Goal: Task Accomplishment & Management: Manage account settings

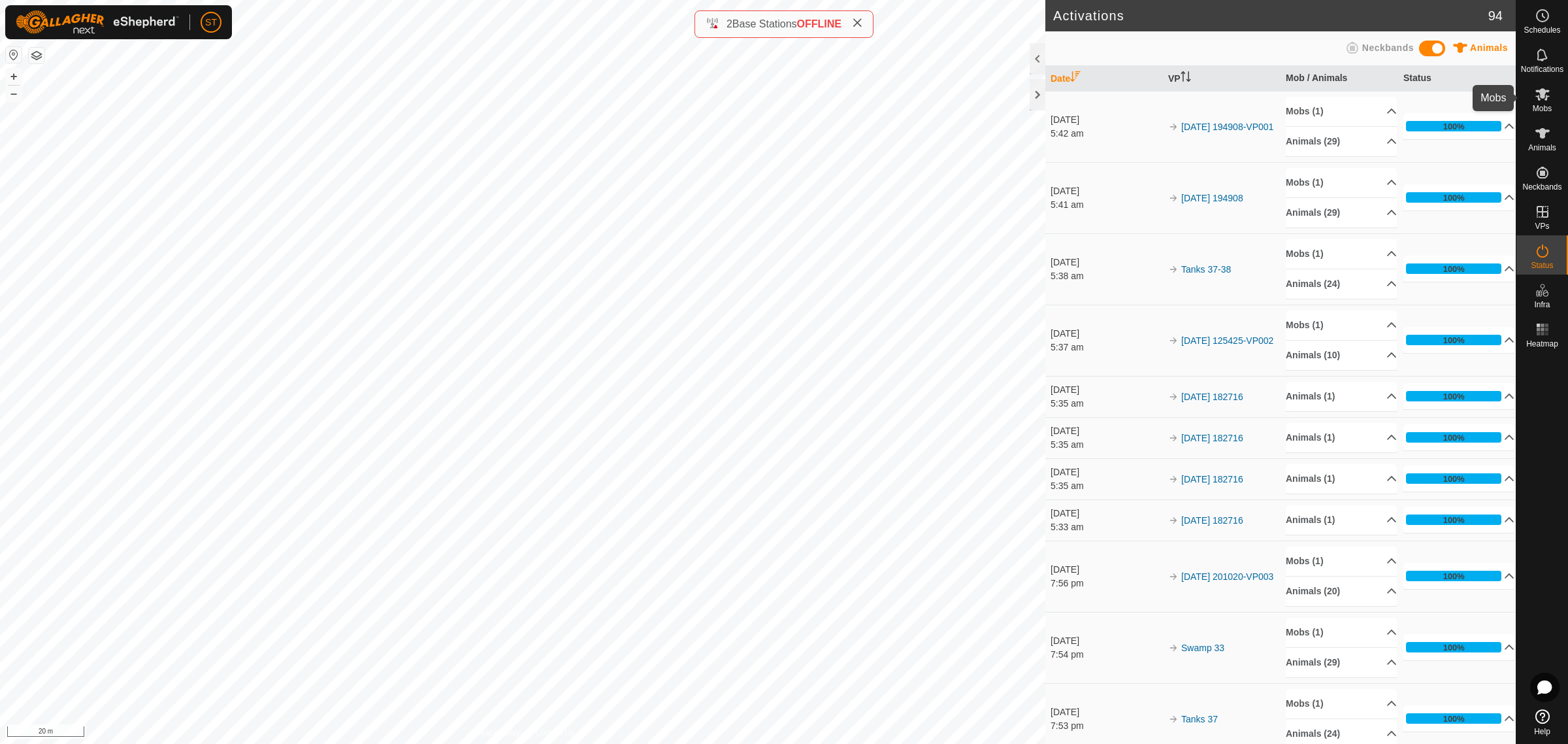
click at [1541, 95] on icon at bounding box center [1541, 94] width 14 height 12
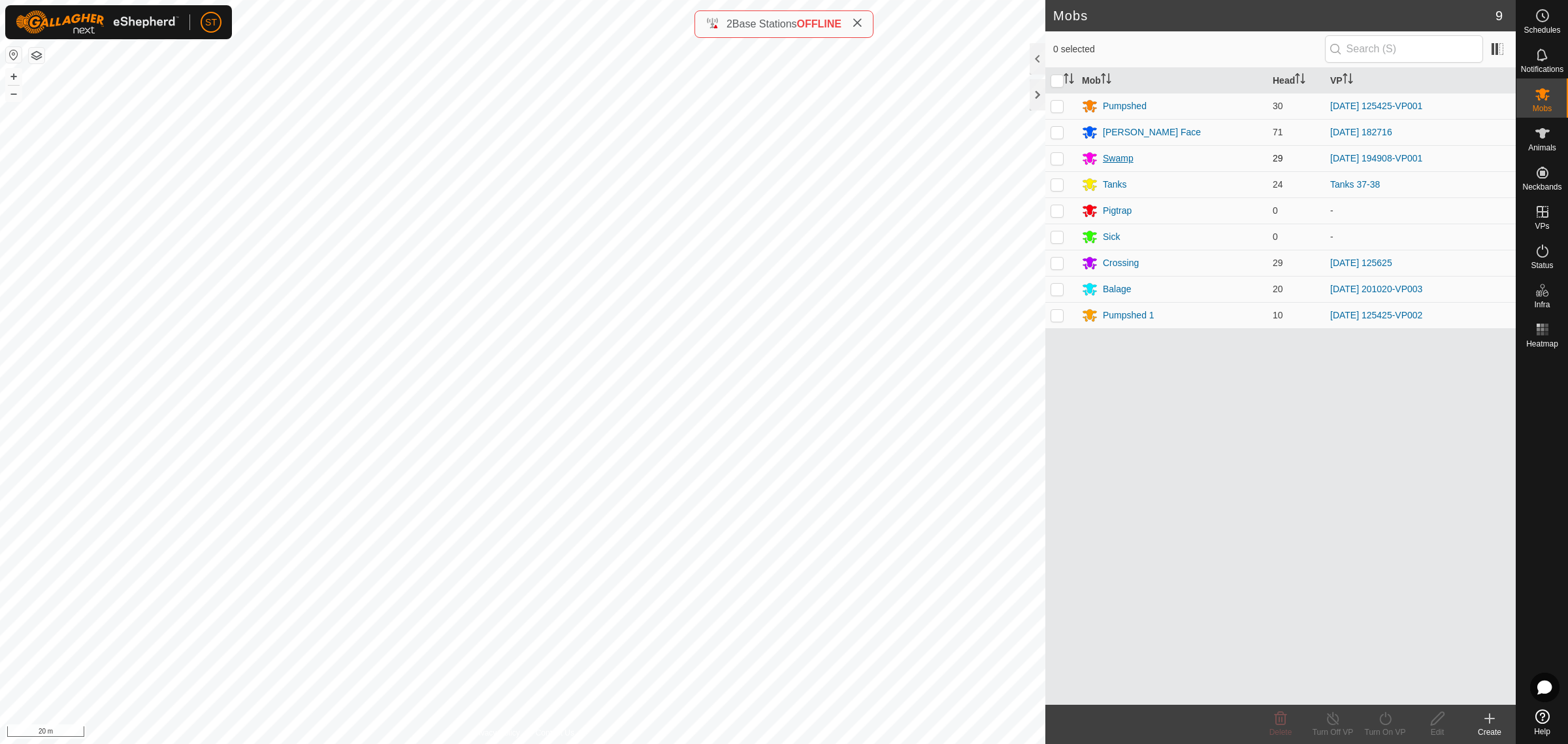
click at [1117, 158] on div "Swamp" at bounding box center [1118, 158] width 30 height 13
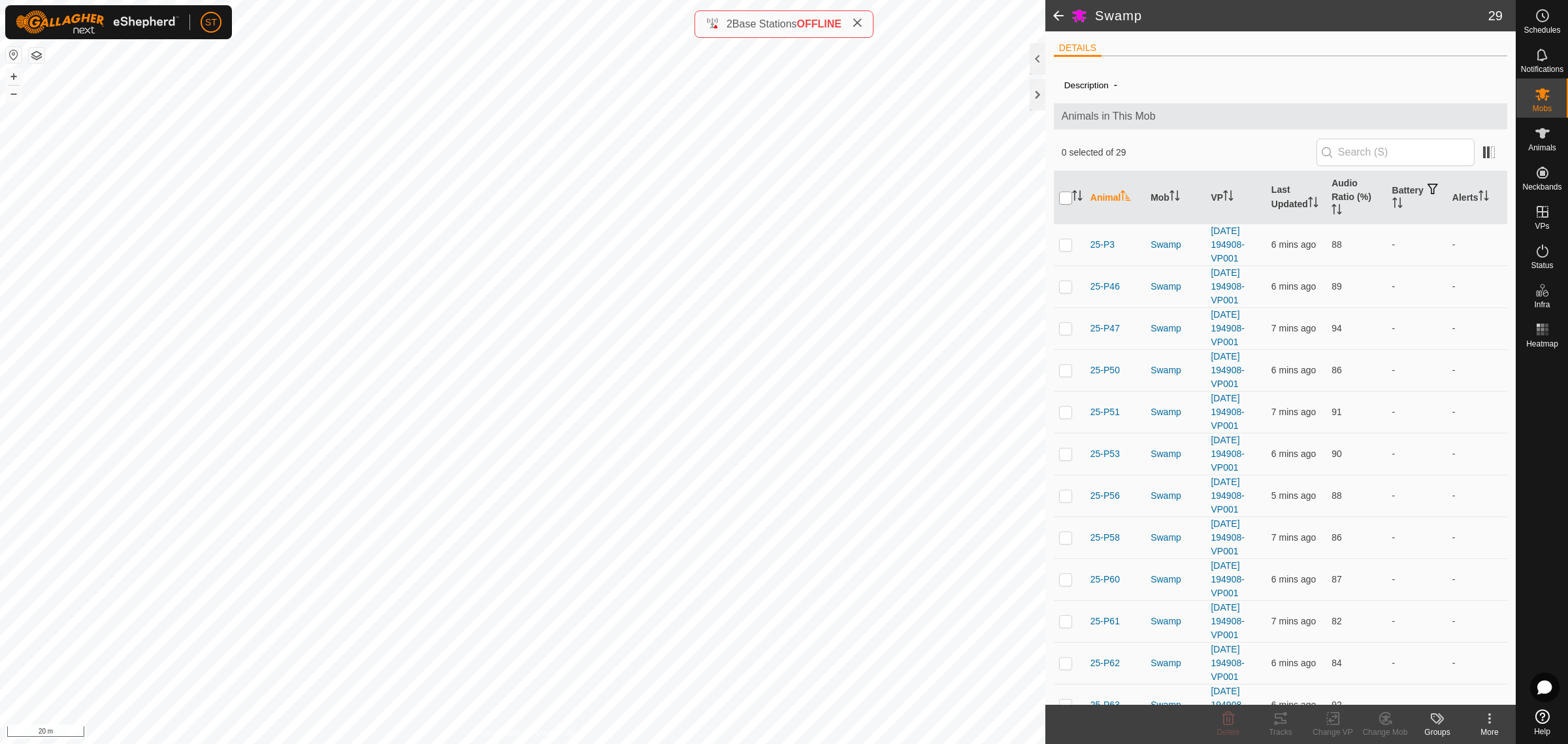
click at [1063, 203] on input "checkbox" at bounding box center [1066, 198] width 13 height 13
checkbox input "true"
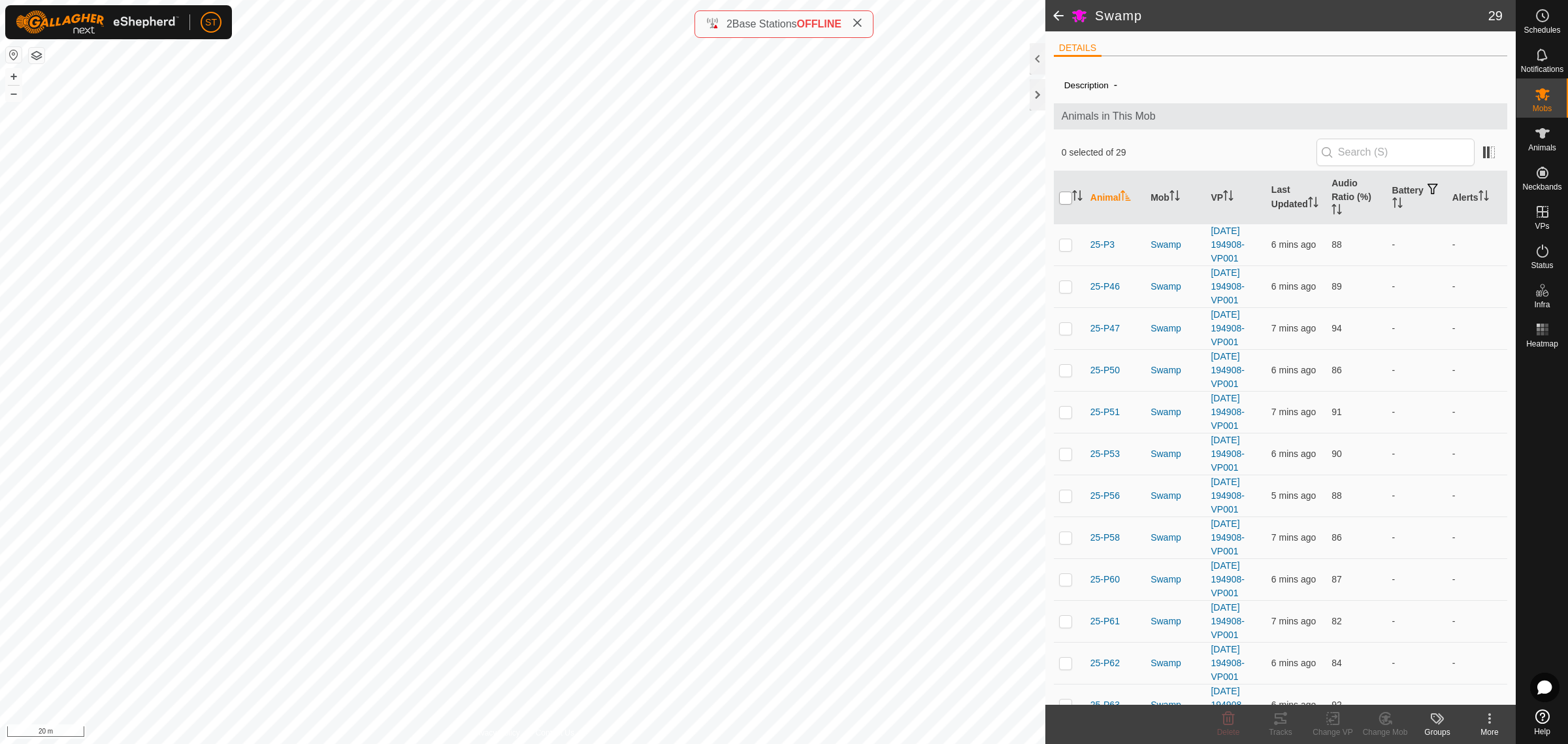
checkbox input "true"
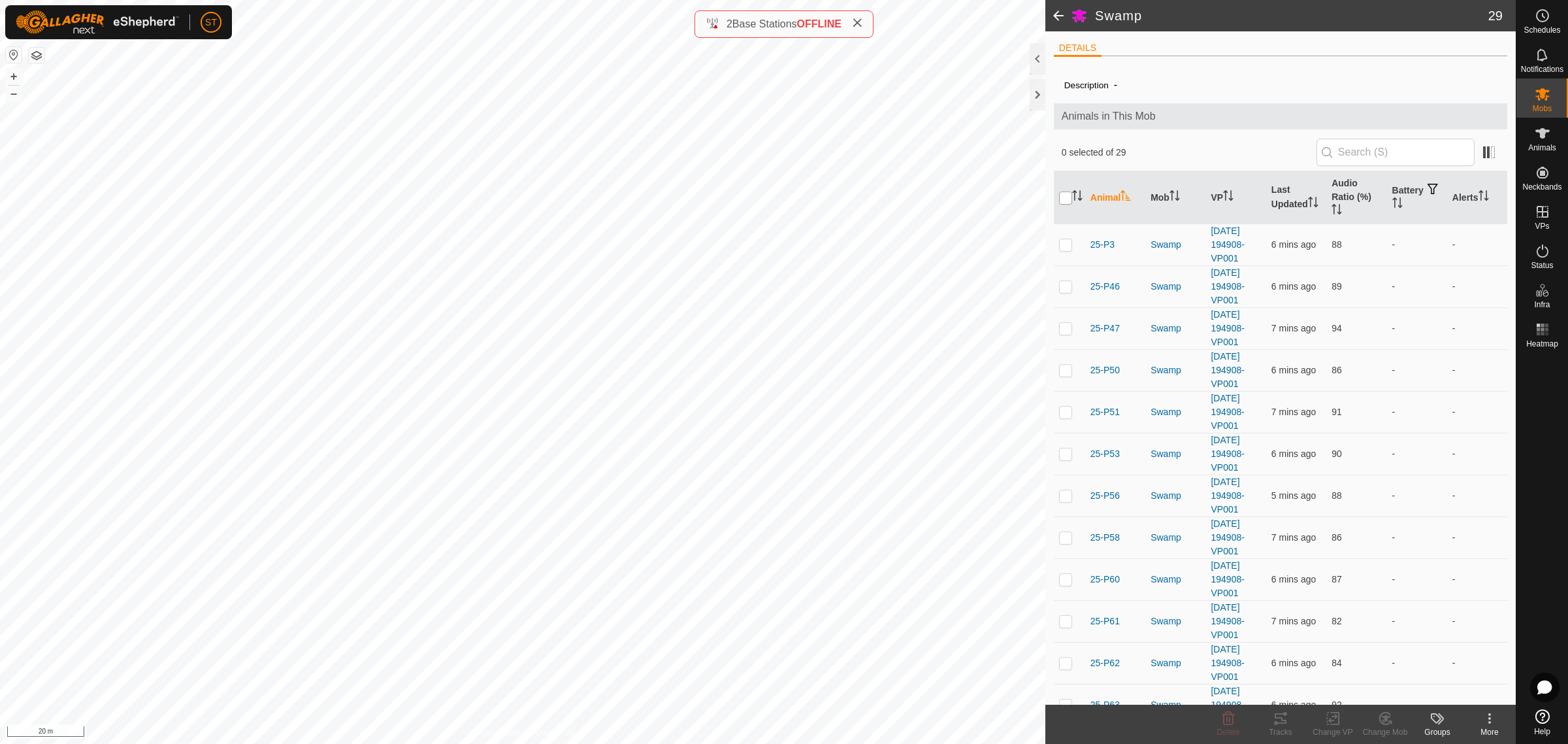
checkbox input "true"
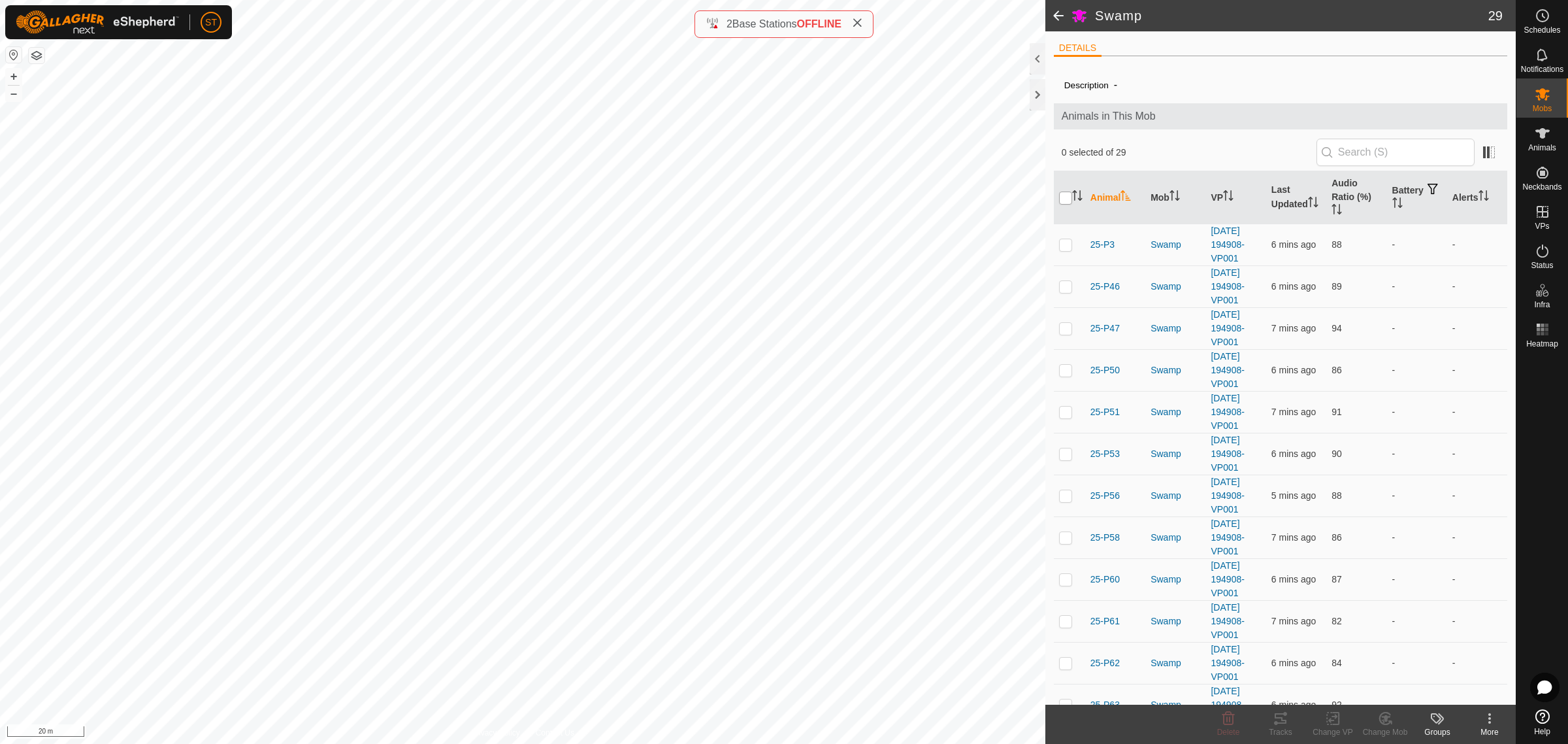
checkbox input "true"
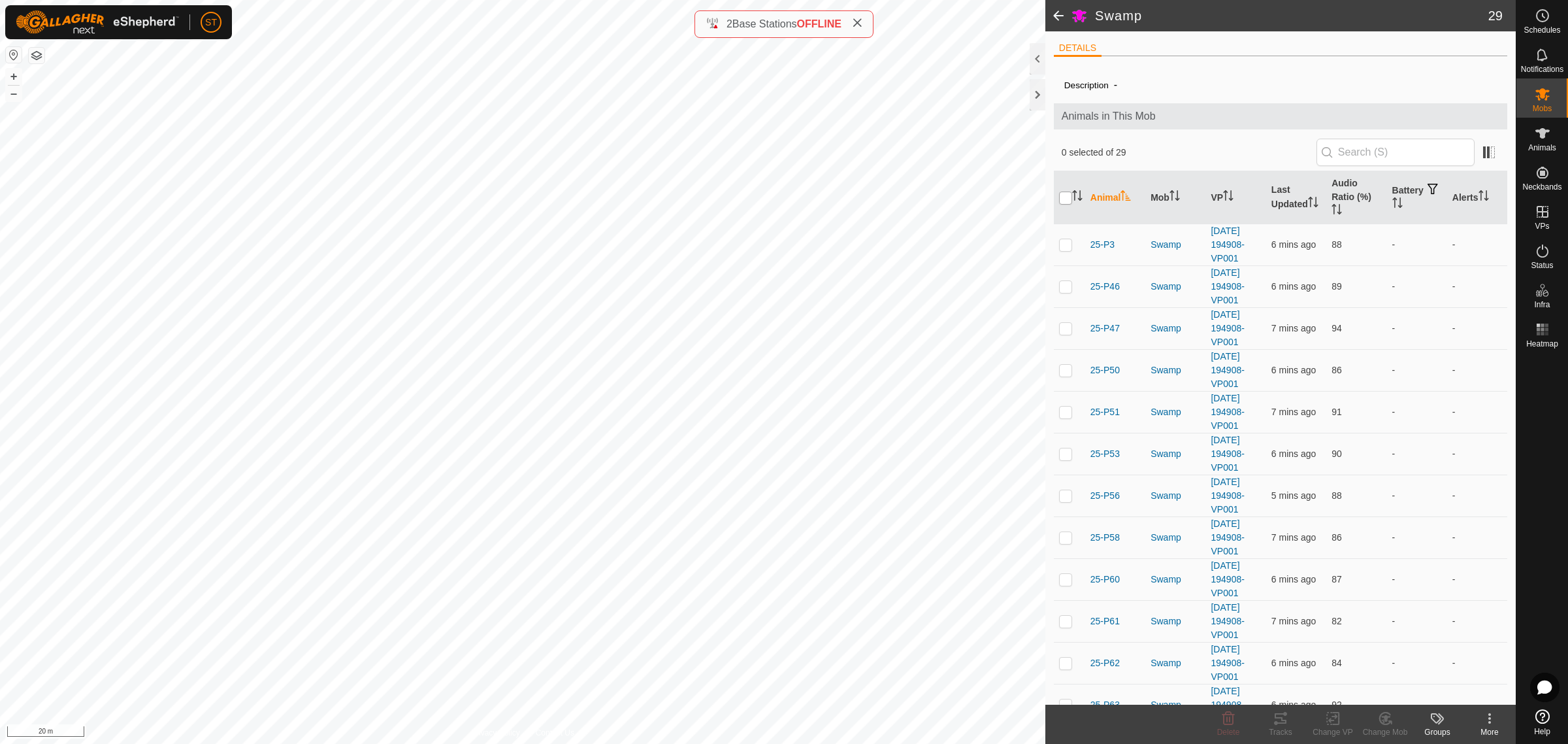
checkbox input "true"
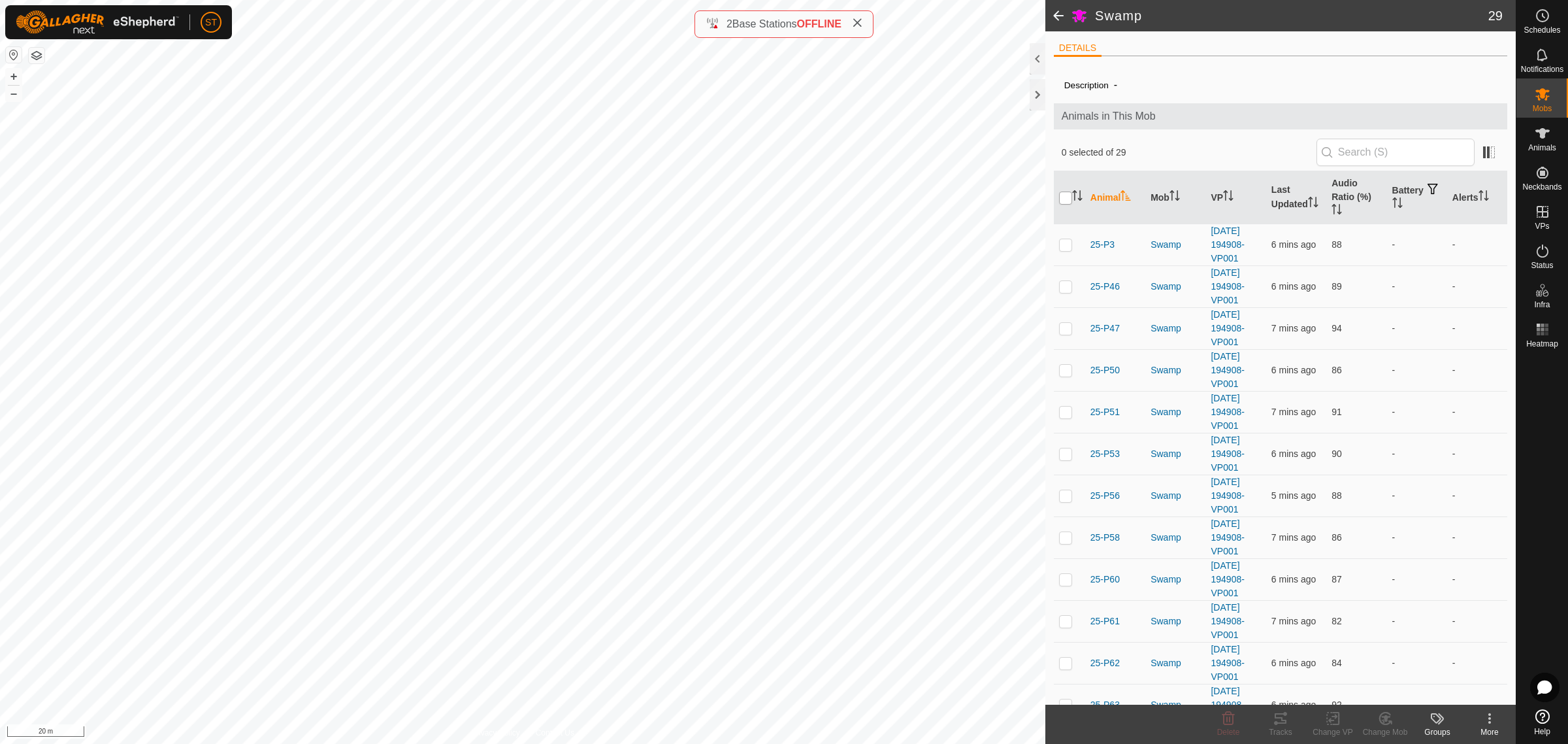
checkbox input "true"
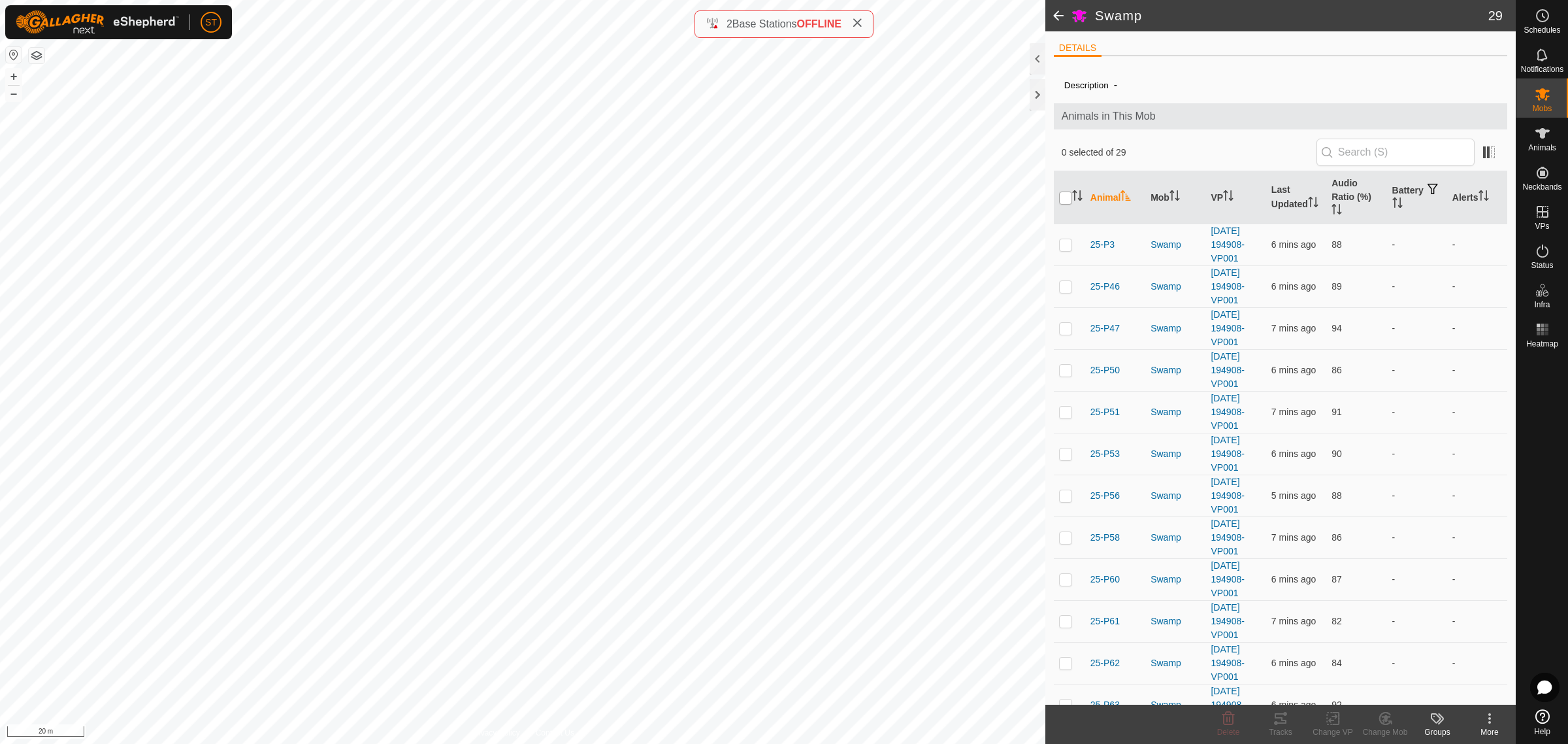
checkbox input "true"
click at [1332, 723] on icon at bounding box center [1332, 718] width 16 height 15
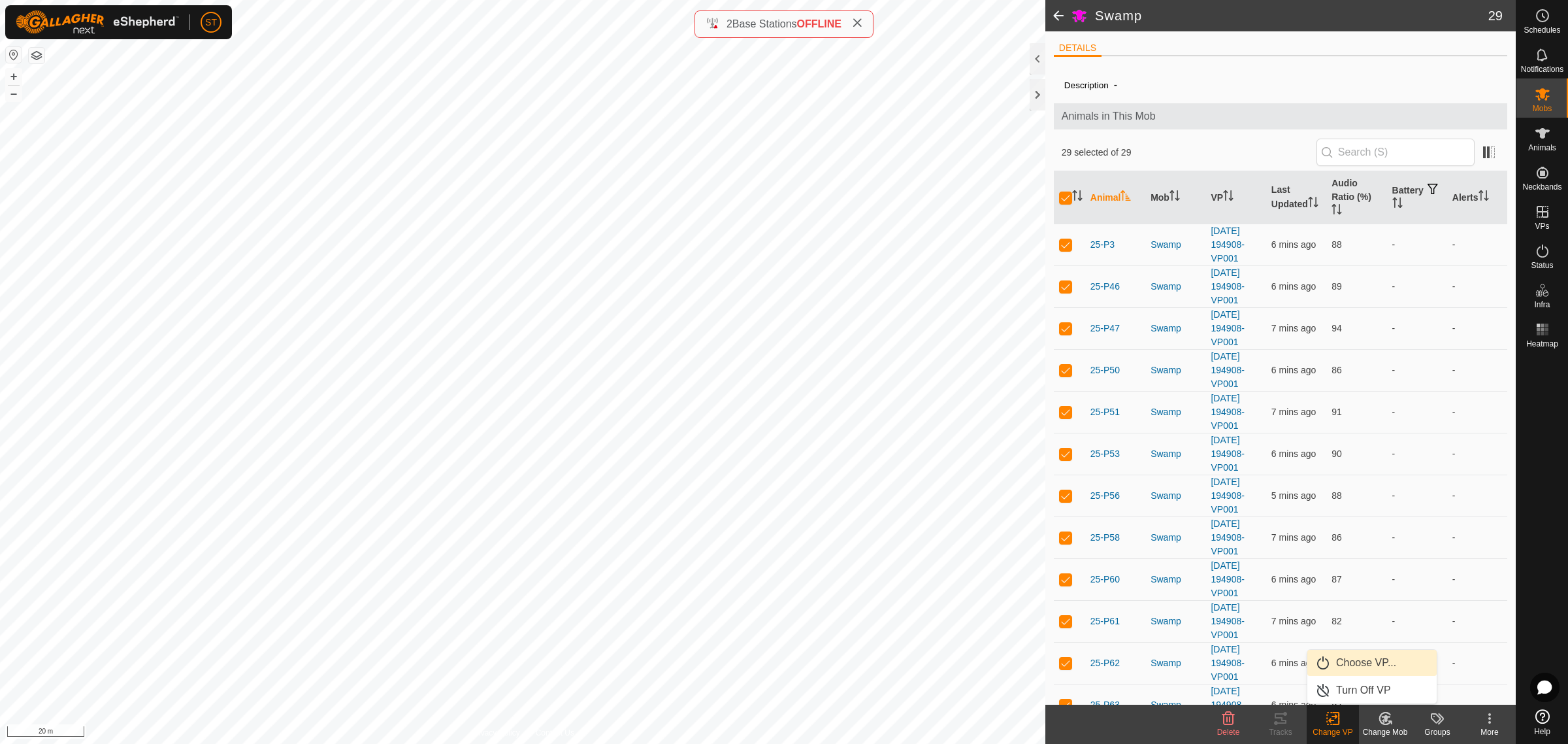
click at [1345, 668] on link "Choose VP..." at bounding box center [1372, 662] width 129 height 26
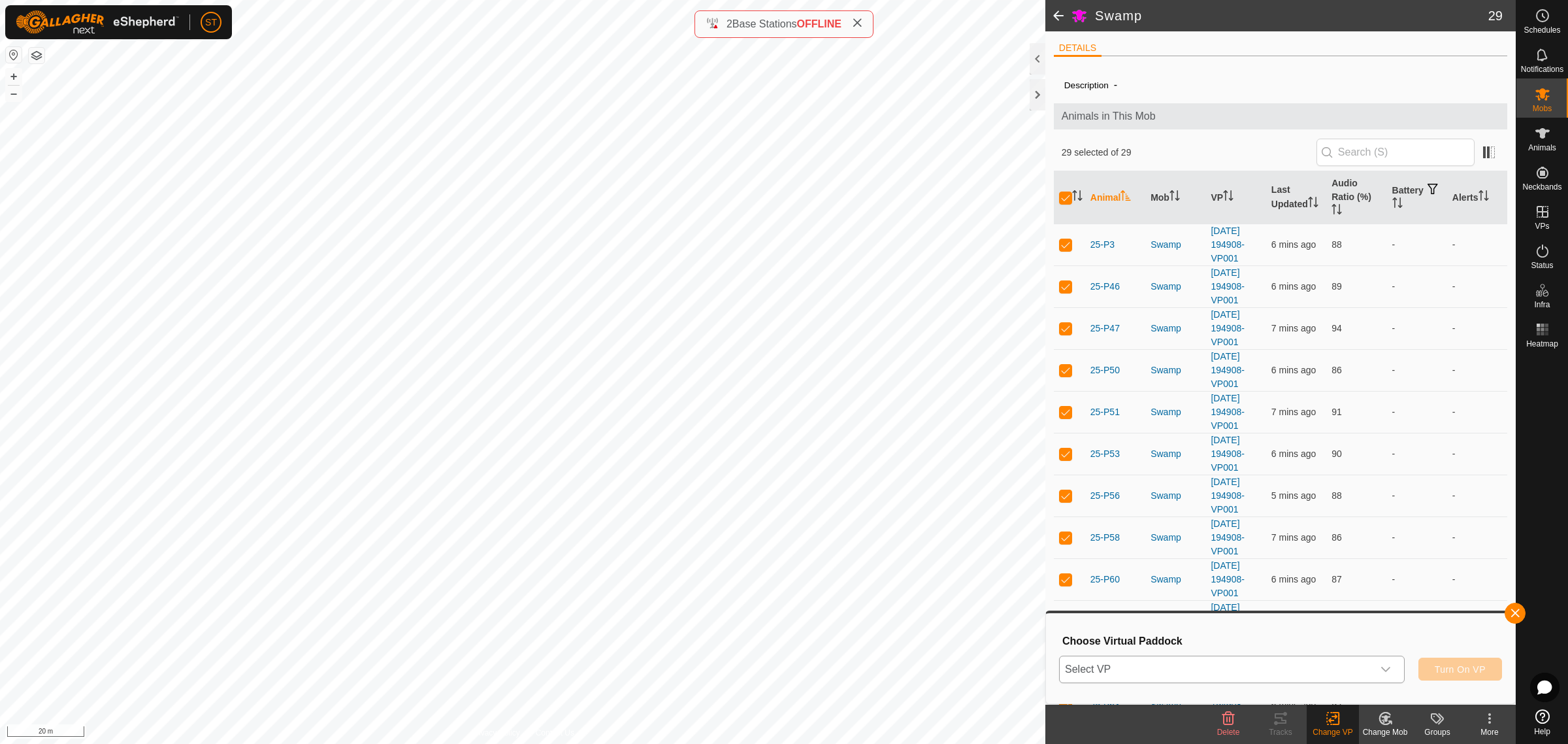
click at [1386, 672] on icon "dropdown trigger" at bounding box center [1385, 669] width 10 height 10
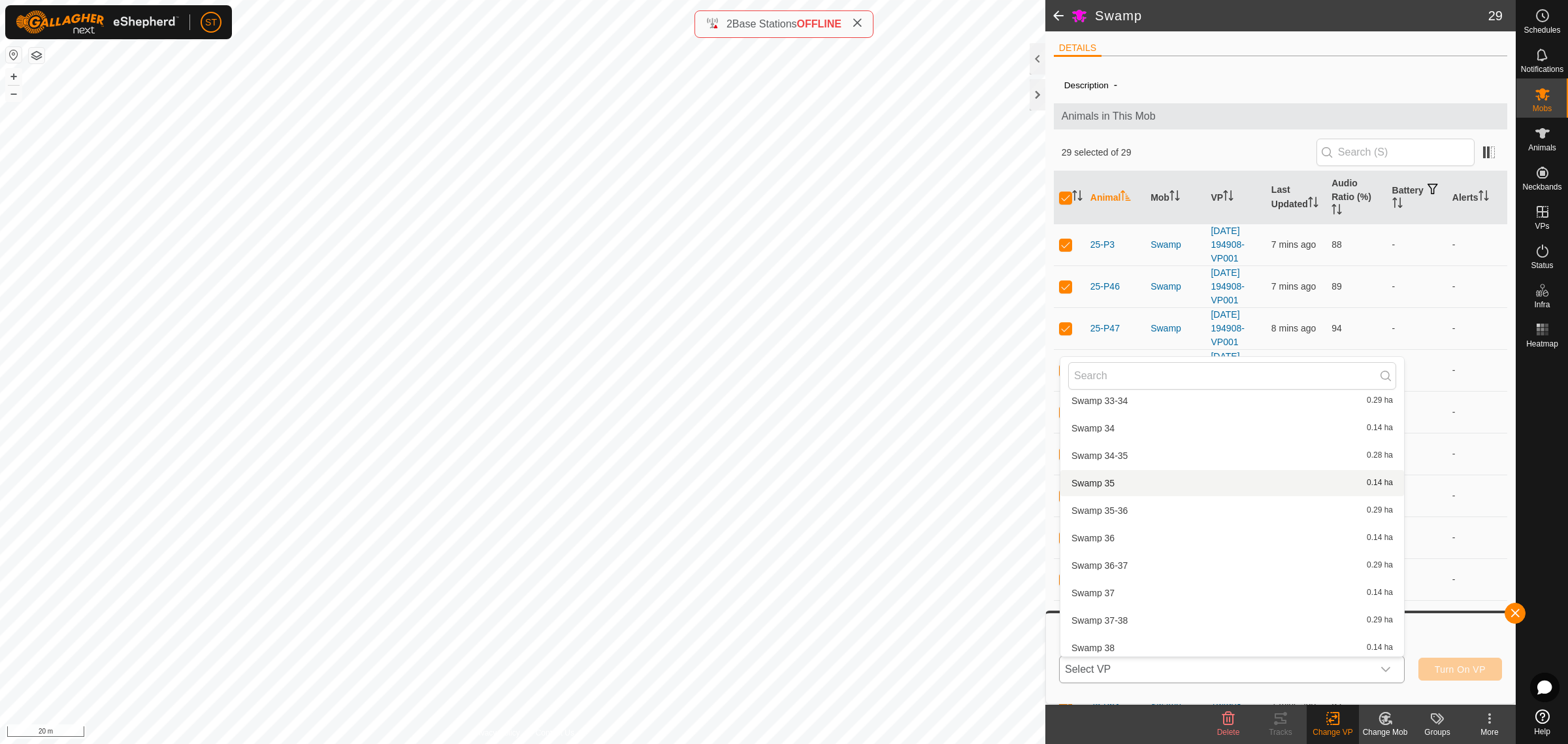
scroll to position [14147, 0]
click at [1097, 444] on li "Swamp 33 0.14 ha" at bounding box center [1231, 454] width 343 height 26
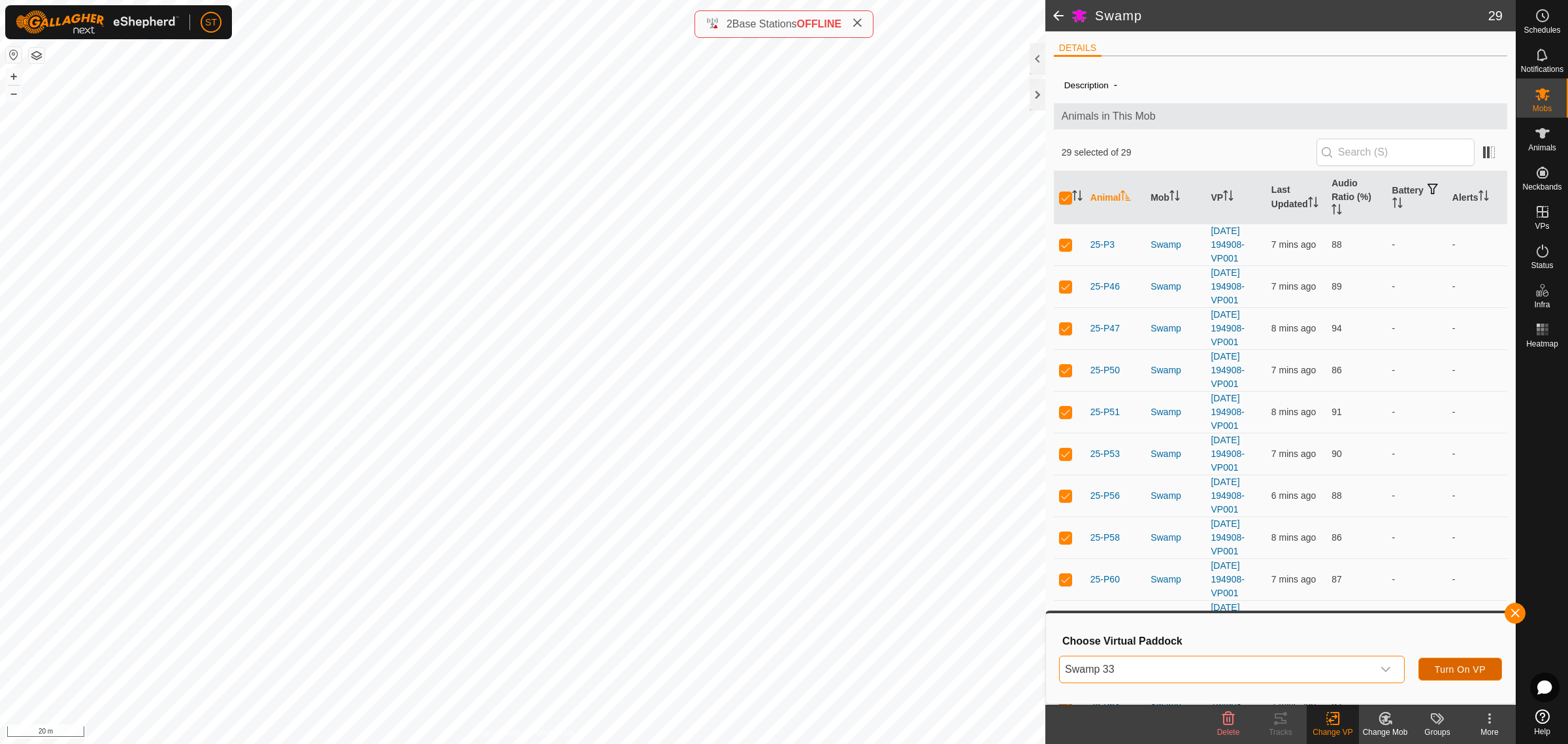
click at [1447, 672] on span "Turn On VP" at bounding box center [1461, 669] width 51 height 10
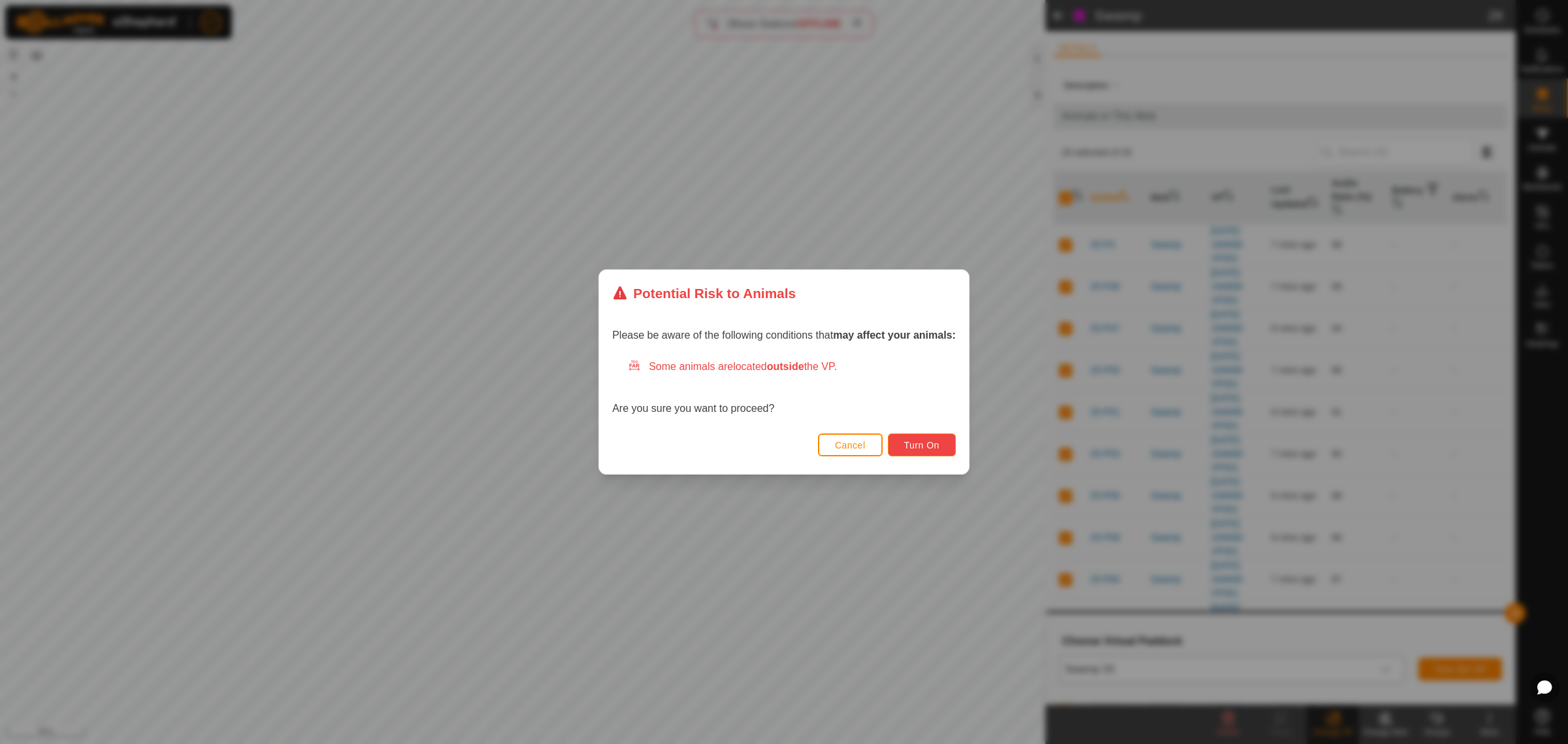
click at [924, 446] on span "Turn On" at bounding box center [921, 444] width 35 height 10
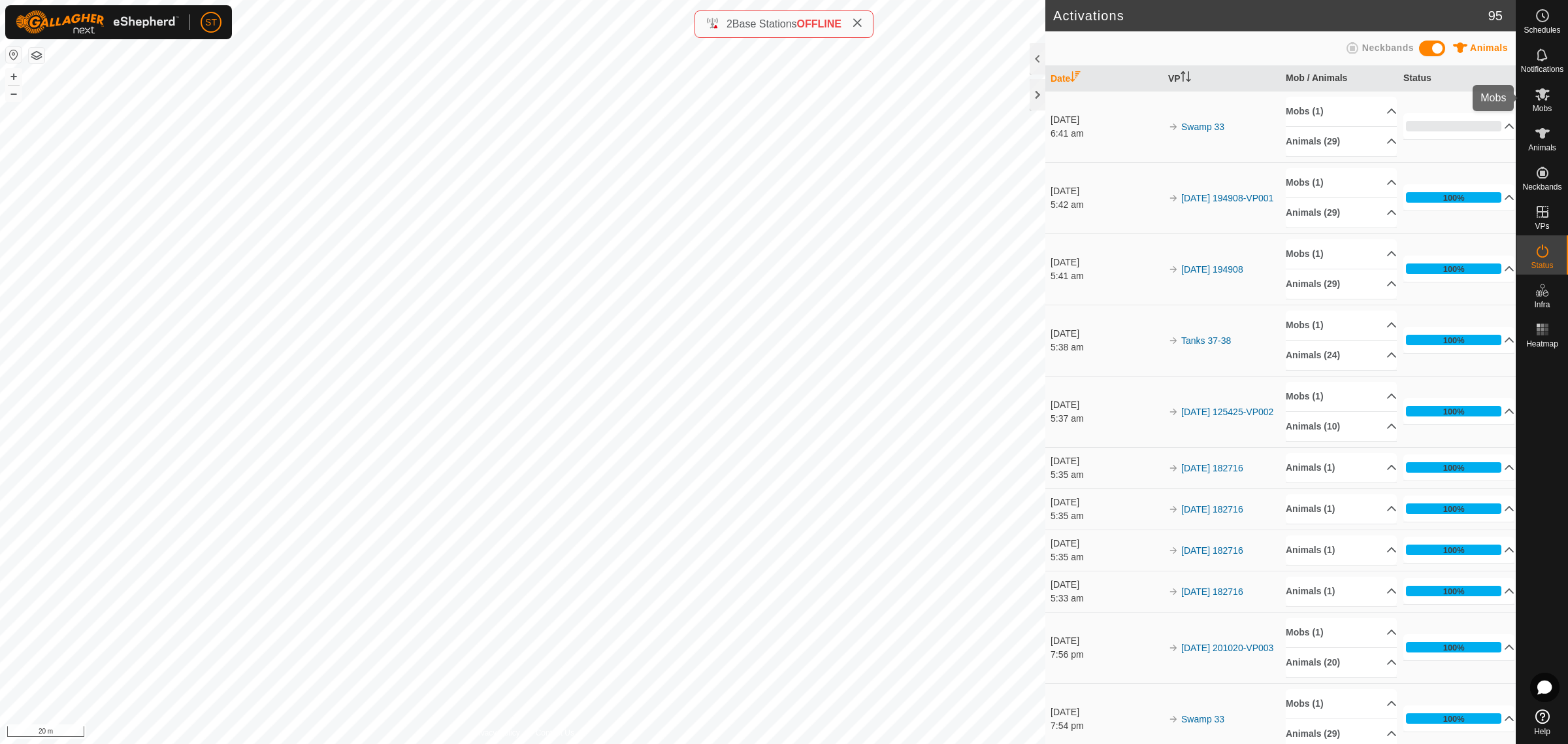
click at [1540, 92] on icon at bounding box center [1541, 94] width 14 height 12
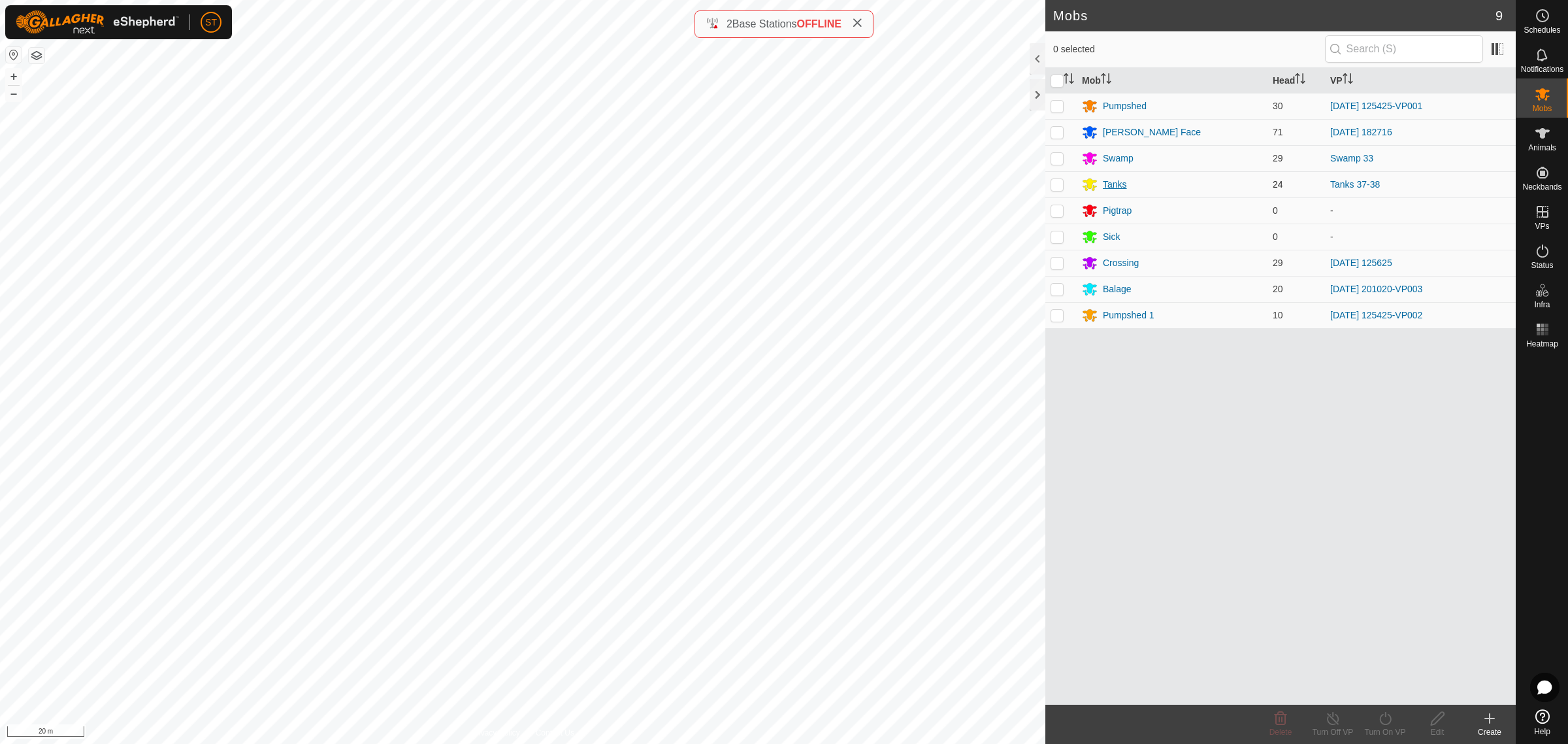
click at [1111, 186] on div "Tanks" at bounding box center [1114, 185] width 24 height 13
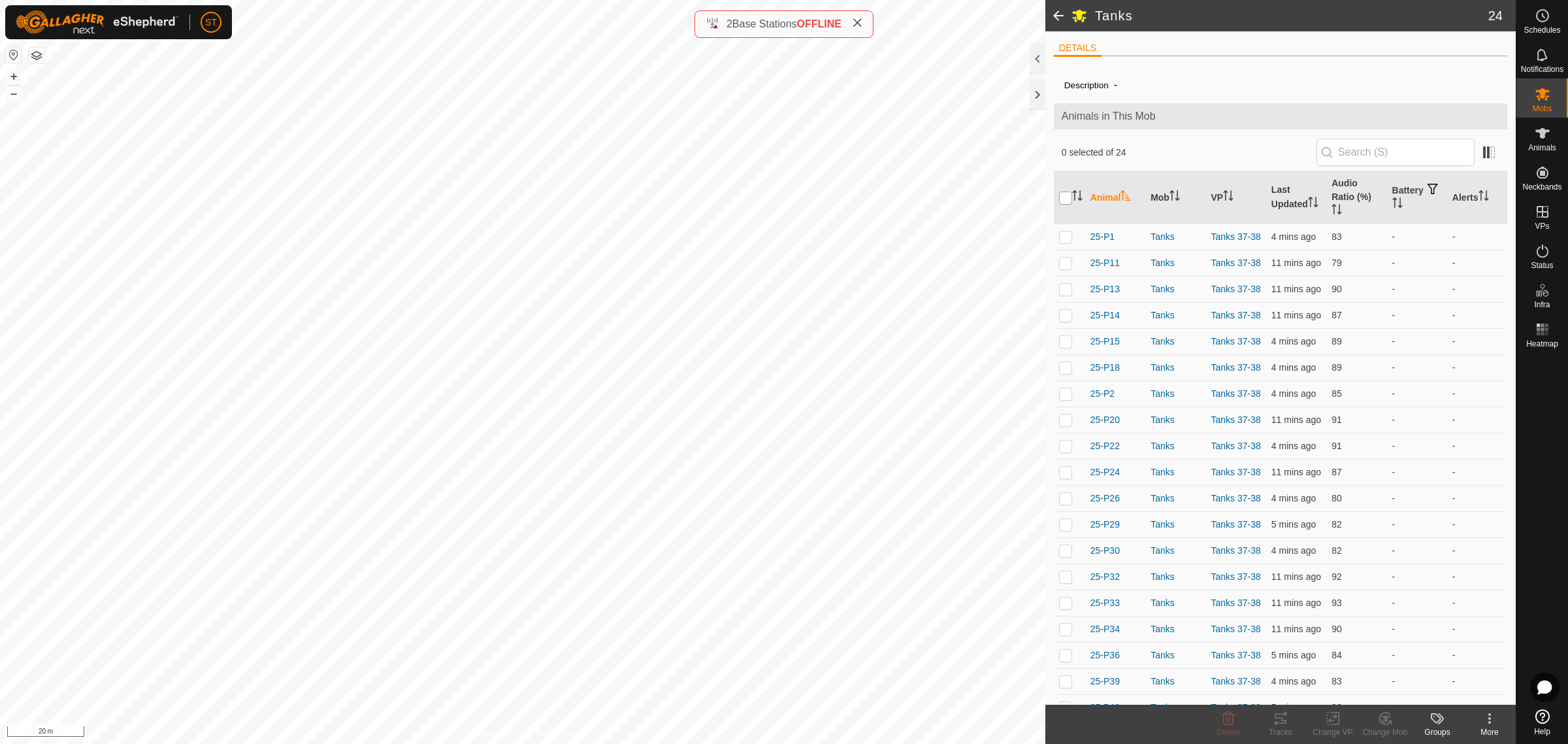
click at [1060, 197] on input "checkbox" at bounding box center [1066, 198] width 13 height 13
checkbox input "true"
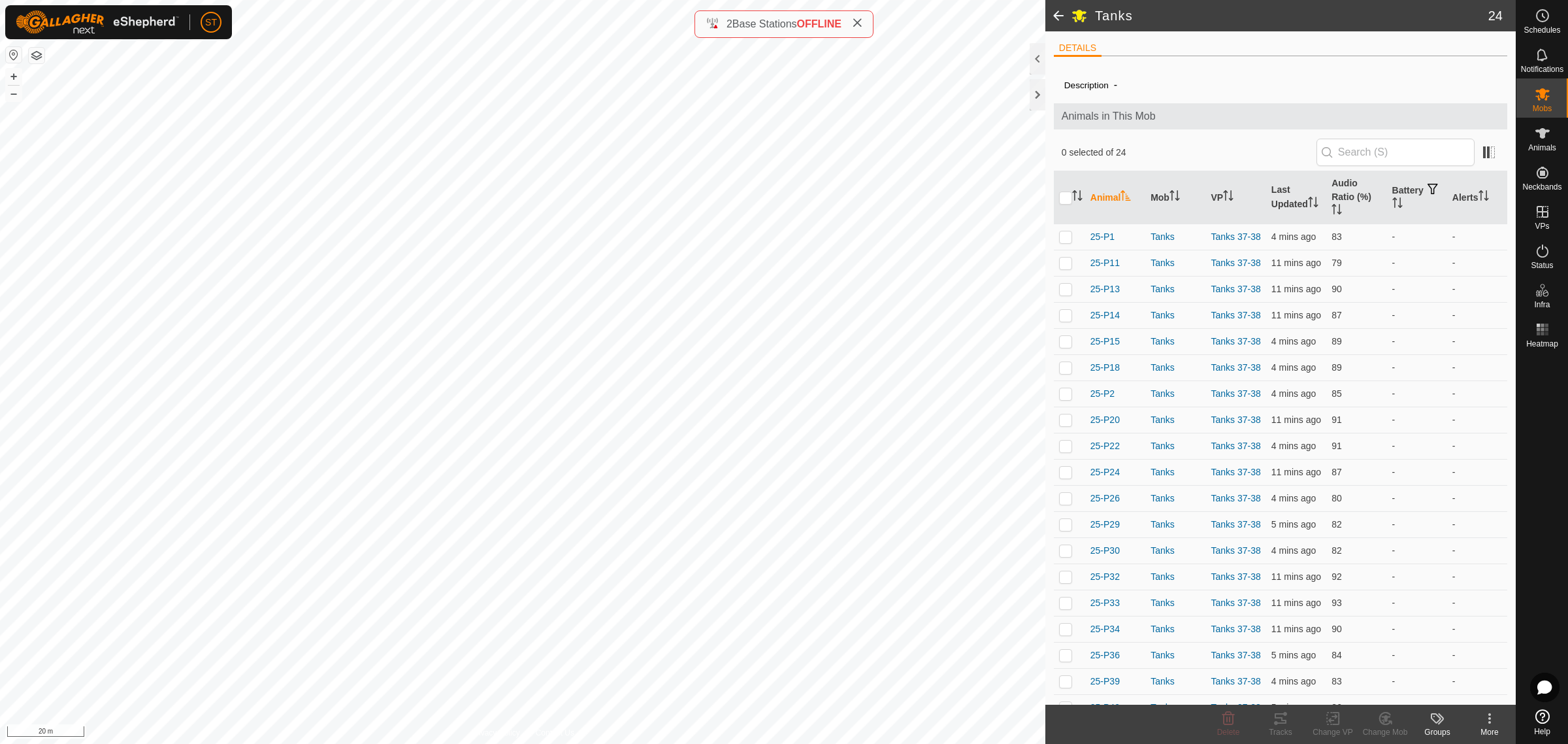
checkbox input "true"
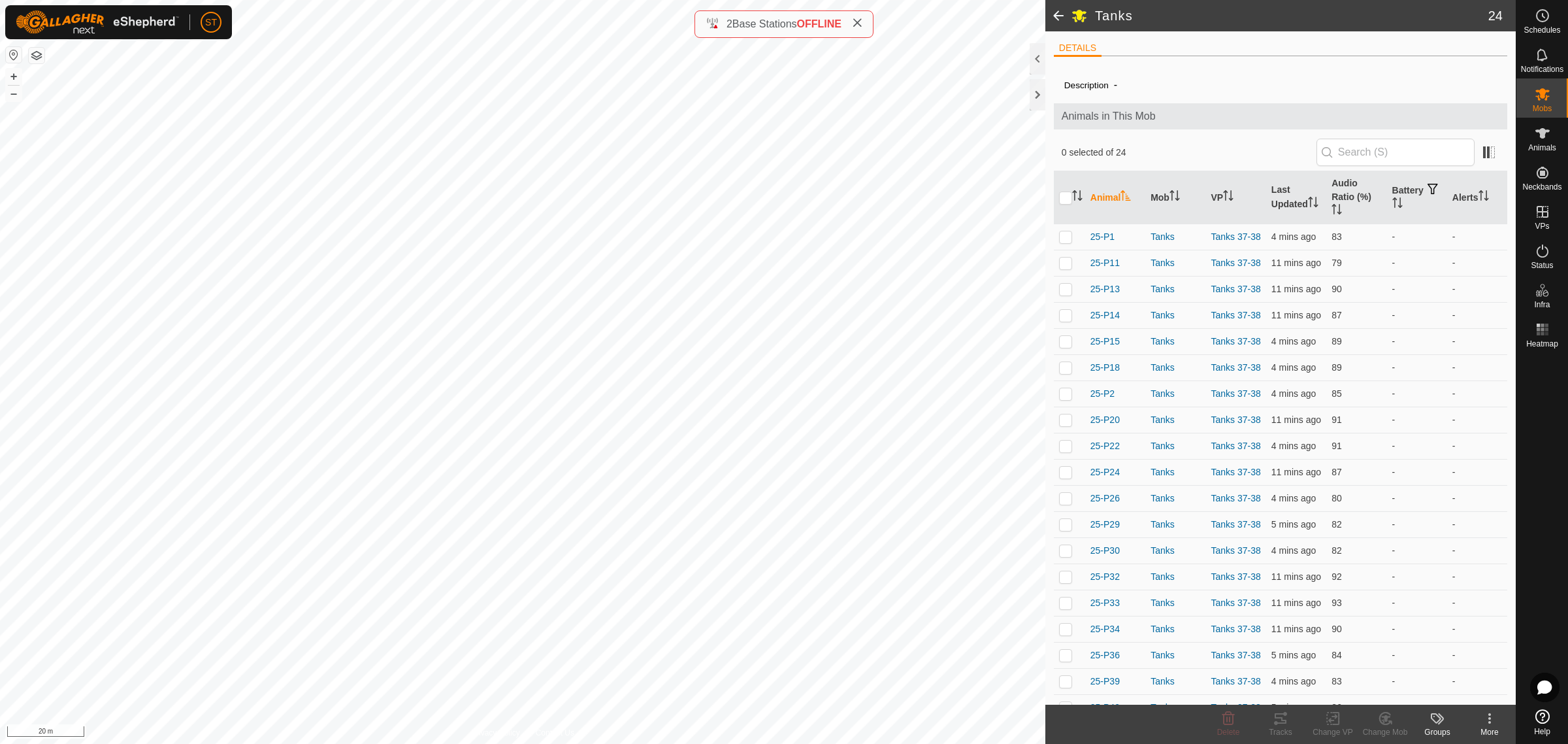
checkbox input "true"
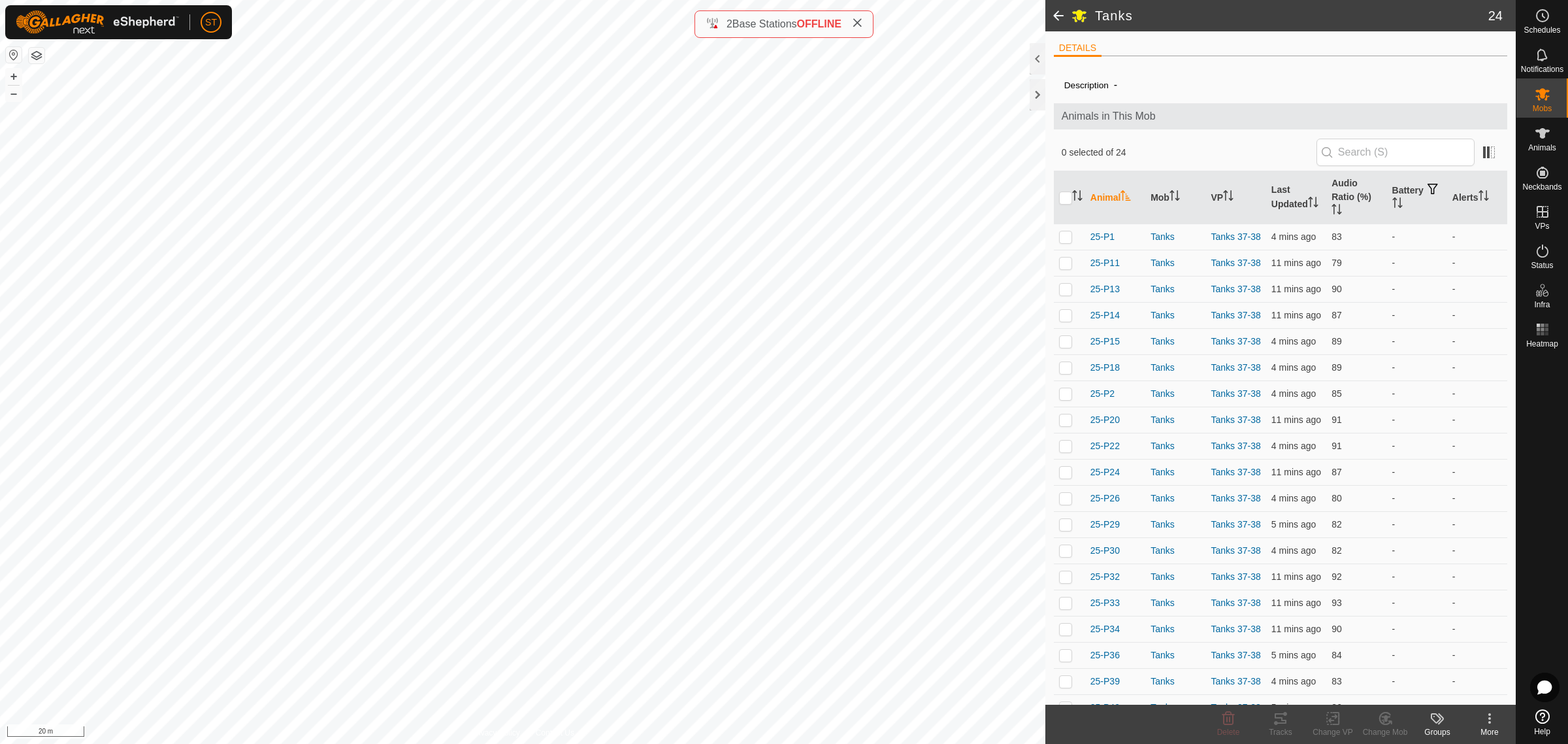
checkbox input "true"
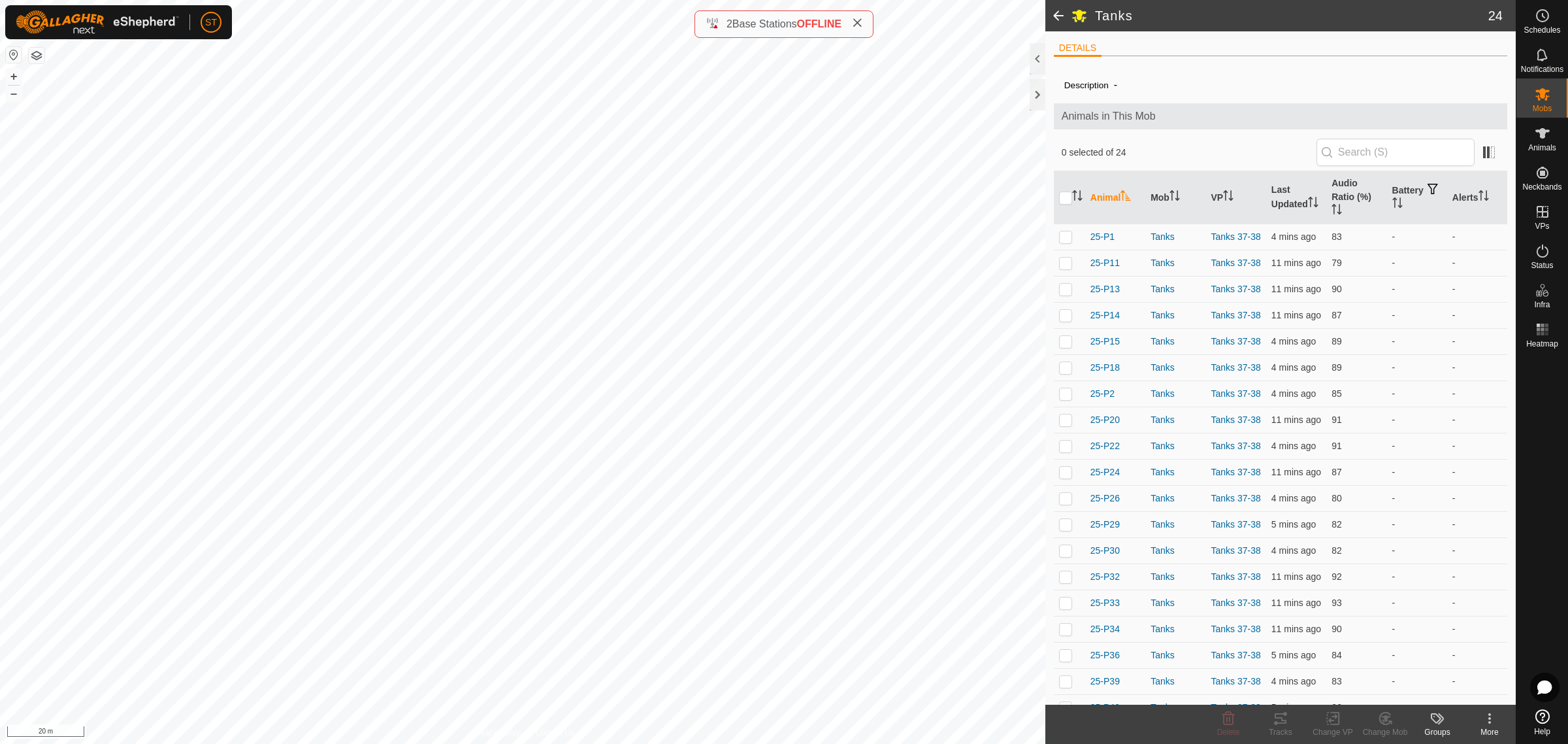
checkbox input "true"
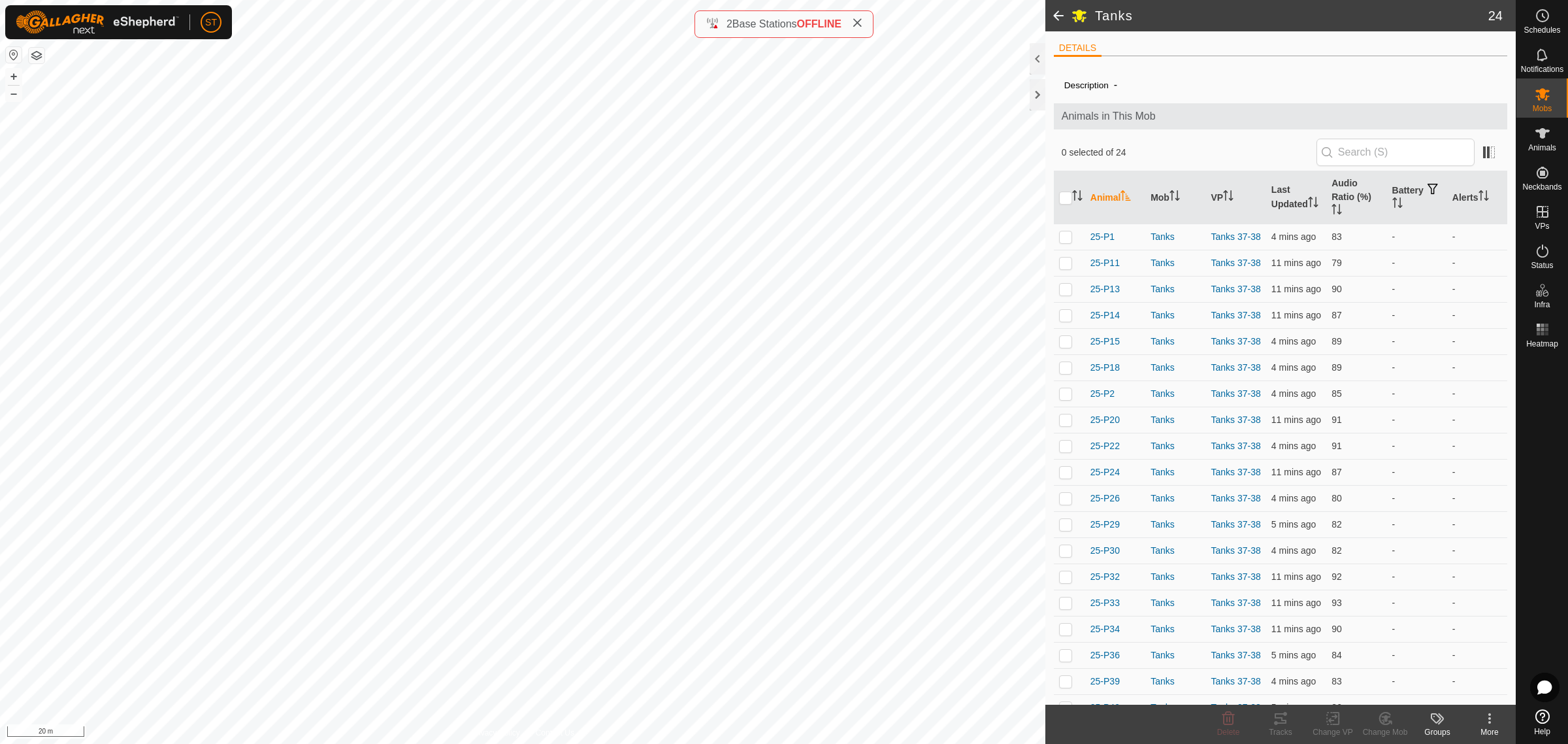
checkbox input "true"
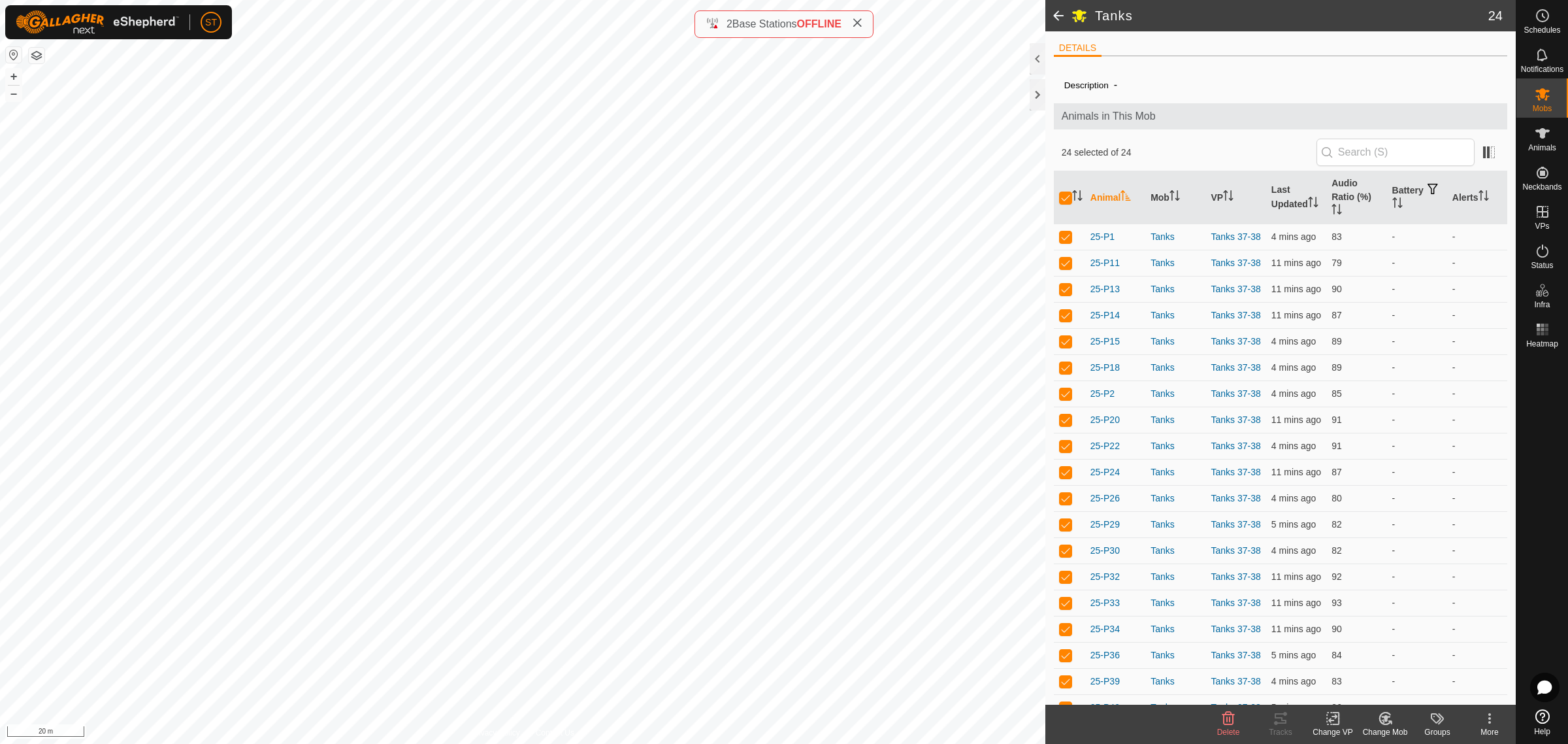
click at [1337, 722] on icon at bounding box center [1332, 718] width 16 height 15
click at [1350, 663] on link "Choose VP..." at bounding box center [1372, 662] width 129 height 26
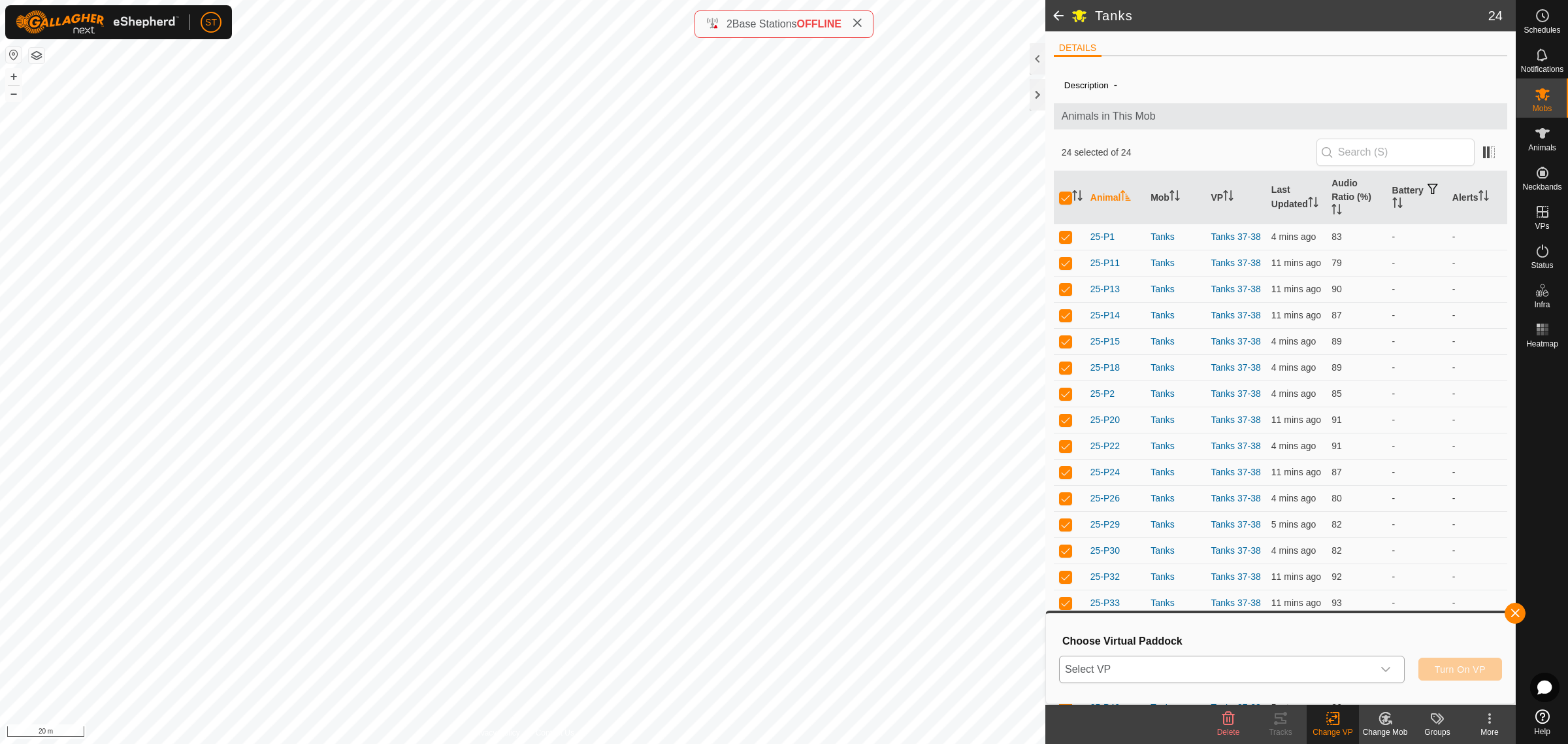
click at [1386, 672] on icon "dropdown trigger" at bounding box center [1385, 669] width 10 height 10
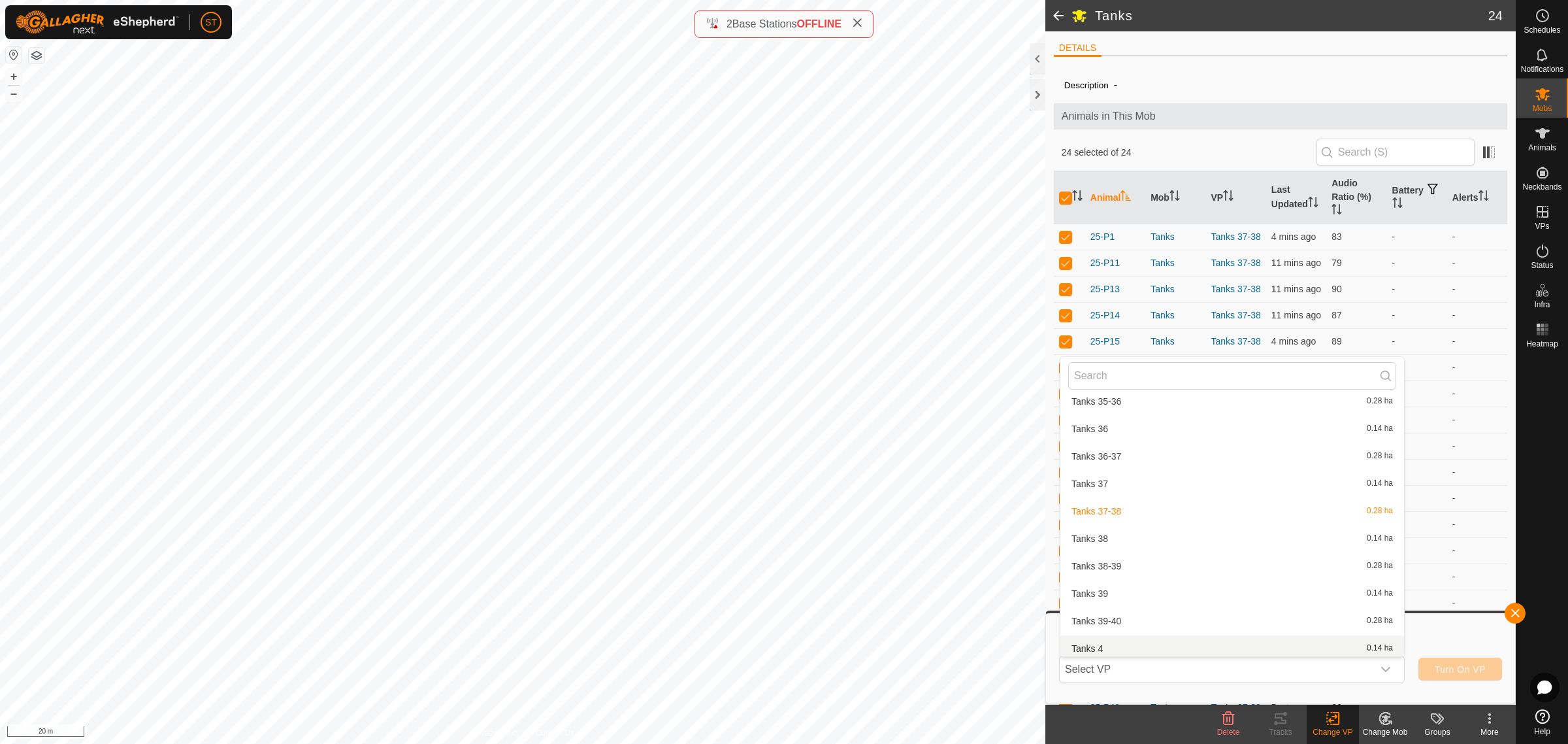
scroll to position [16603, 0]
click at [1105, 569] on li "Tanks 38 0.14 ha" at bounding box center [1231, 581] width 343 height 26
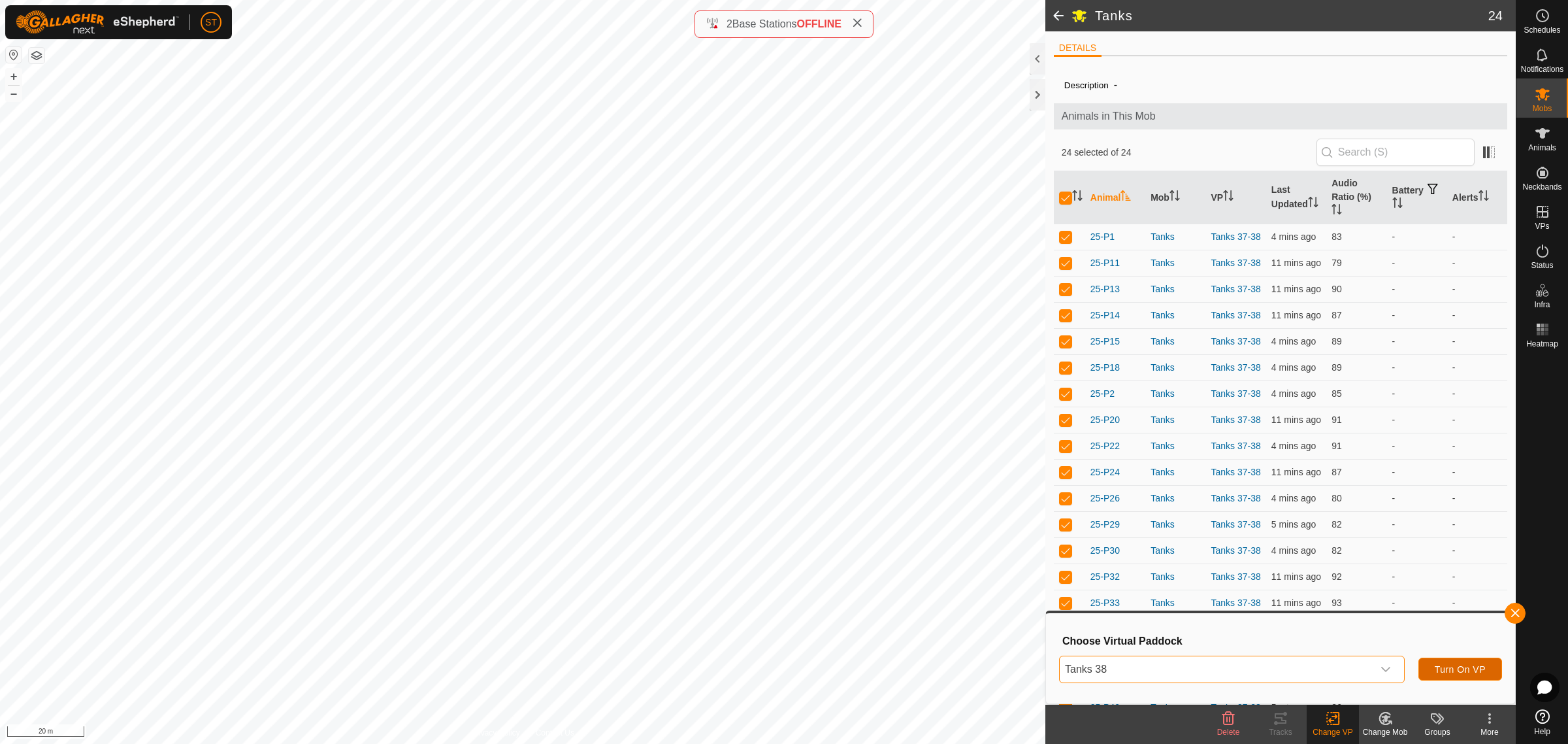
click at [1444, 667] on span "Turn On VP" at bounding box center [1461, 669] width 51 height 10
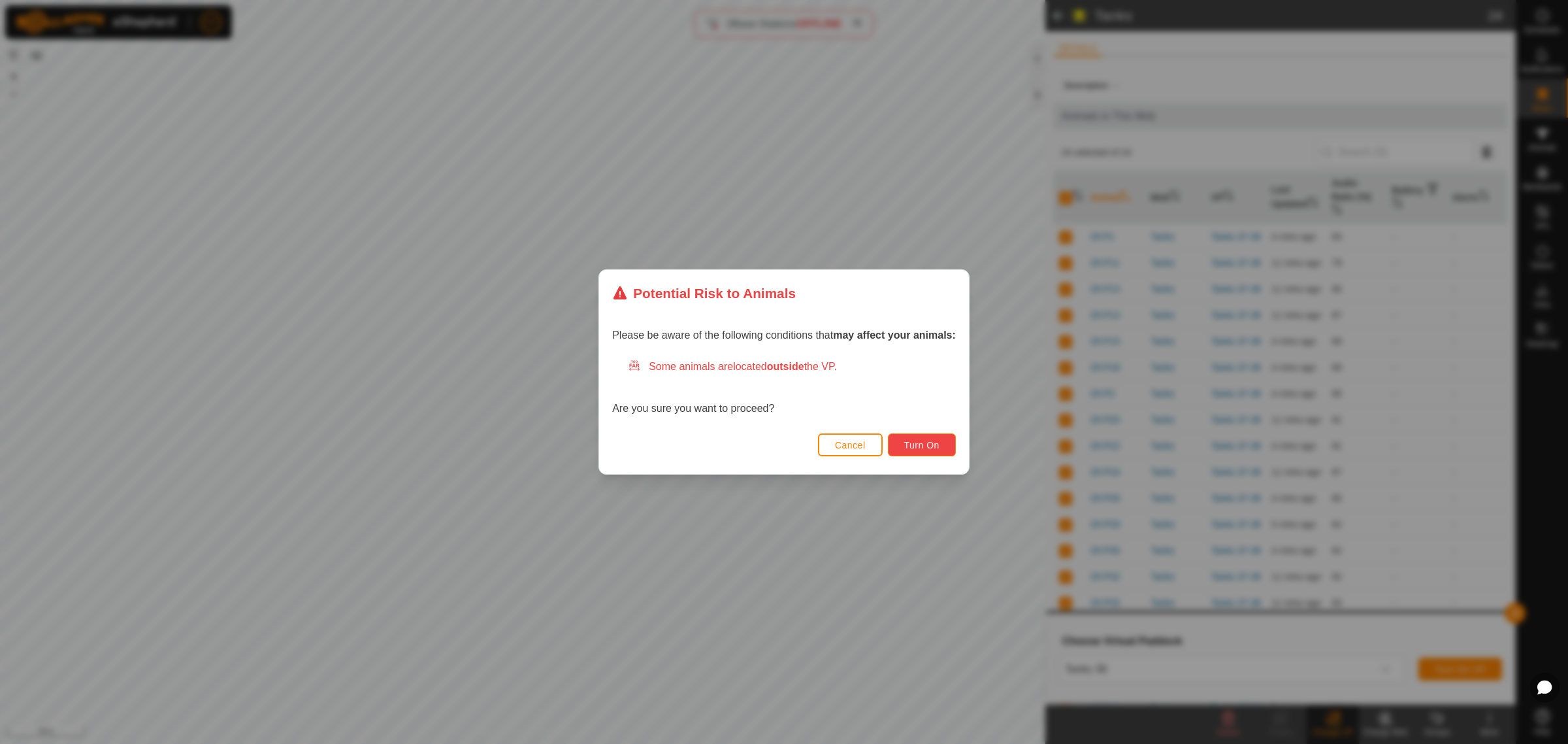
click at [925, 442] on span "Turn On" at bounding box center [921, 444] width 35 height 10
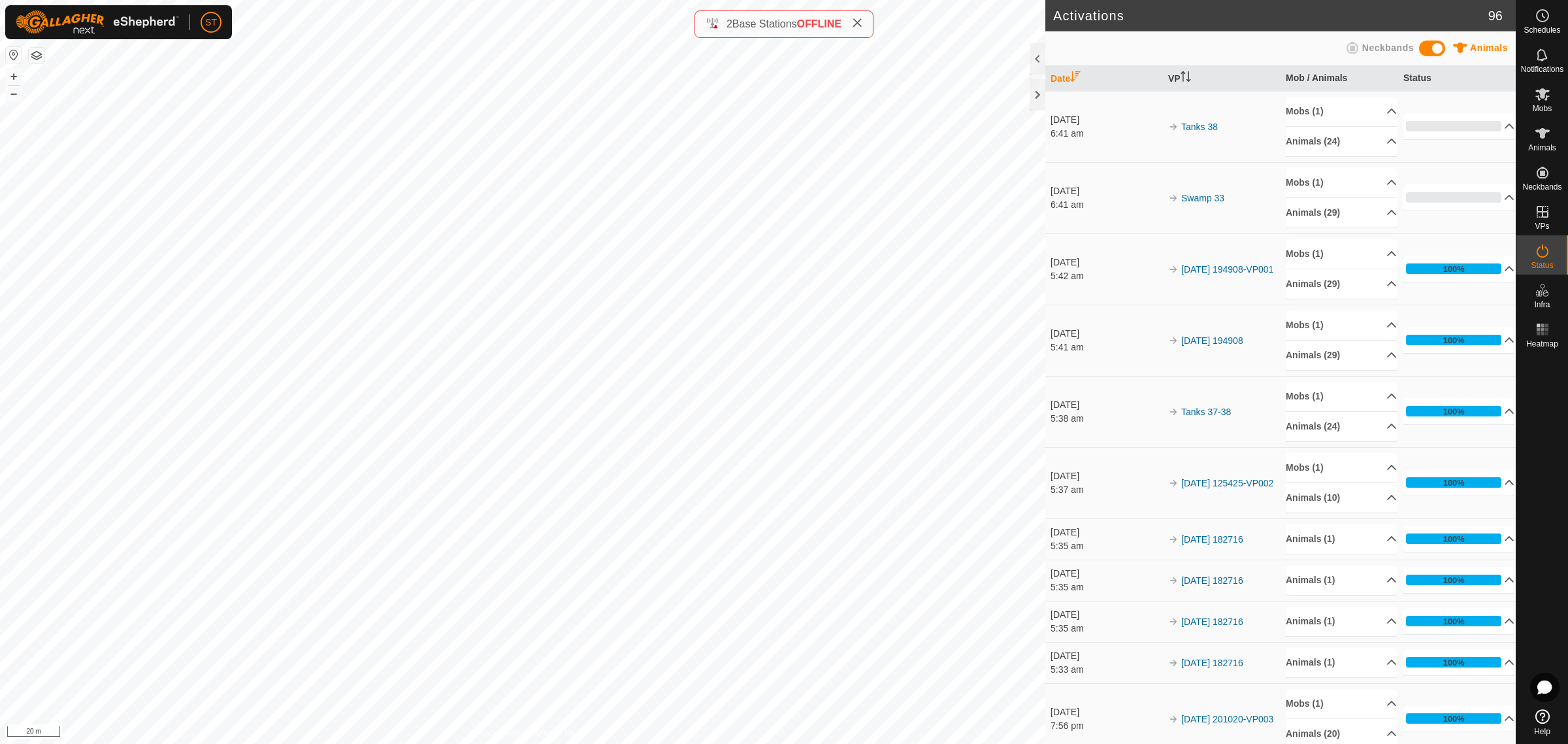
click at [0, 54] on html "ST Schedules Notifications Mobs Animals Neckbands VPs Status Infra Heatmap Help…" at bounding box center [784, 372] width 1568 height 744
click at [1052, 680] on div "Activations 96 Animals Neckbands Date VP Mob / Animals Status [DATE] 6:41 am Ta…" at bounding box center [758, 372] width 1516 height 744
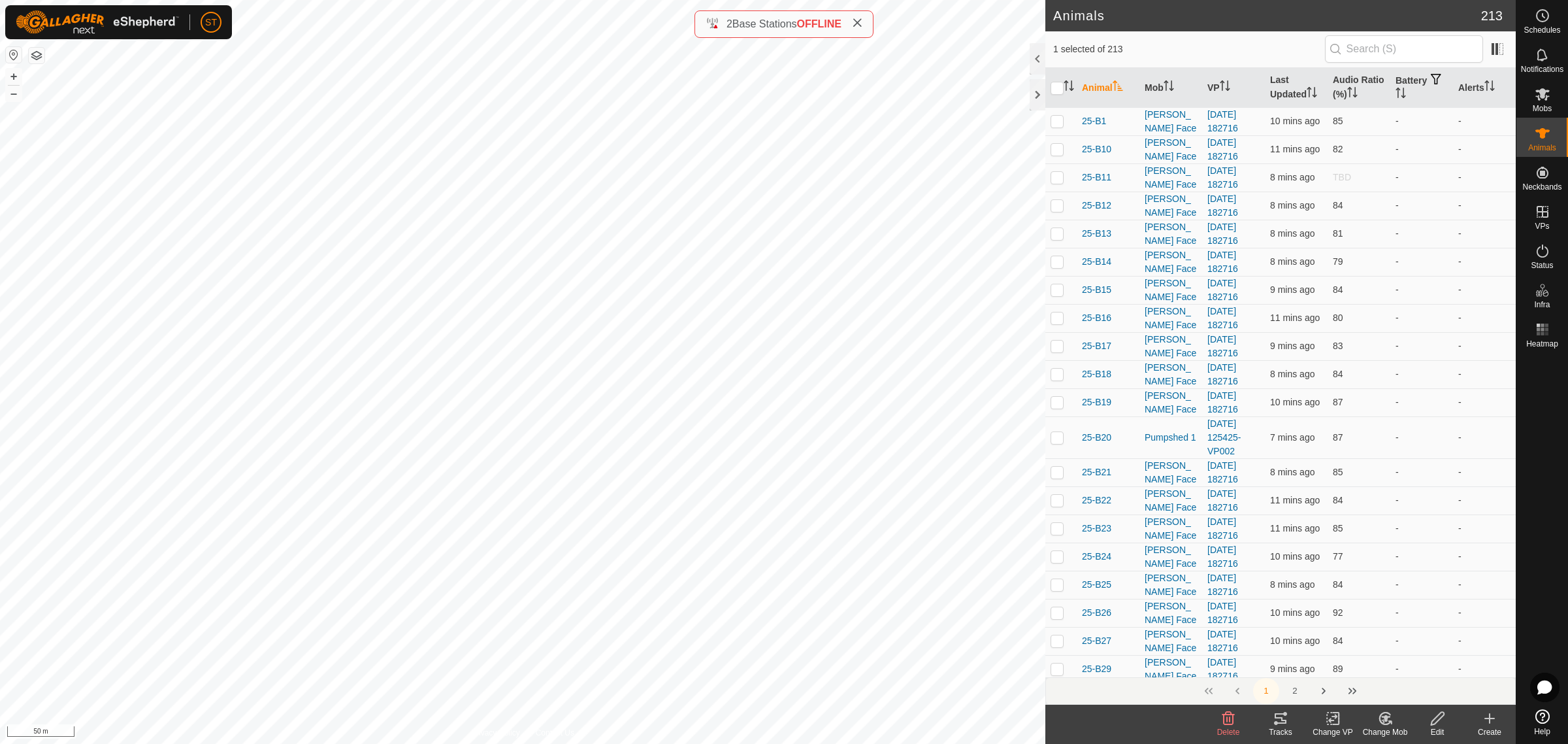
click at [1380, 726] on div "Change Mob" at bounding box center [1384, 732] width 52 height 11
click at [1400, 658] on link "Choose Mob..." at bounding box center [1424, 662] width 129 height 26
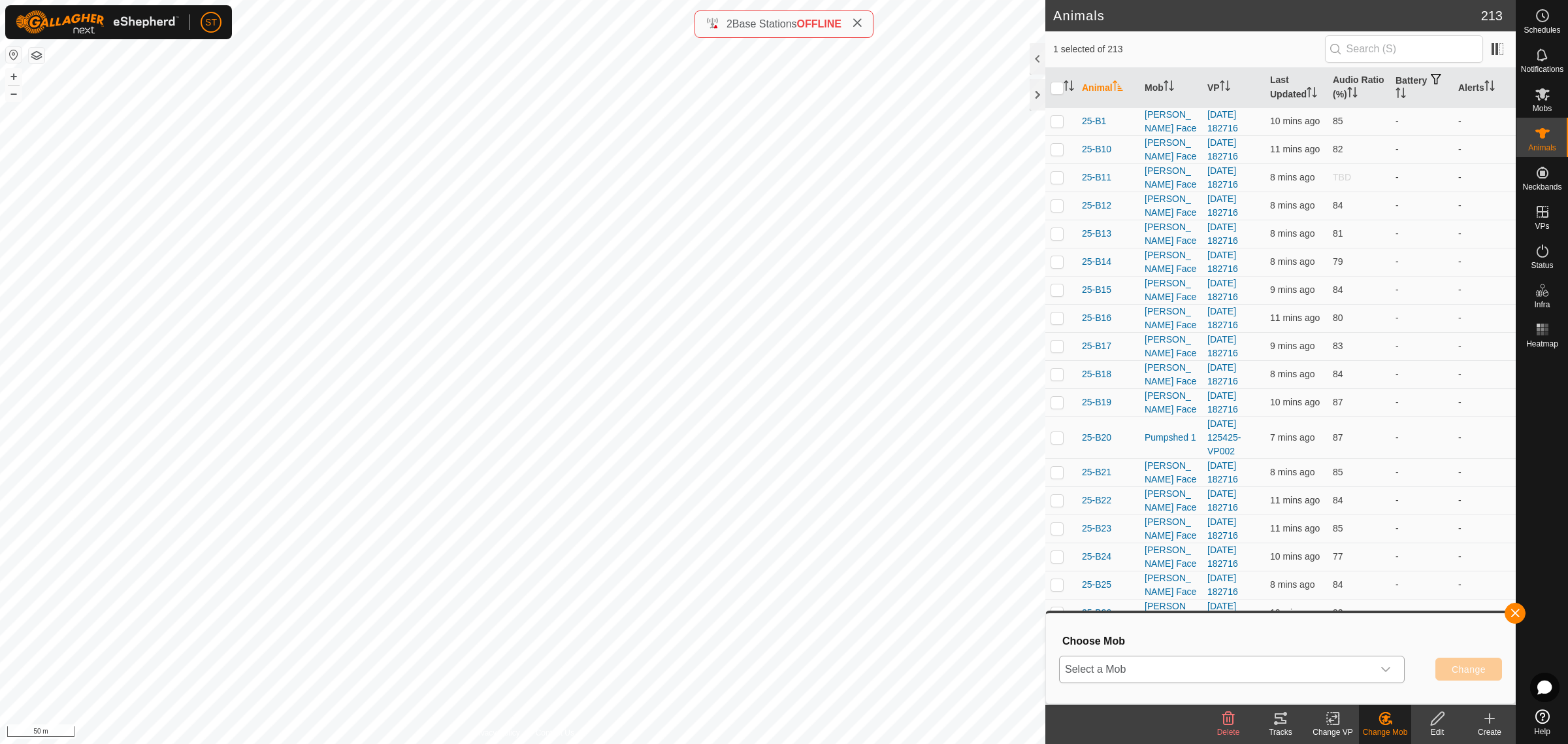
click at [1388, 670] on icon "dropdown trigger" at bounding box center [1385, 669] width 10 height 10
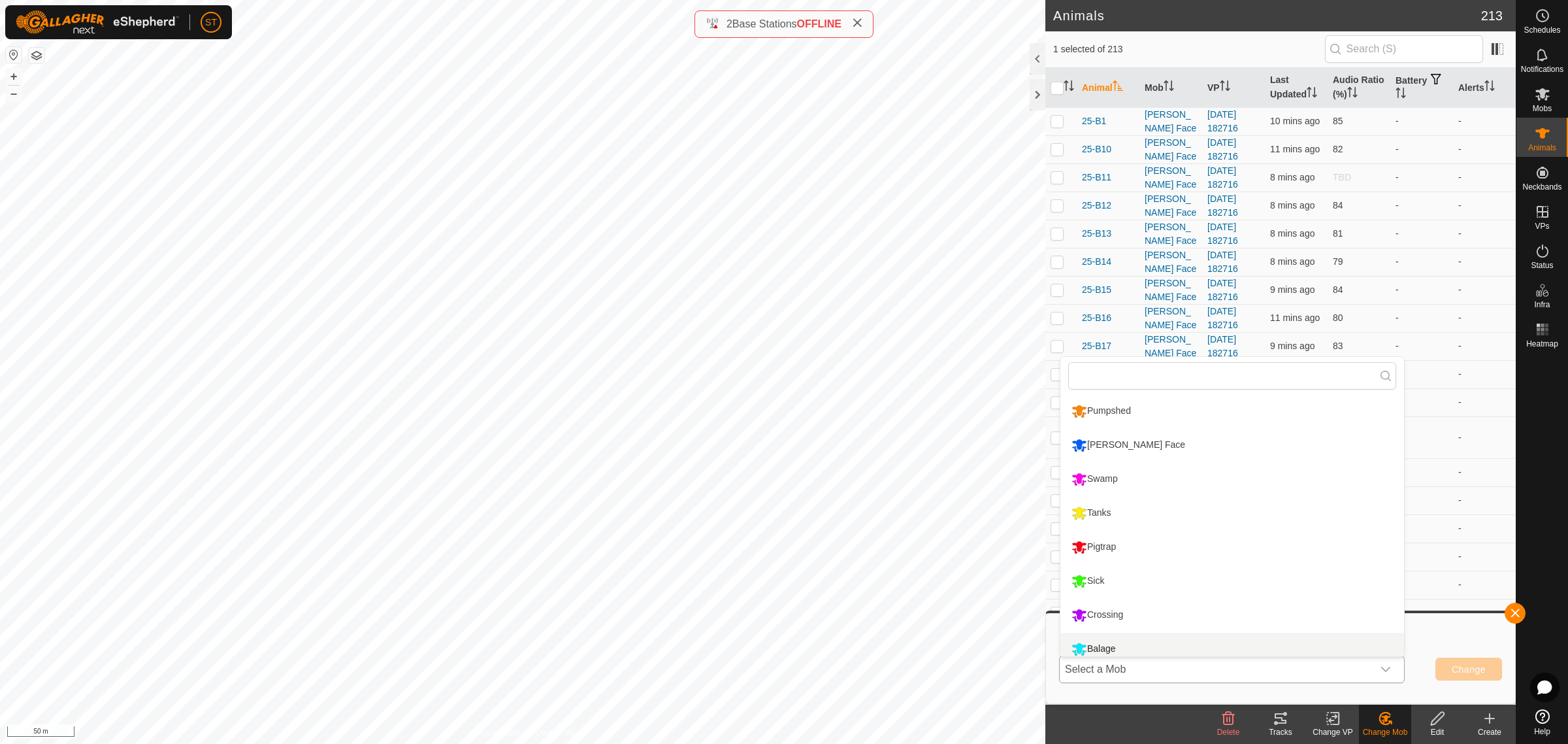
scroll to position [9, 0]
click at [1092, 566] on li "Sick" at bounding box center [1231, 573] width 343 height 32
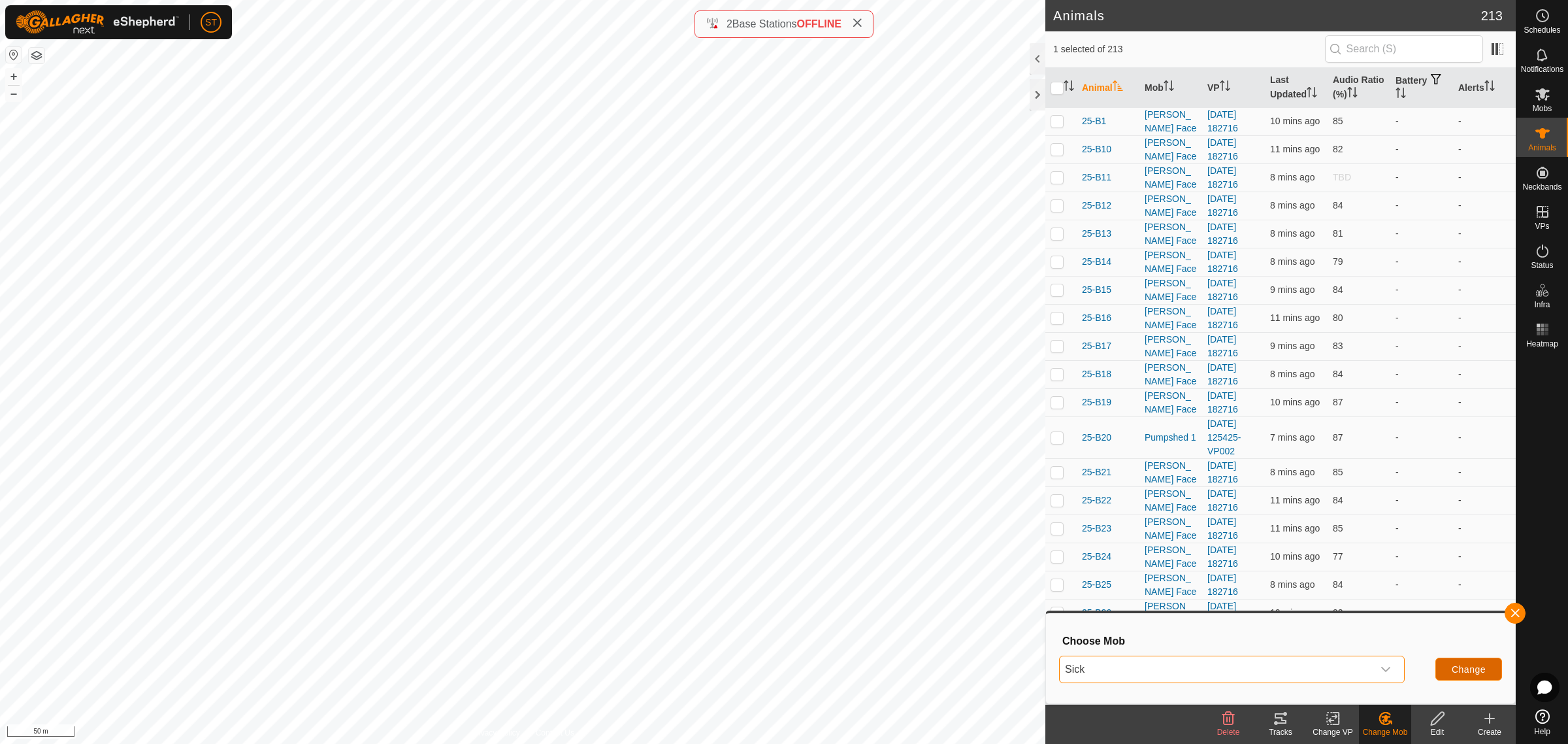
click at [1468, 672] on span "Change" at bounding box center [1468, 669] width 34 height 10
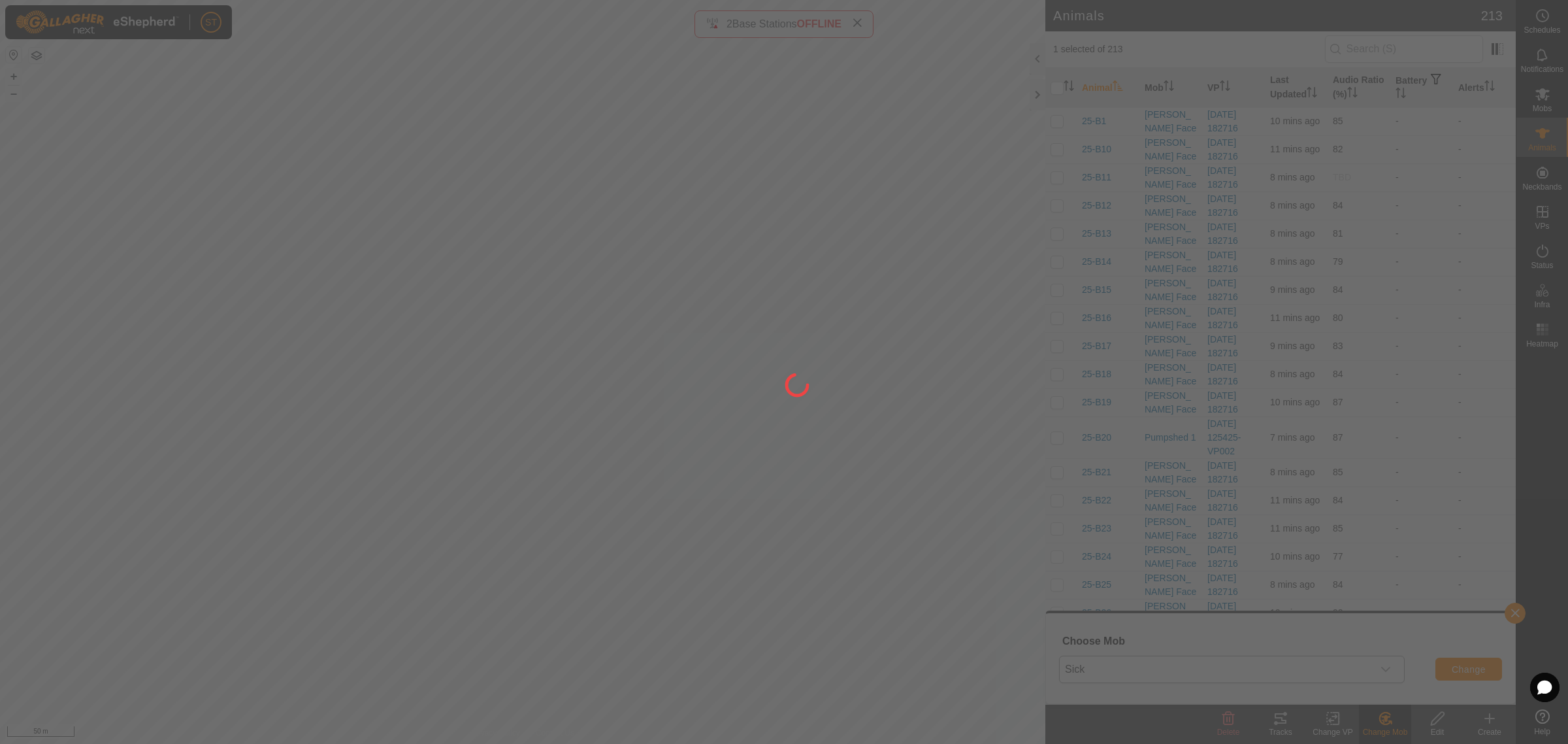
checkbox input "false"
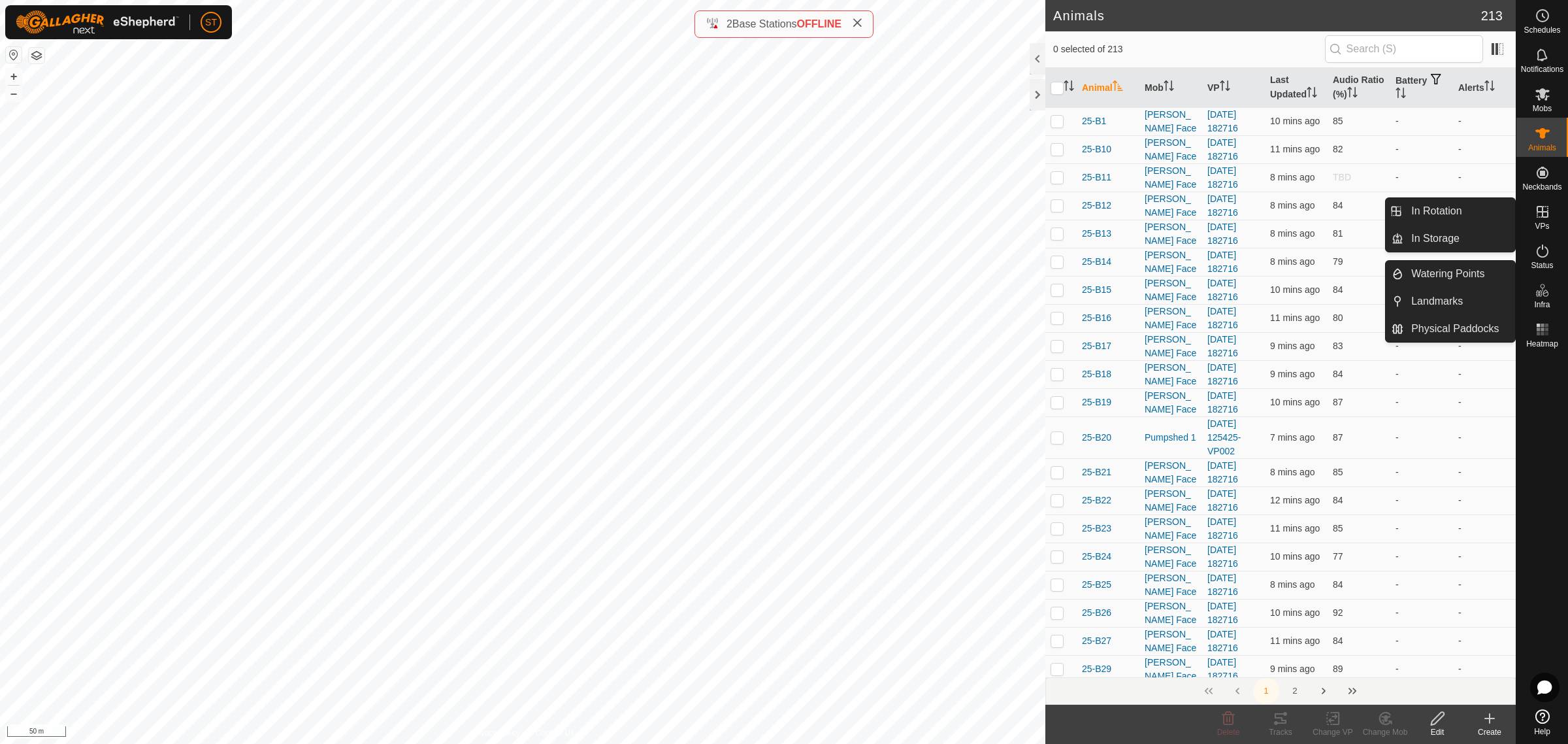
click at [1545, 216] on icon at bounding box center [1542, 211] width 15 height 15
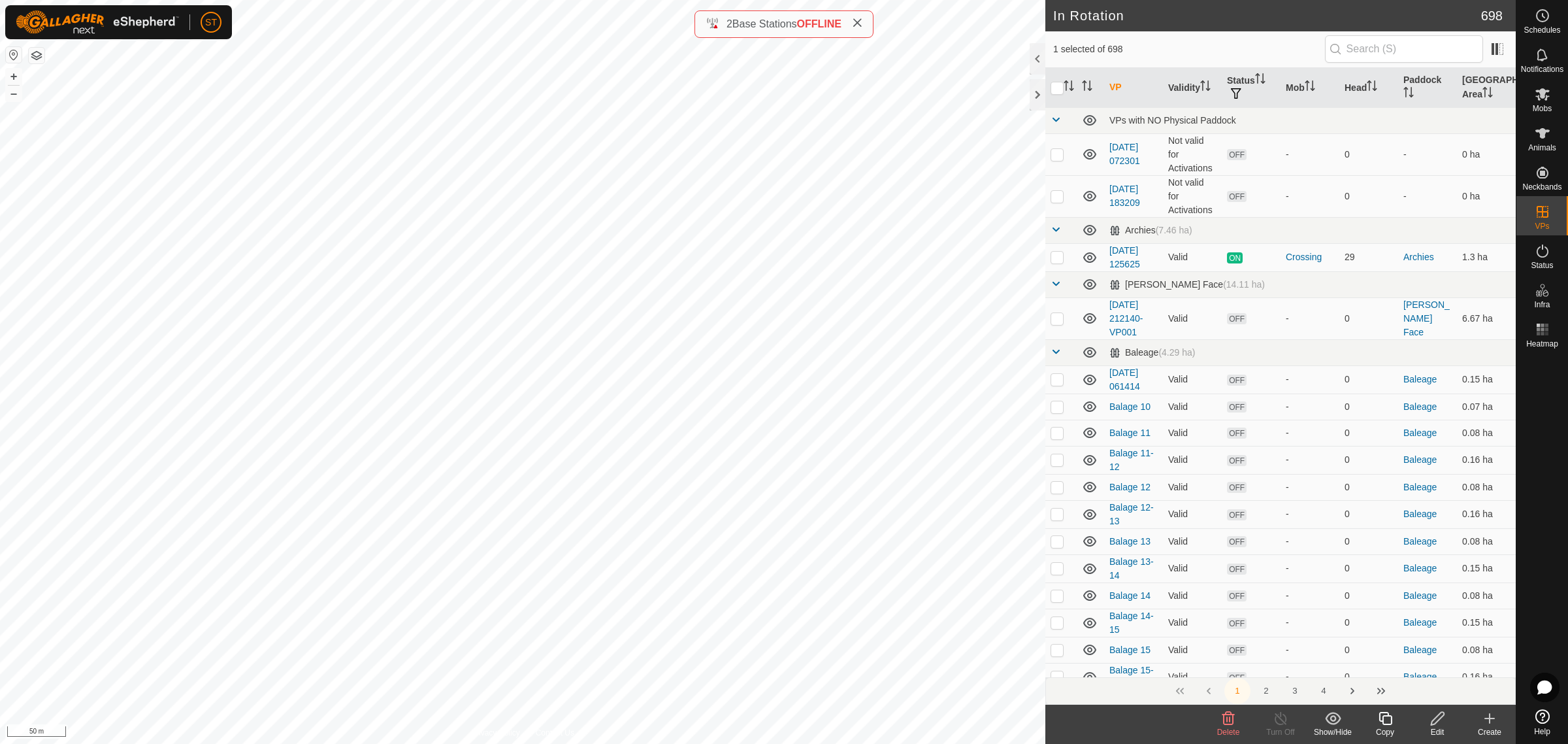
click at [1386, 723] on icon at bounding box center [1384, 718] width 16 height 15
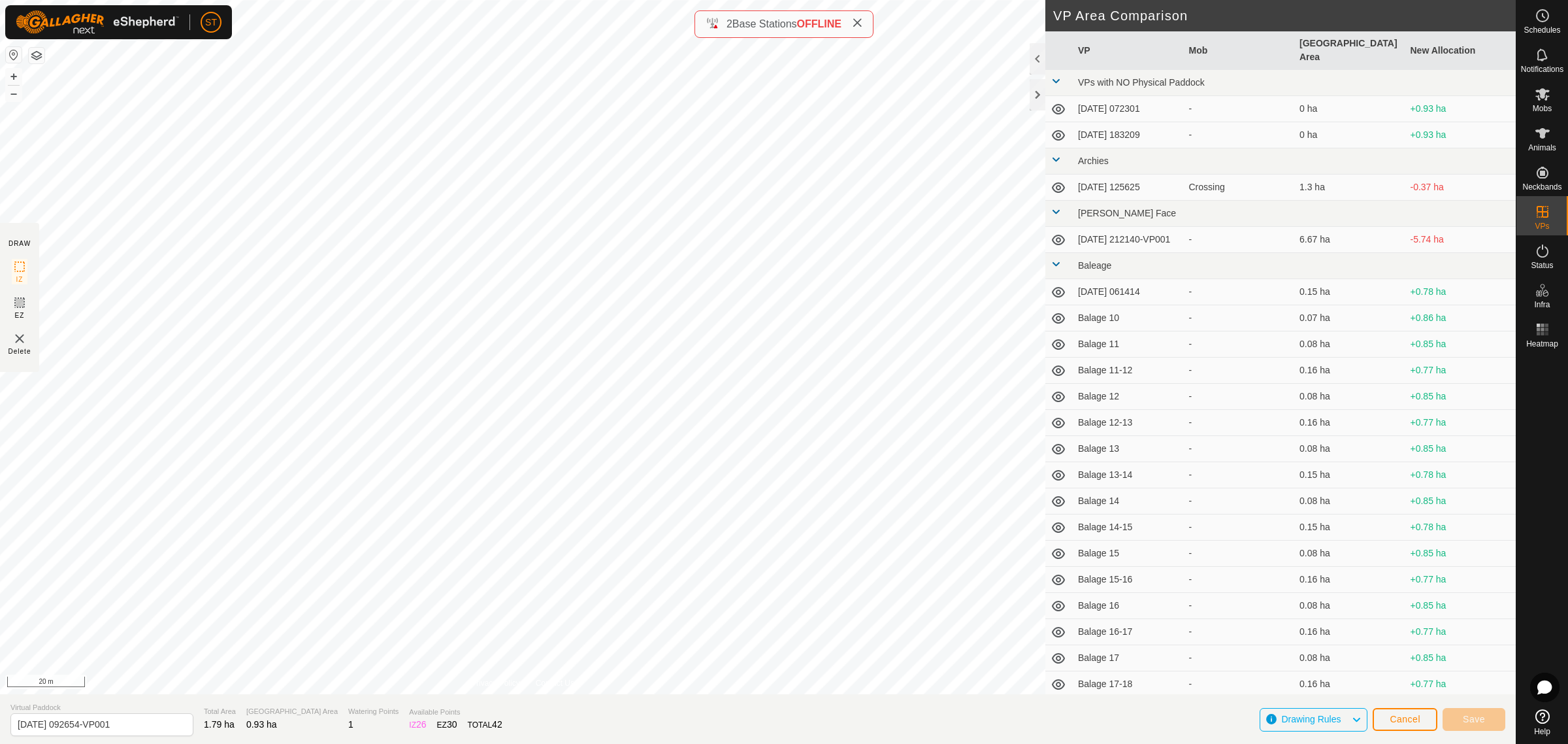
click at [0, 525] on html "ST Schedules Notifications Mobs Animals Neckbands VPs Status Infra Heatmap Help…" at bounding box center [784, 372] width 1568 height 744
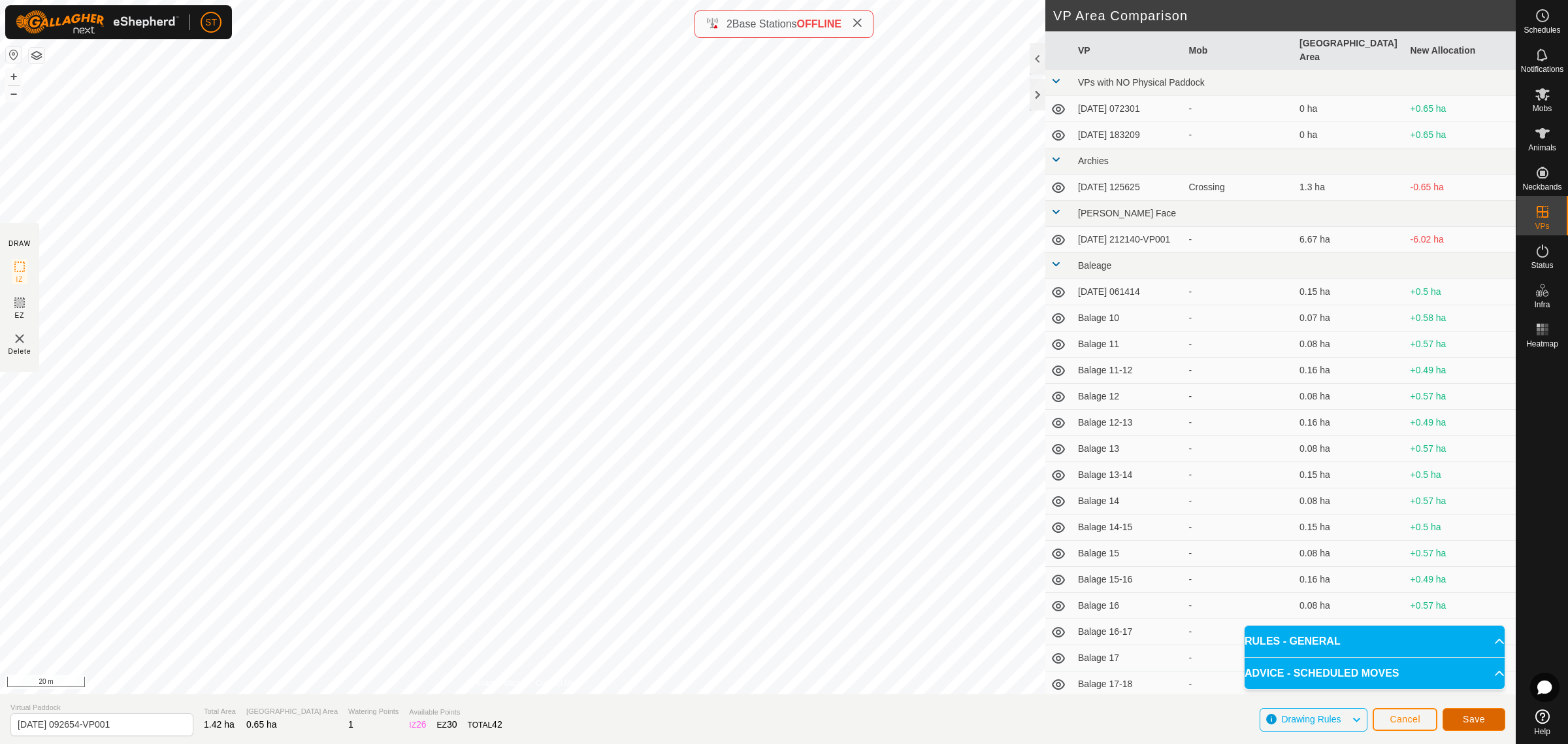
click at [1481, 717] on span "Save" at bounding box center [1473, 718] width 22 height 10
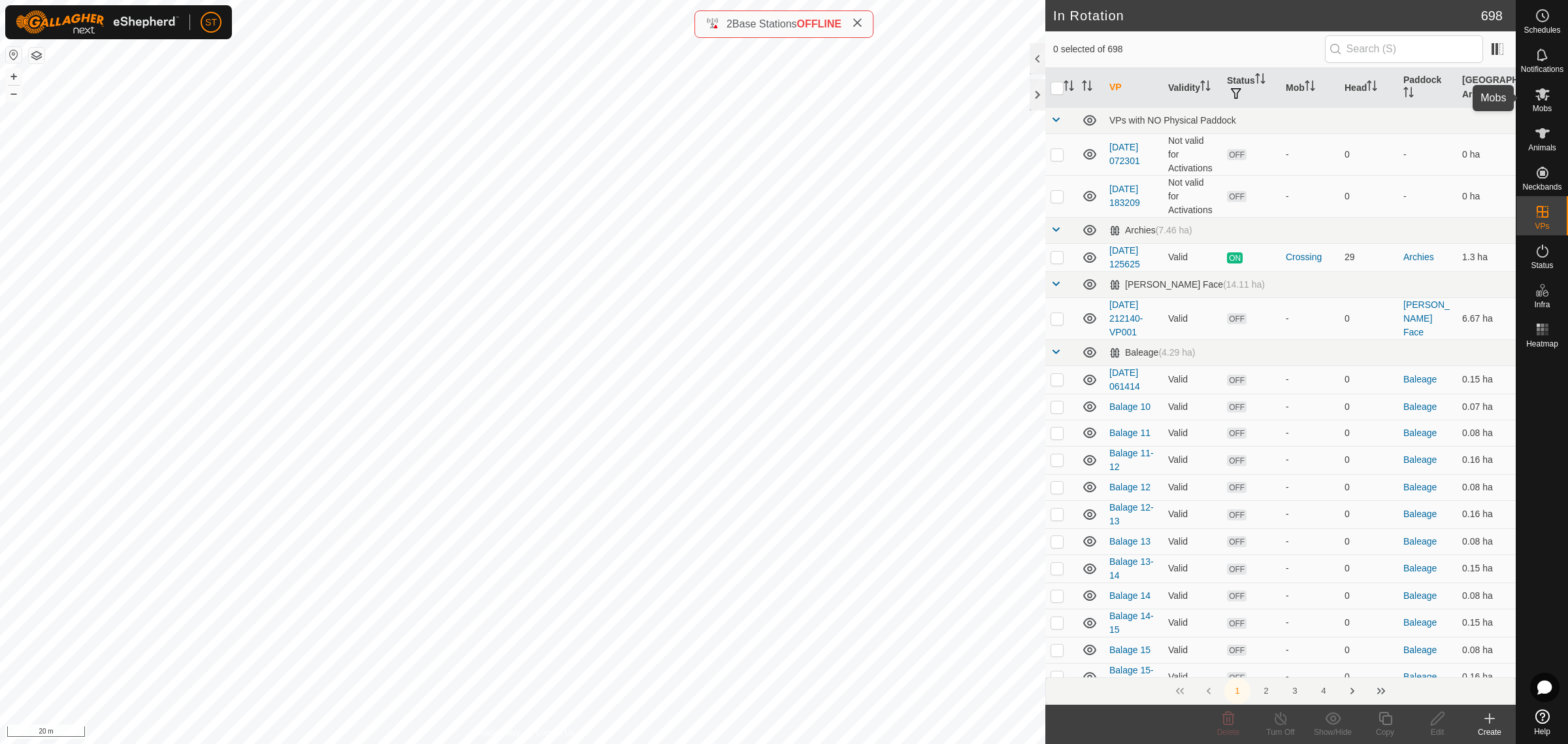
click at [1543, 96] on icon at bounding box center [1541, 94] width 14 height 12
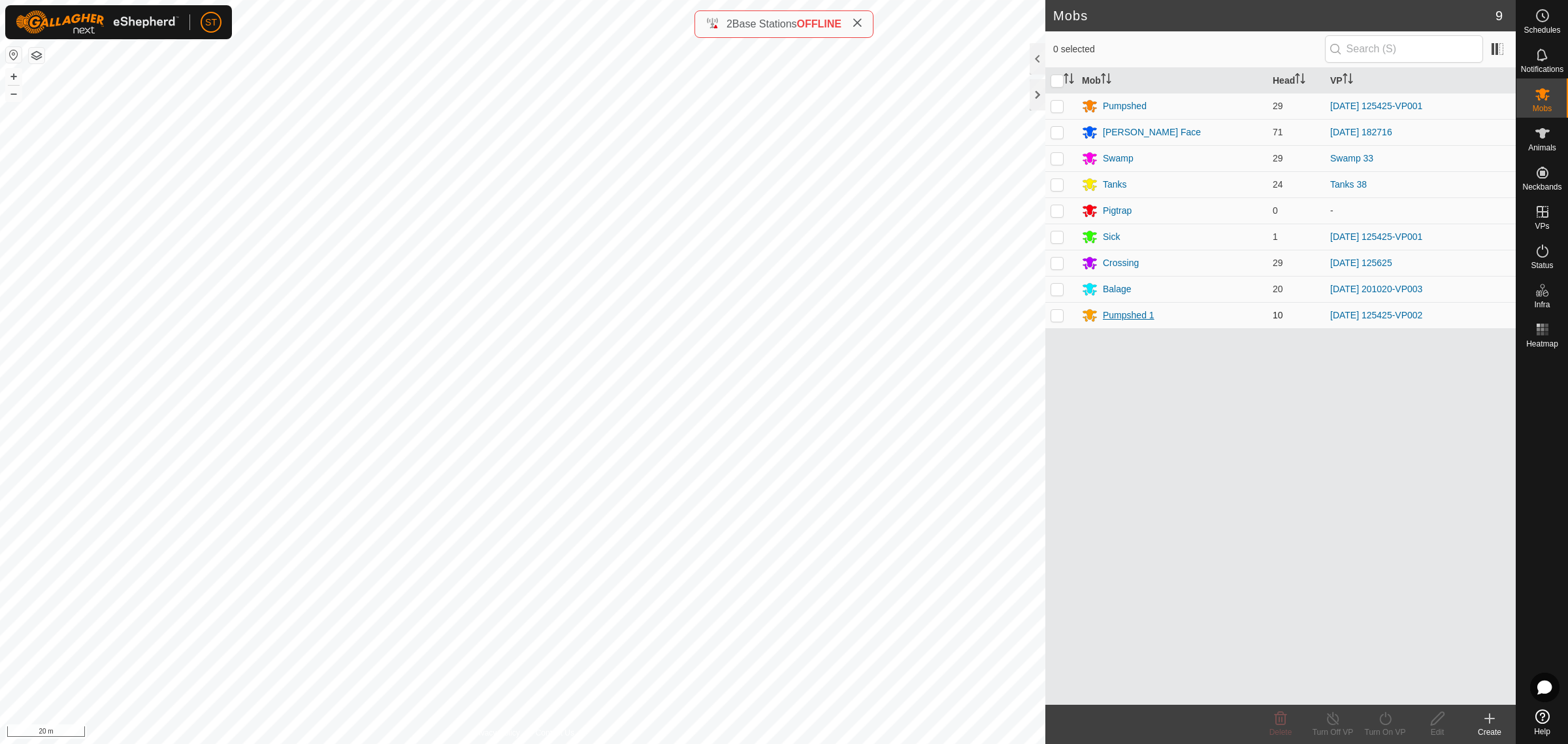
click at [1128, 316] on div "Pumpshed 1" at bounding box center [1129, 315] width 51 height 13
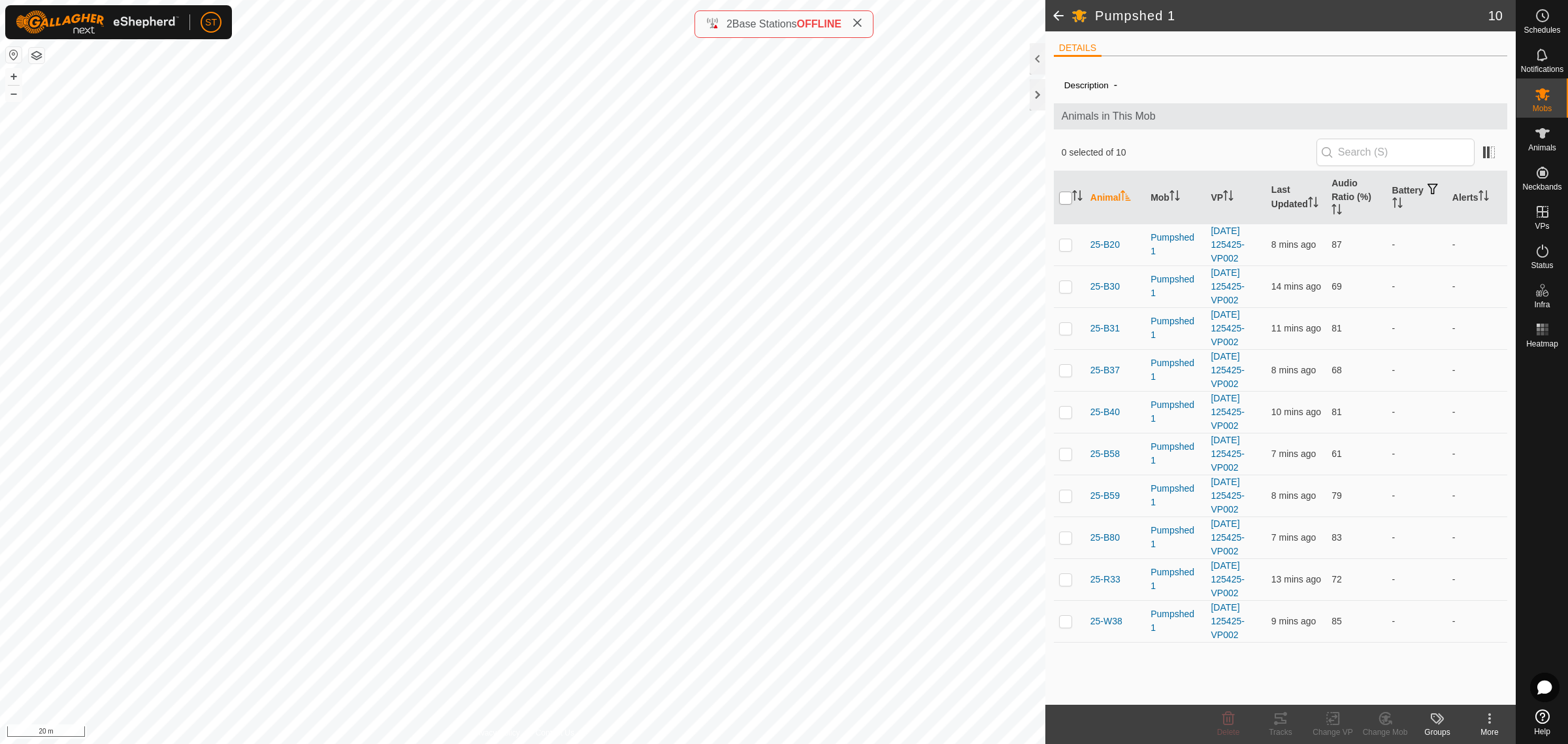
click at [1060, 193] on input "checkbox" at bounding box center [1066, 198] width 13 height 13
checkbox input "true"
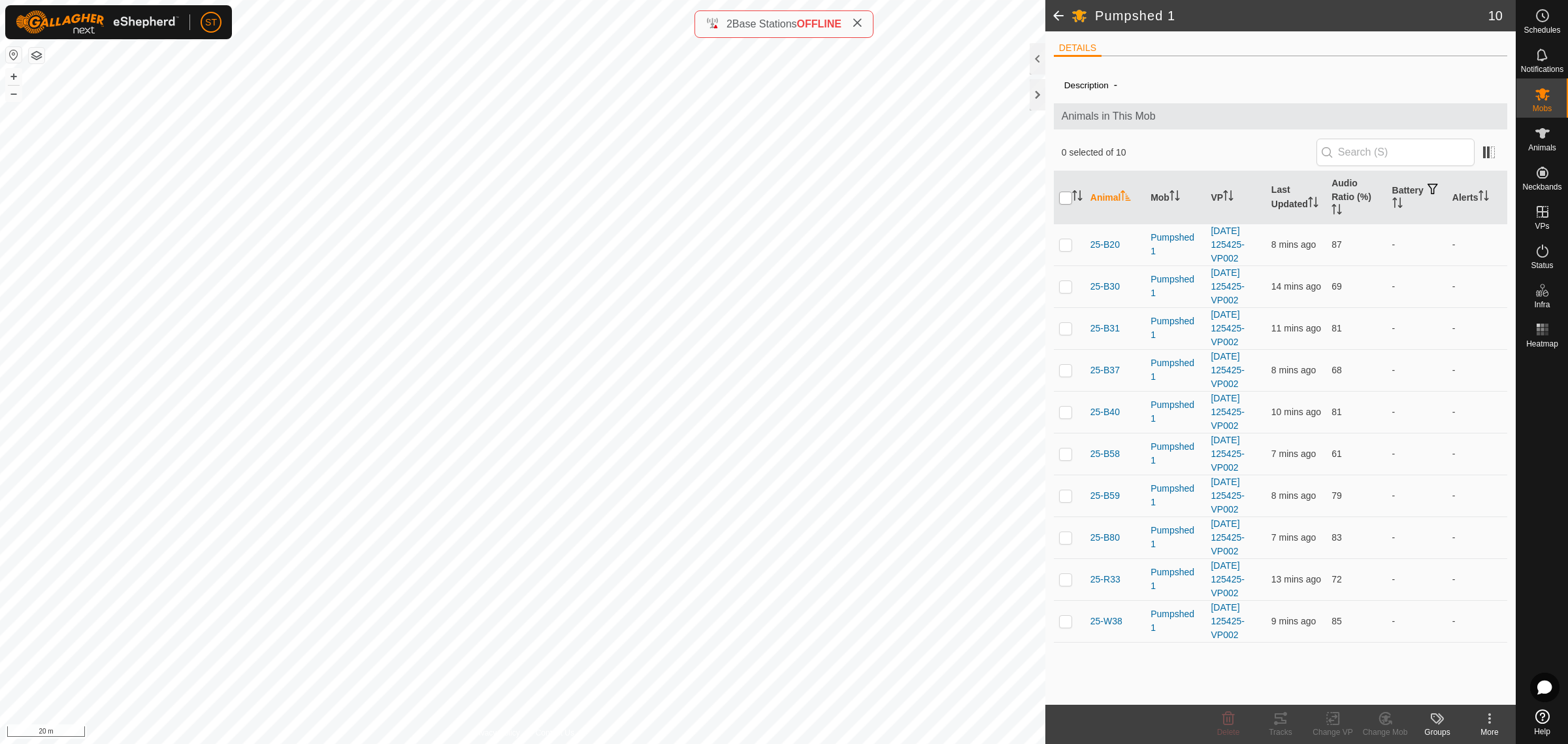
checkbox input "true"
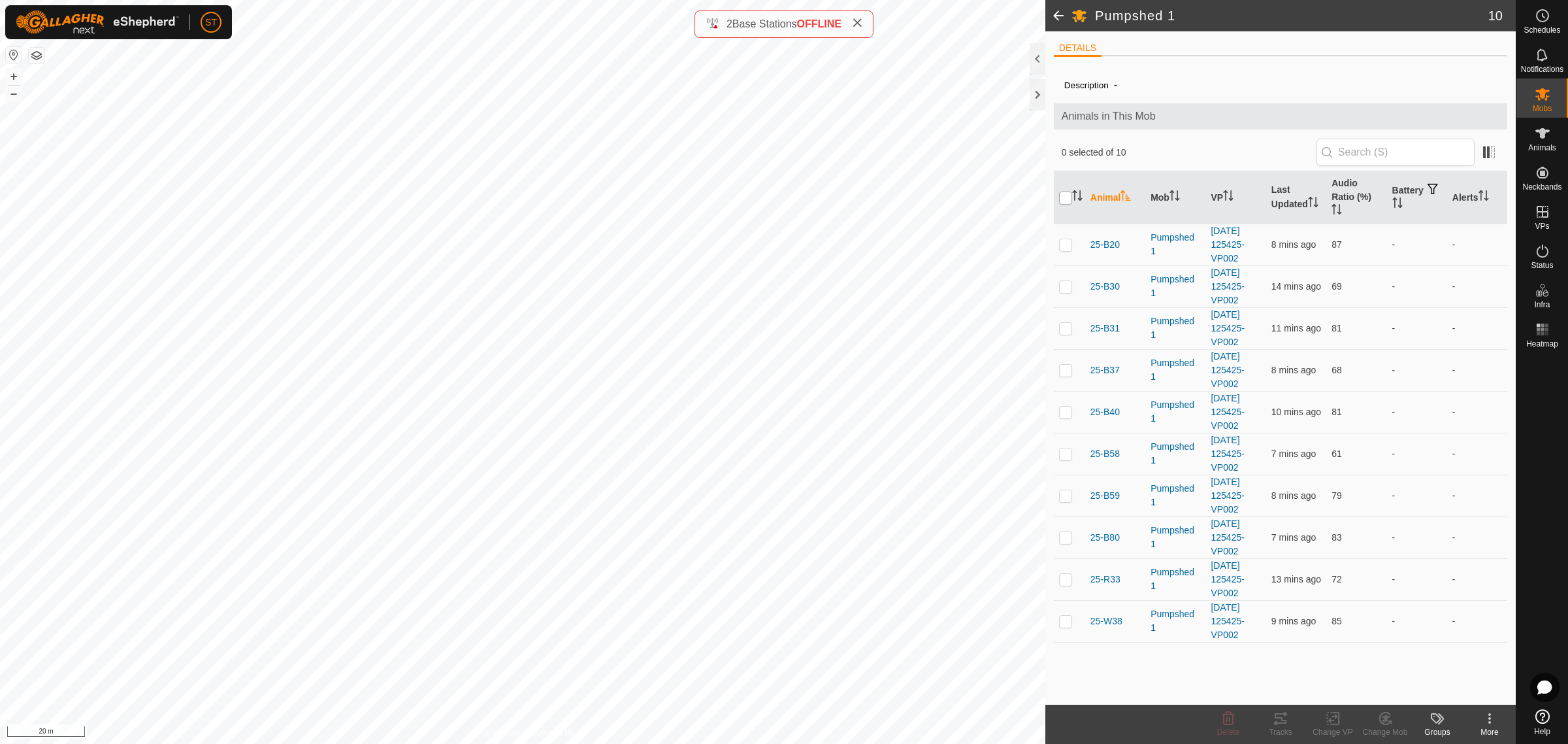
checkbox input "true"
click at [1336, 715] on icon at bounding box center [1332, 718] width 16 height 15
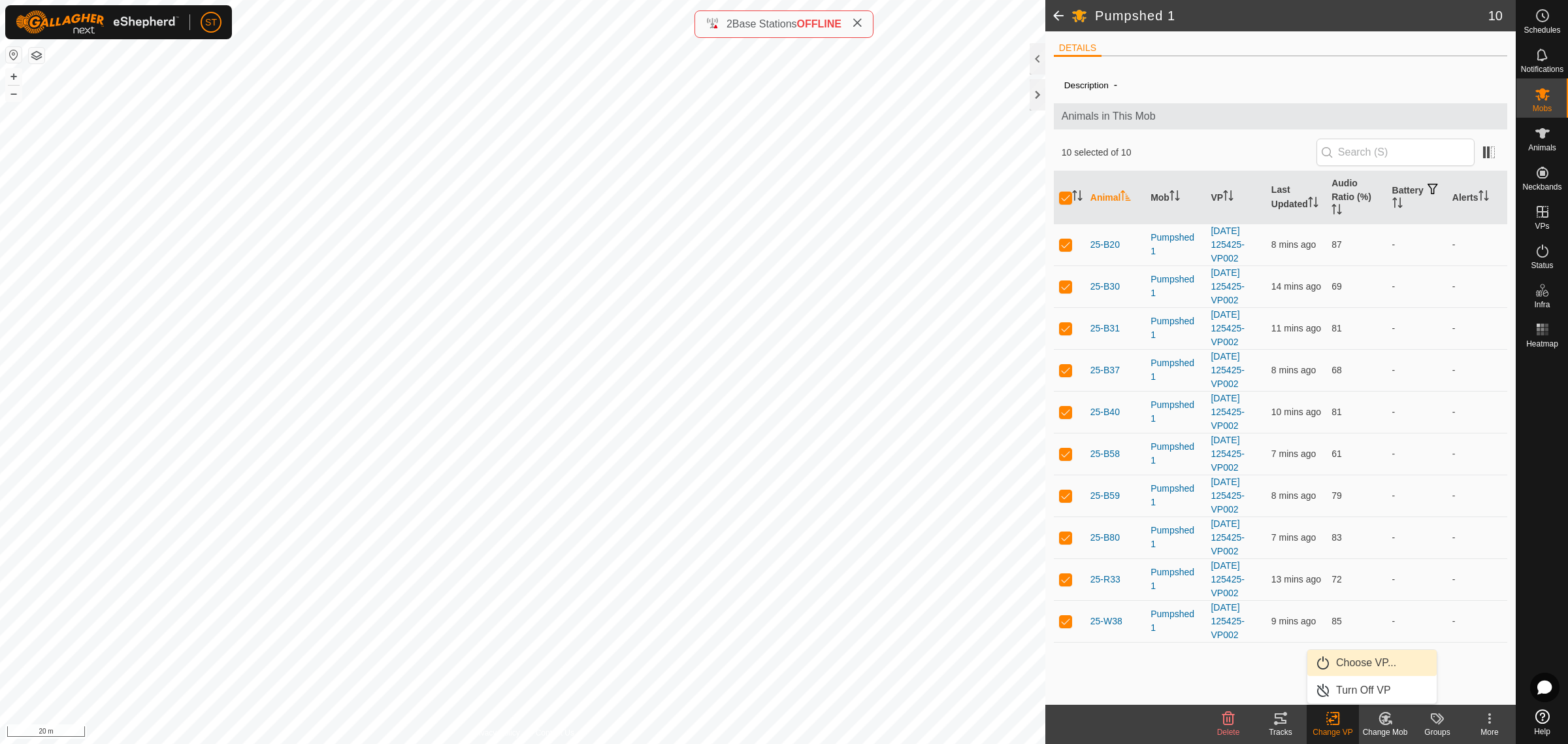
click at [1363, 660] on link "Choose VP..." at bounding box center [1372, 662] width 129 height 26
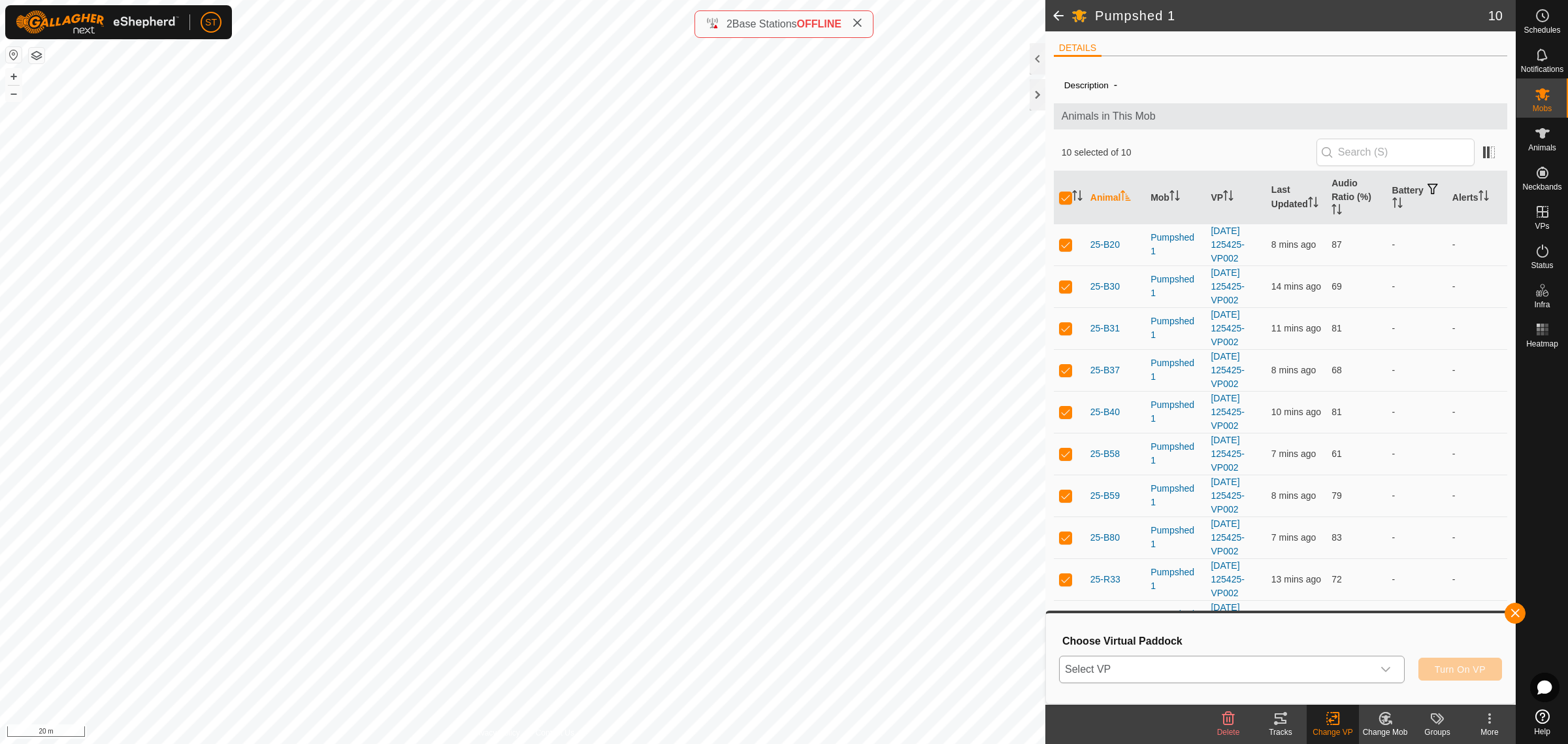
click at [1388, 672] on icon "dropdown trigger" at bounding box center [1385, 669] width 10 height 10
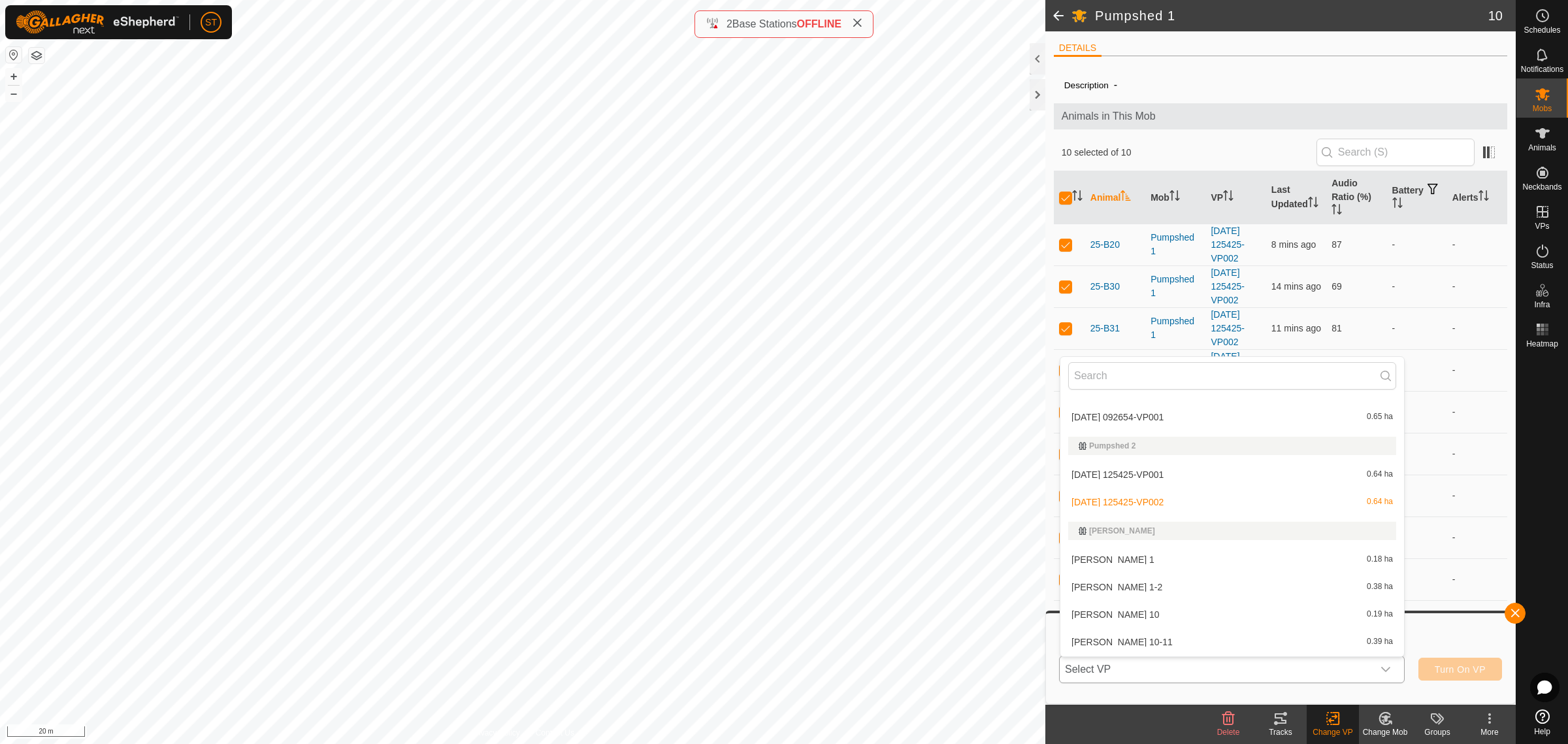
scroll to position [11356, 0]
click at [1137, 484] on li "[DATE] 092654-VP001 0.65 ha" at bounding box center [1231, 493] width 343 height 26
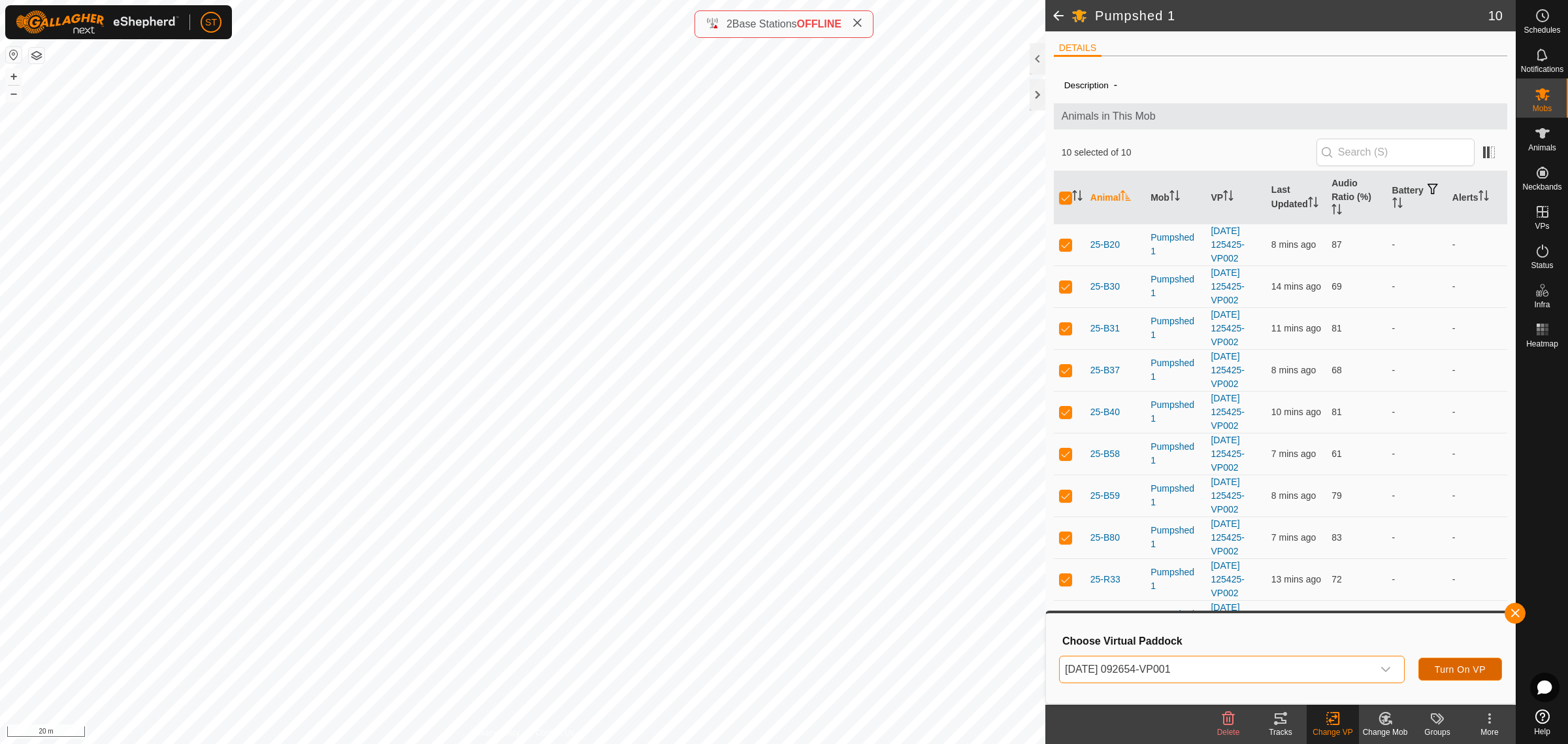
click at [1461, 669] on span "Turn On VP" at bounding box center [1461, 669] width 51 height 10
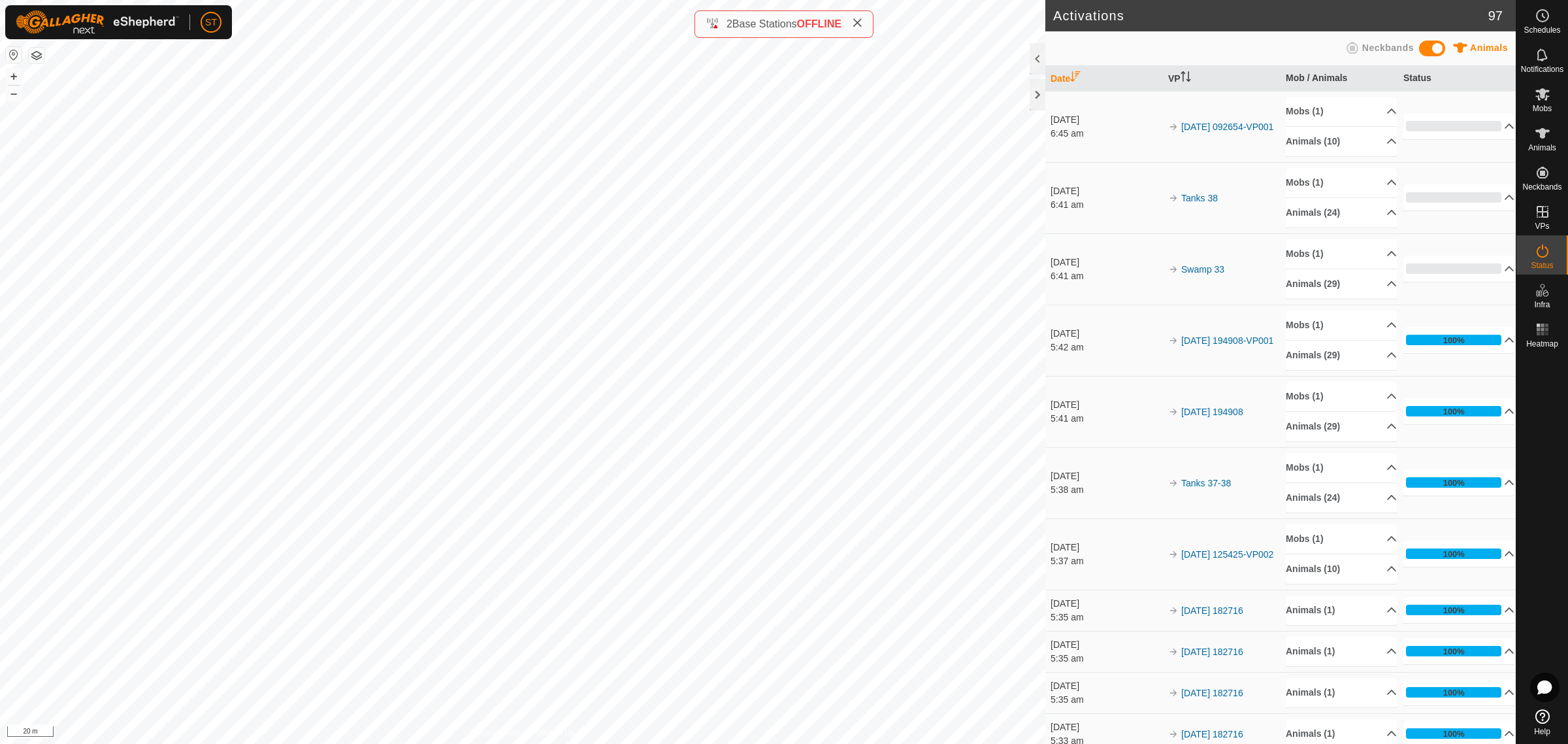
click at [0, 296] on html "ST Schedules Notifications Mobs Animals Neckbands VPs Status Infra Heatmap Help…" at bounding box center [784, 372] width 1568 height 744
click at [0, 145] on html "ST Schedules Notifications Mobs Animals Neckbands VPs Status Infra Heatmap Help…" at bounding box center [784, 372] width 1568 height 744
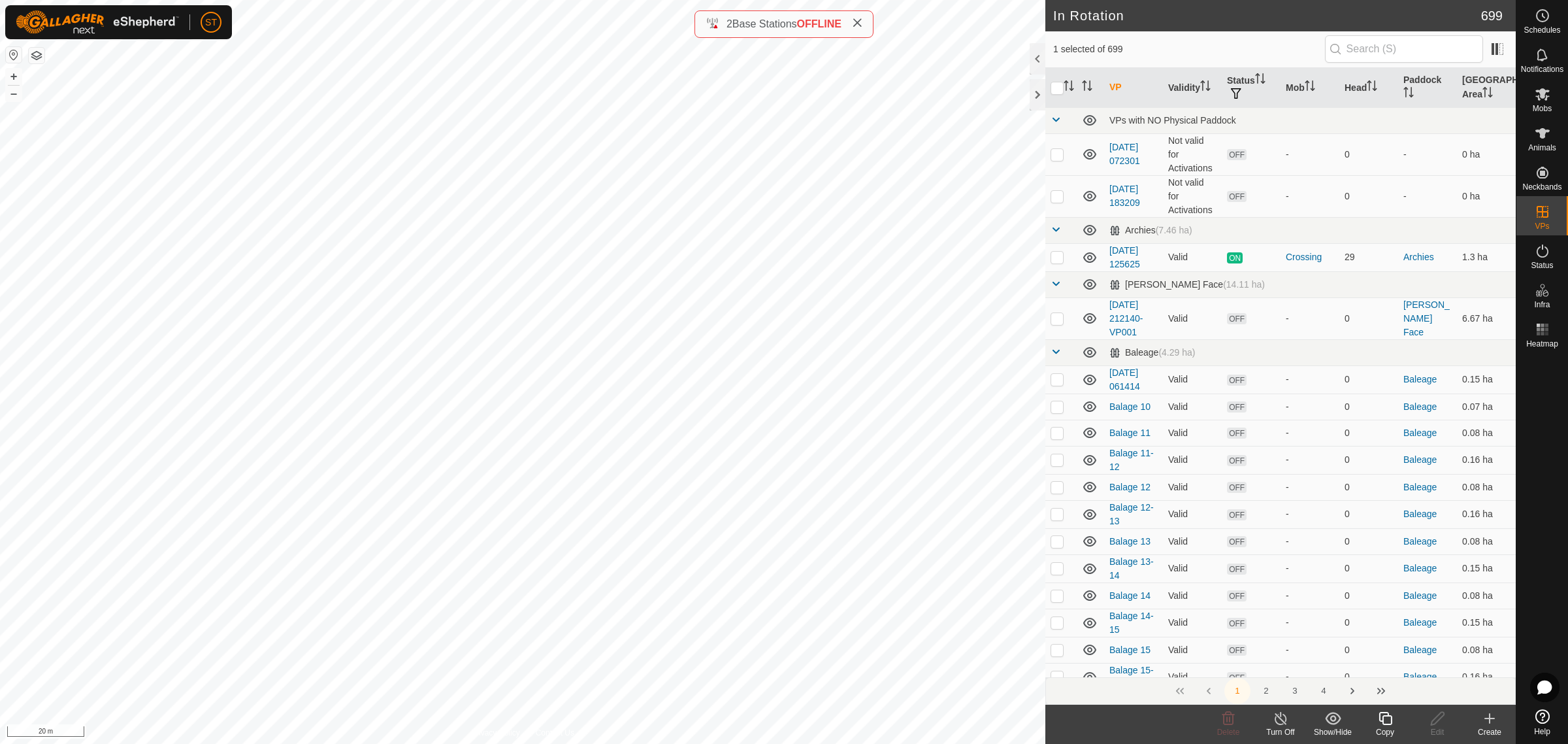
click at [1386, 726] on icon at bounding box center [1384, 718] width 16 height 15
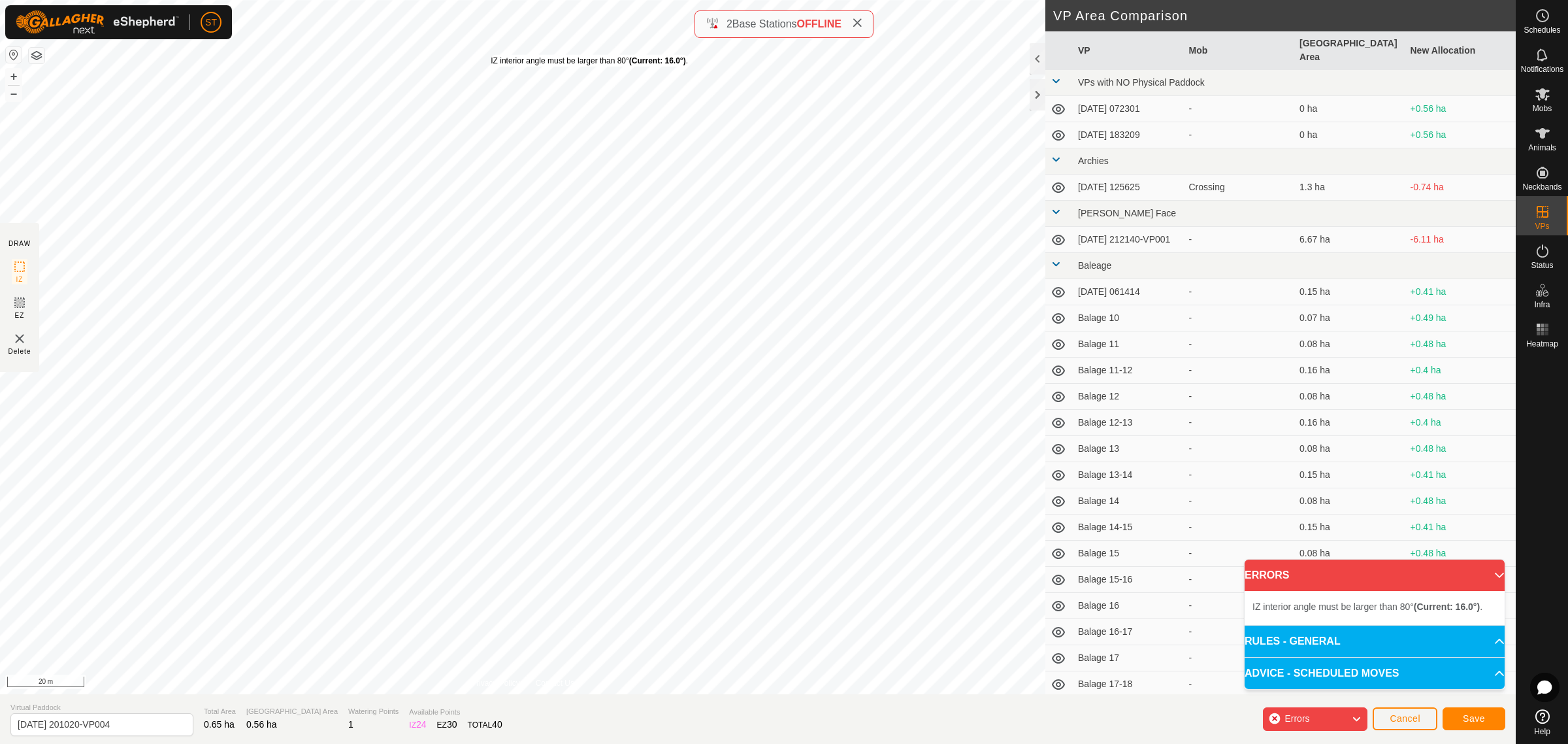
click at [491, 55] on div "IZ interior angle must be larger than 80° (Current: 16.0°) ." at bounding box center [589, 61] width 197 height 11
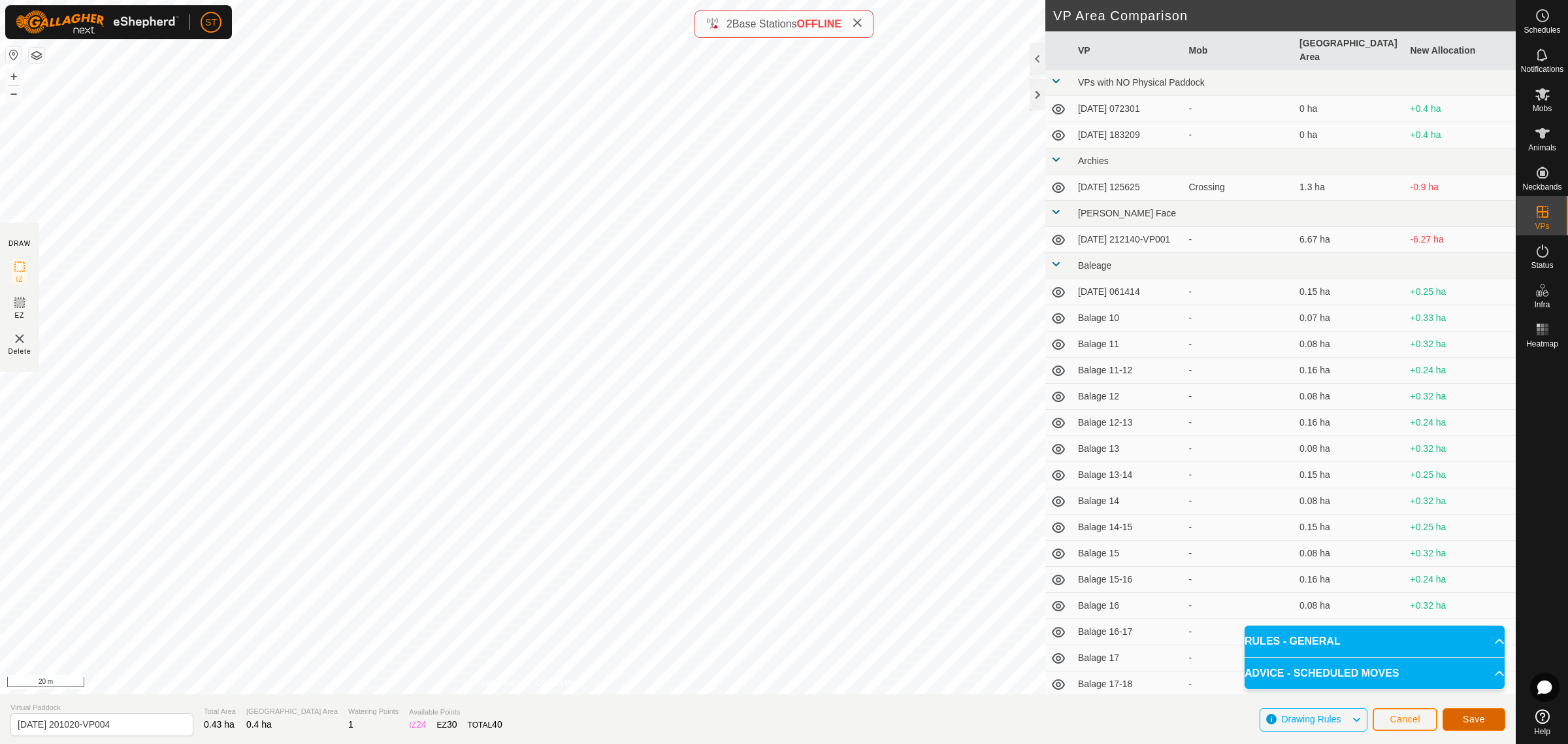
click at [1471, 719] on span "Save" at bounding box center [1473, 718] width 22 height 10
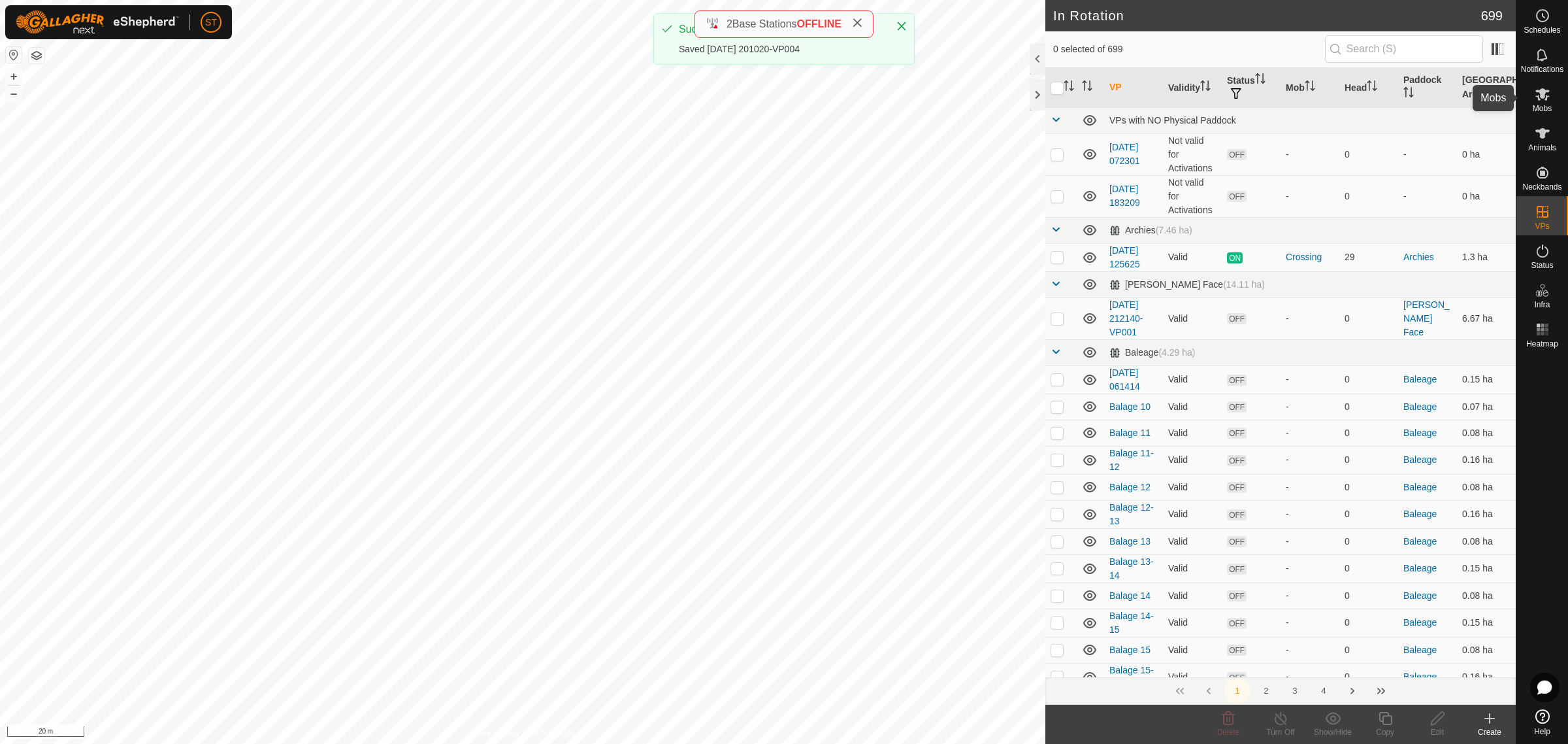
click at [1549, 96] on icon at bounding box center [1542, 94] width 15 height 15
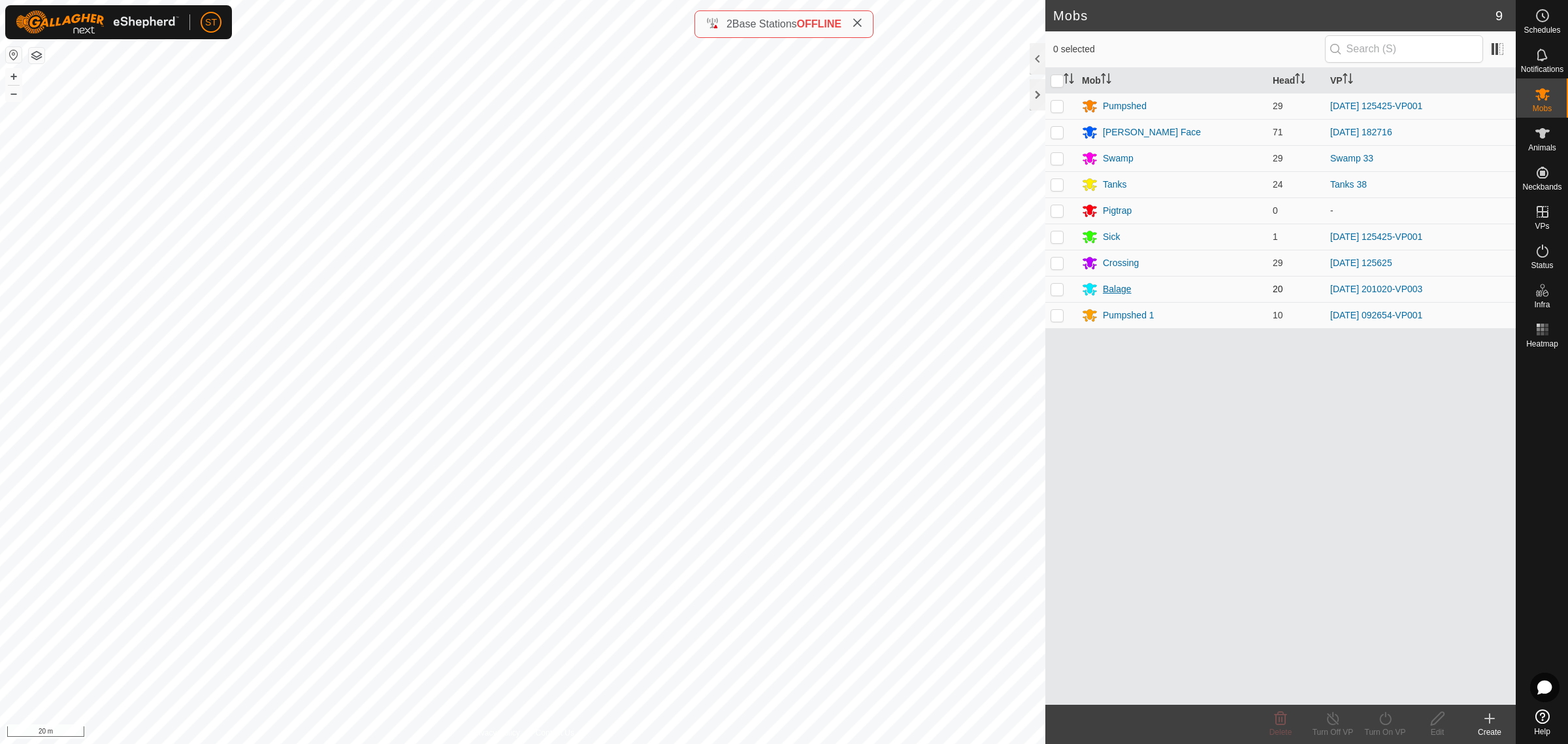
click at [1108, 291] on div "Balage" at bounding box center [1117, 289] width 29 height 13
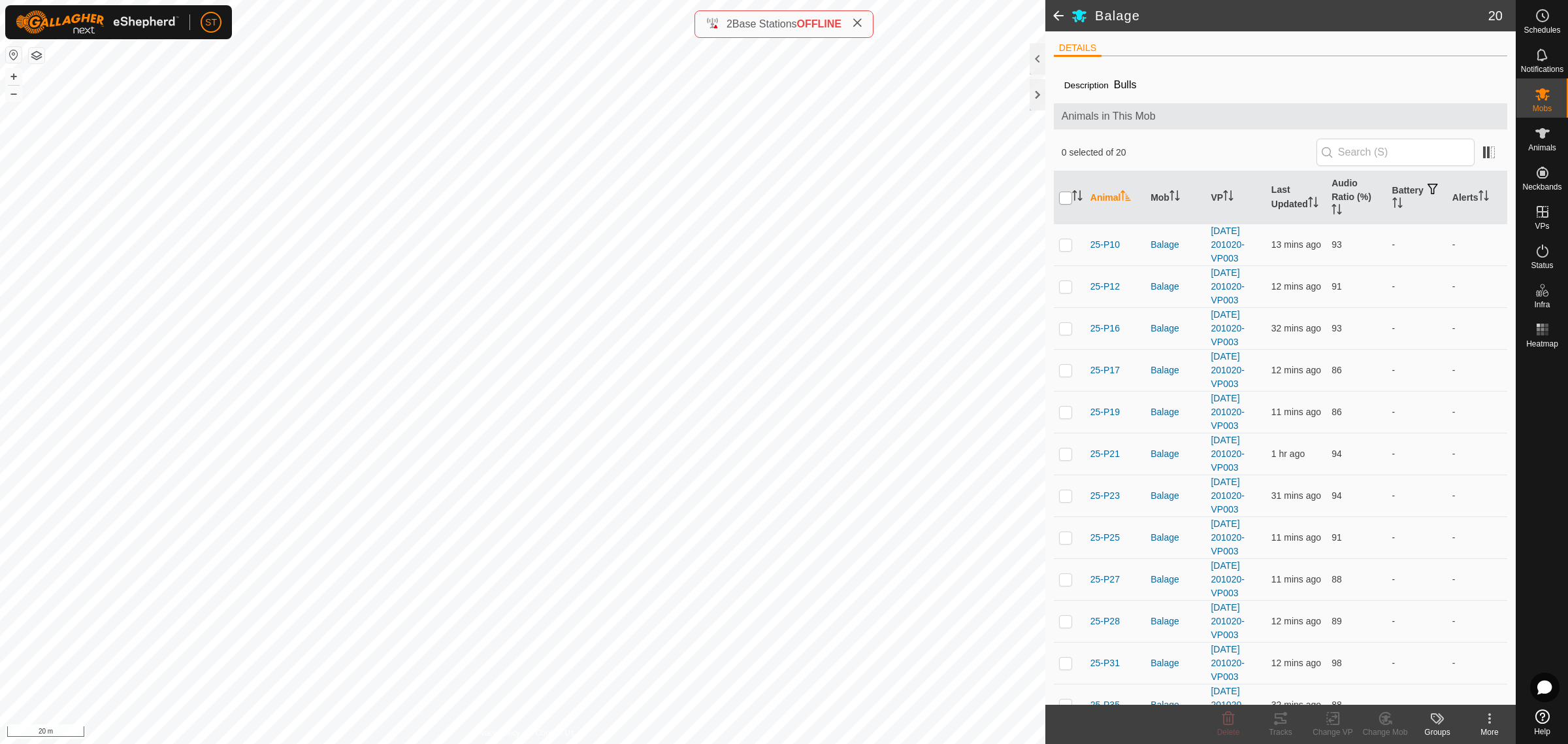
click at [1062, 198] on input "checkbox" at bounding box center [1066, 198] width 13 height 13
checkbox input "true"
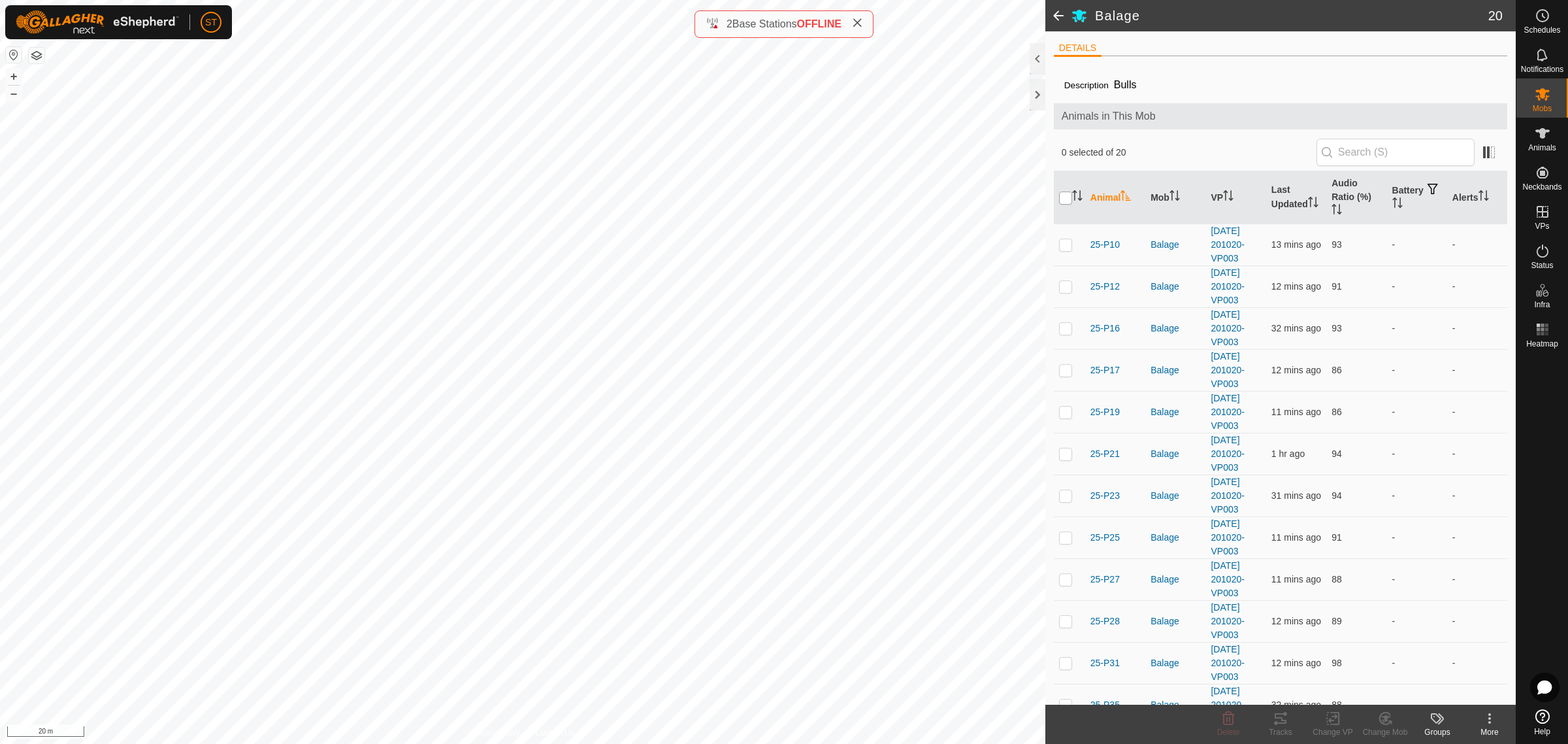
checkbox input "true"
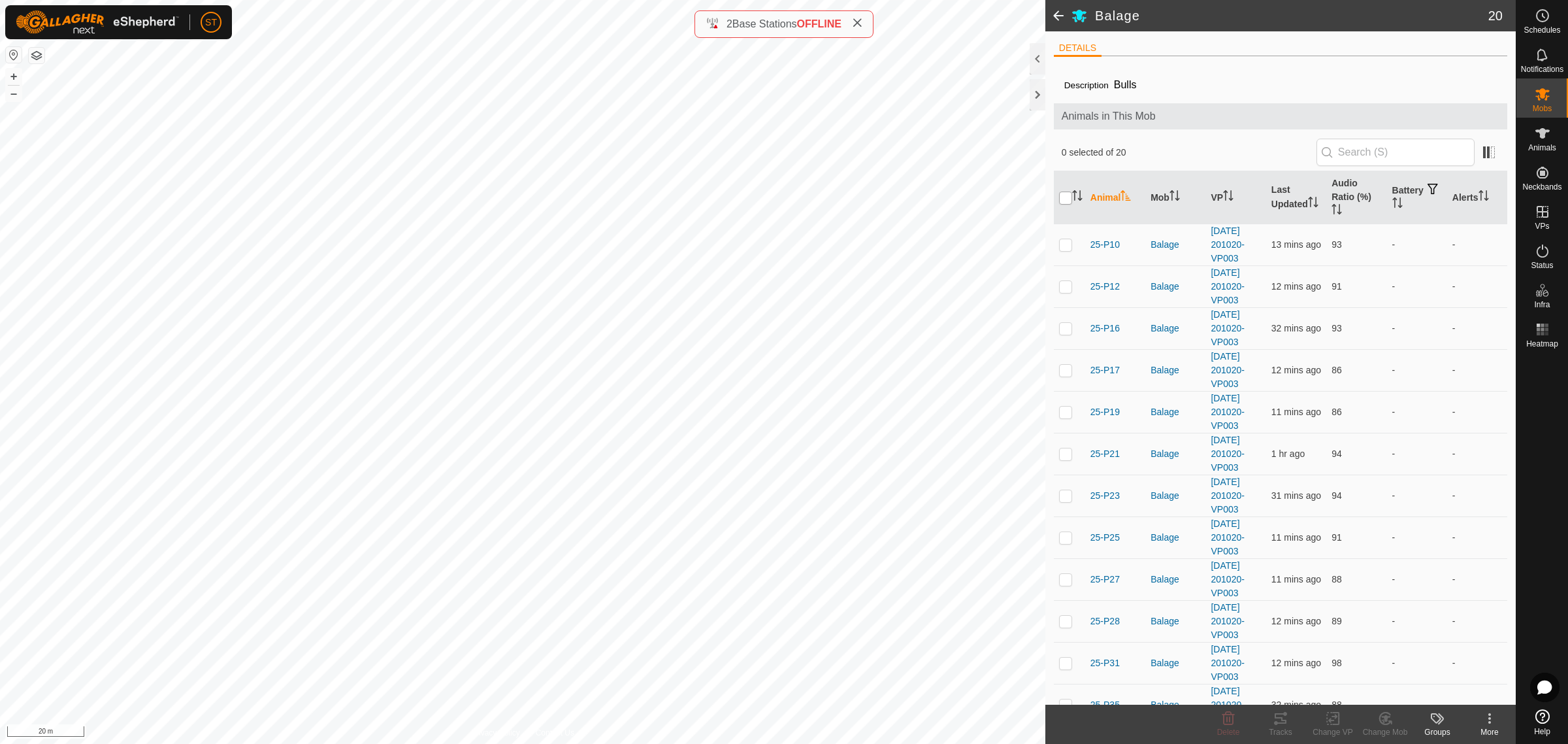
checkbox input "true"
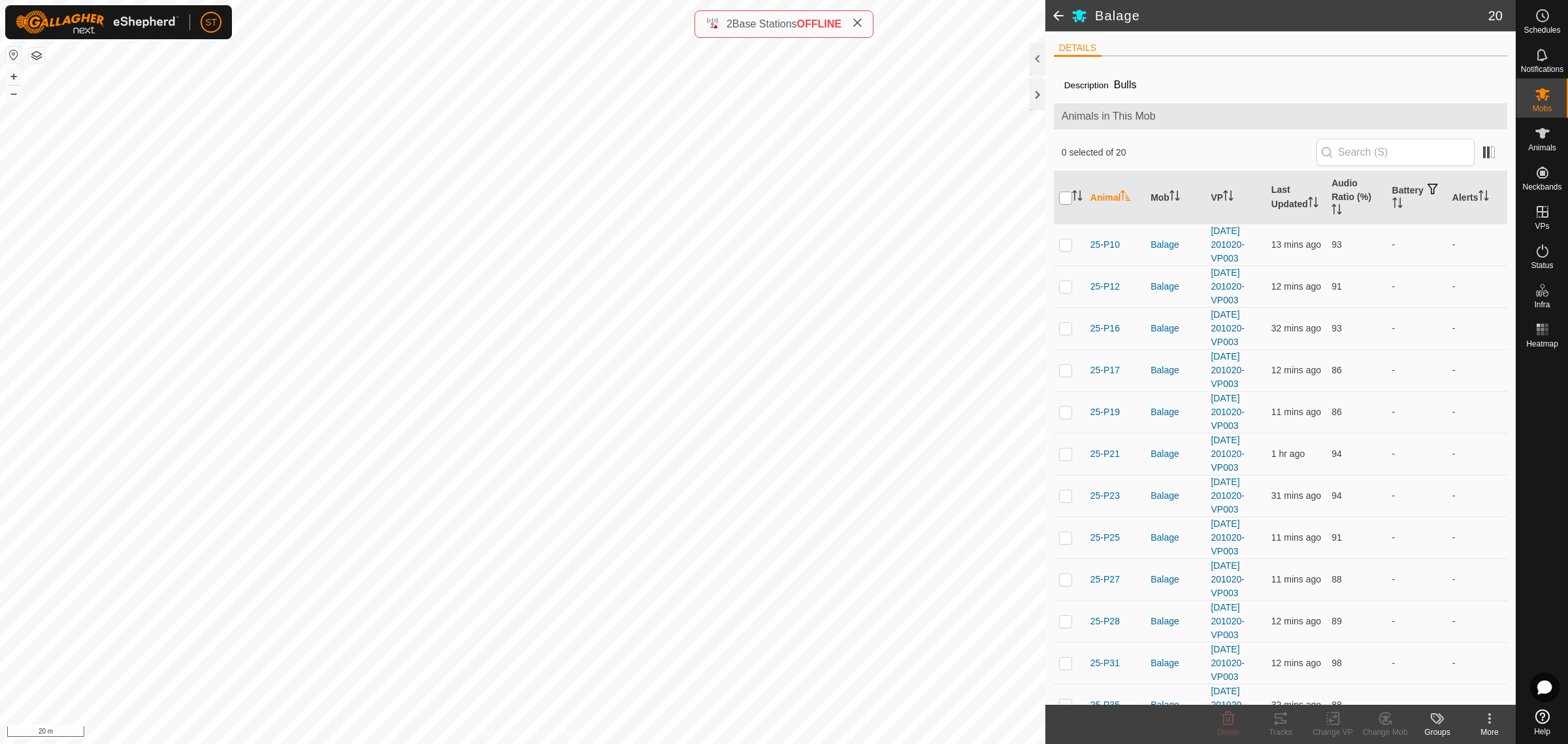
checkbox input "true"
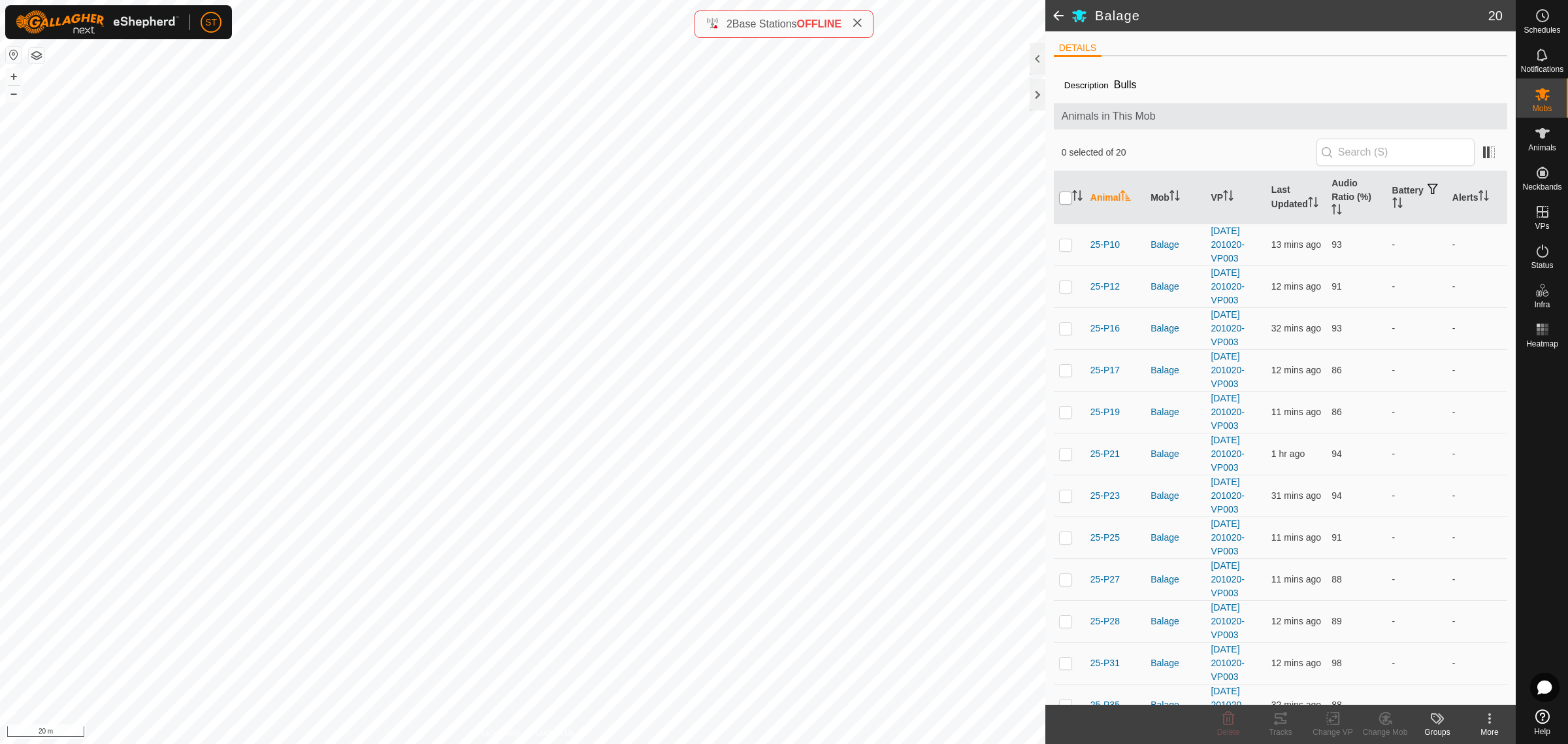
checkbox input "true"
click at [1337, 730] on div "Change VP" at bounding box center [1332, 732] width 52 height 11
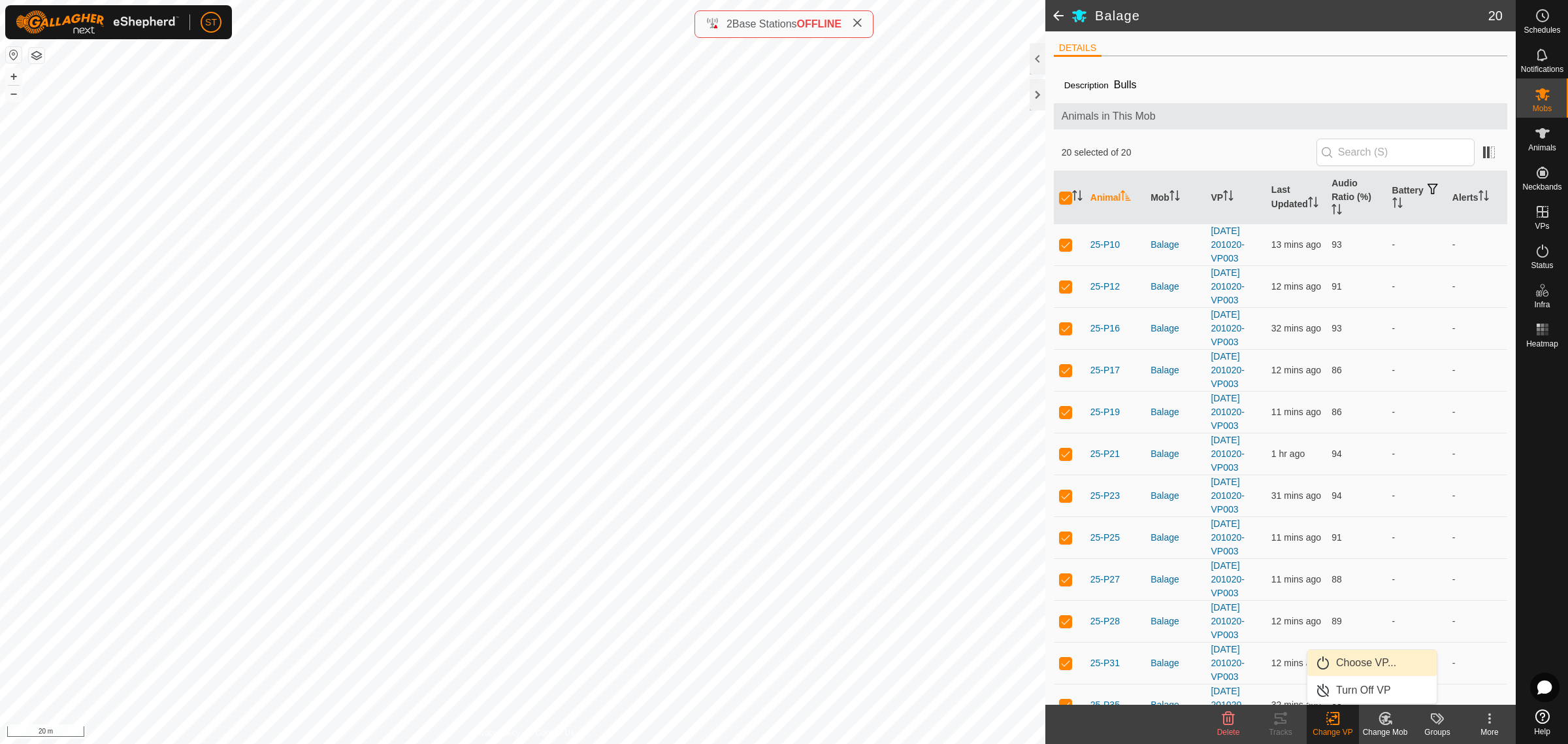
click at [1347, 662] on link "Choose VP..." at bounding box center [1372, 662] width 129 height 26
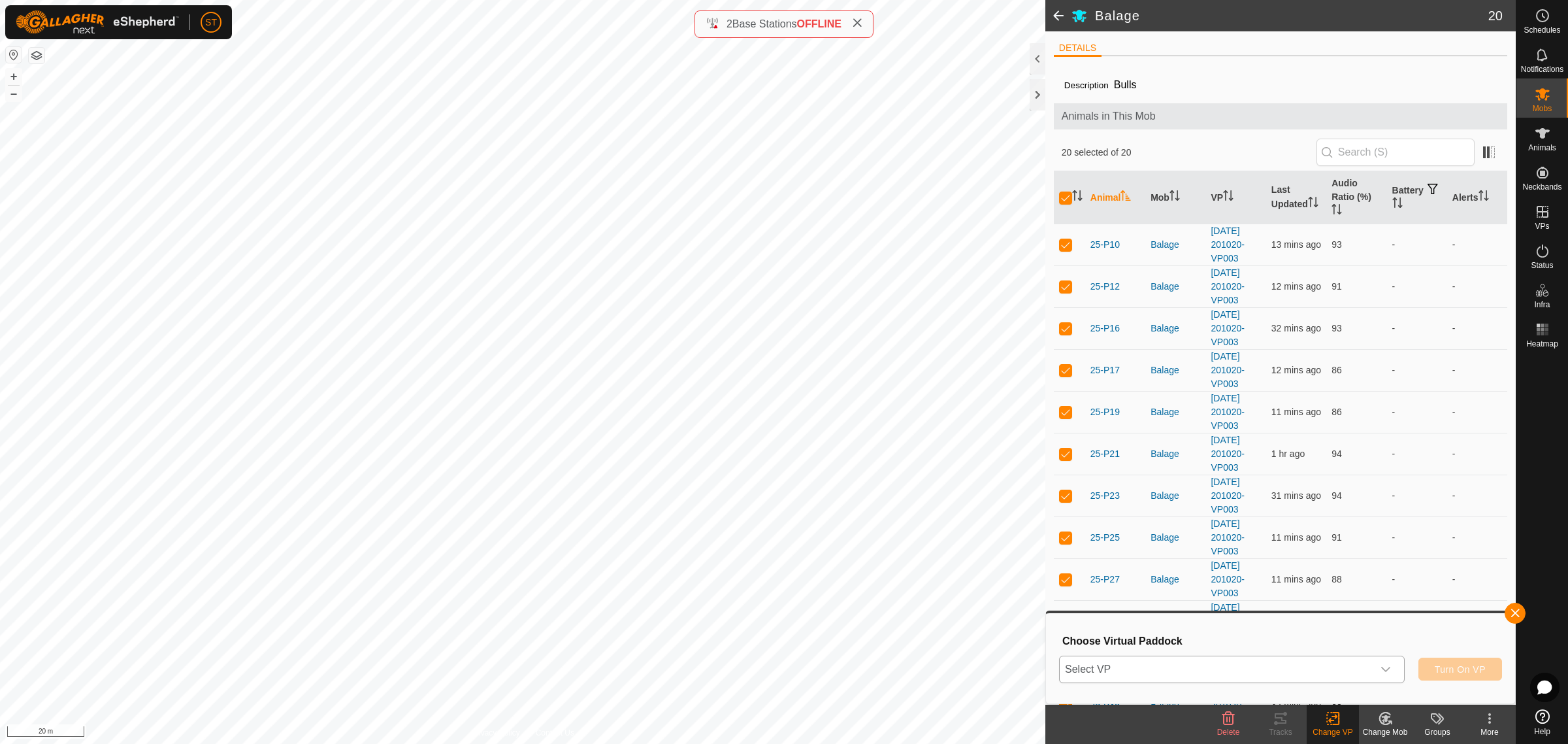
click at [1386, 674] on icon "dropdown trigger" at bounding box center [1385, 669] width 10 height 10
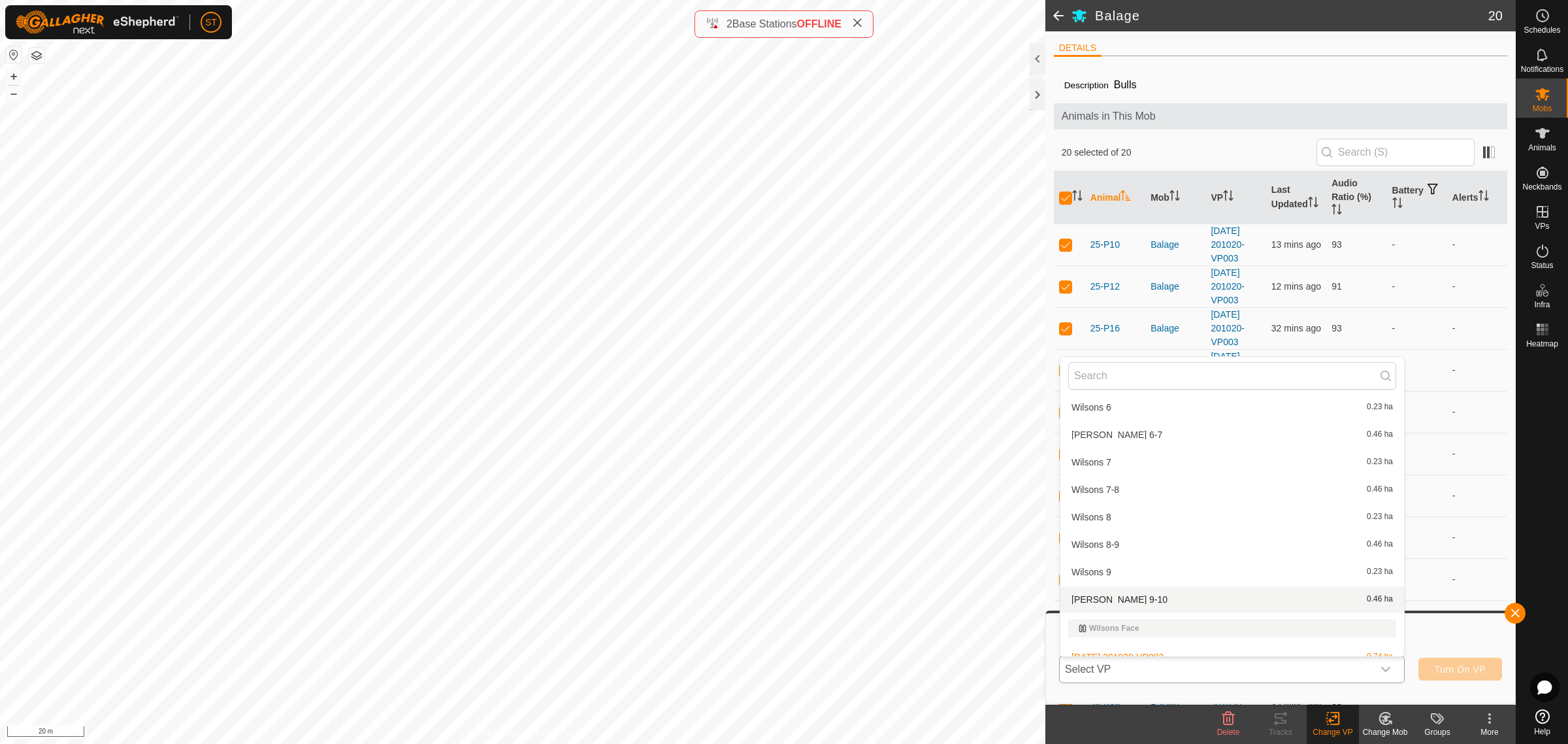
scroll to position [19721, 0]
click at [1173, 644] on li "[DATE] 201020-VP004 0.4 ha" at bounding box center [1231, 656] width 343 height 26
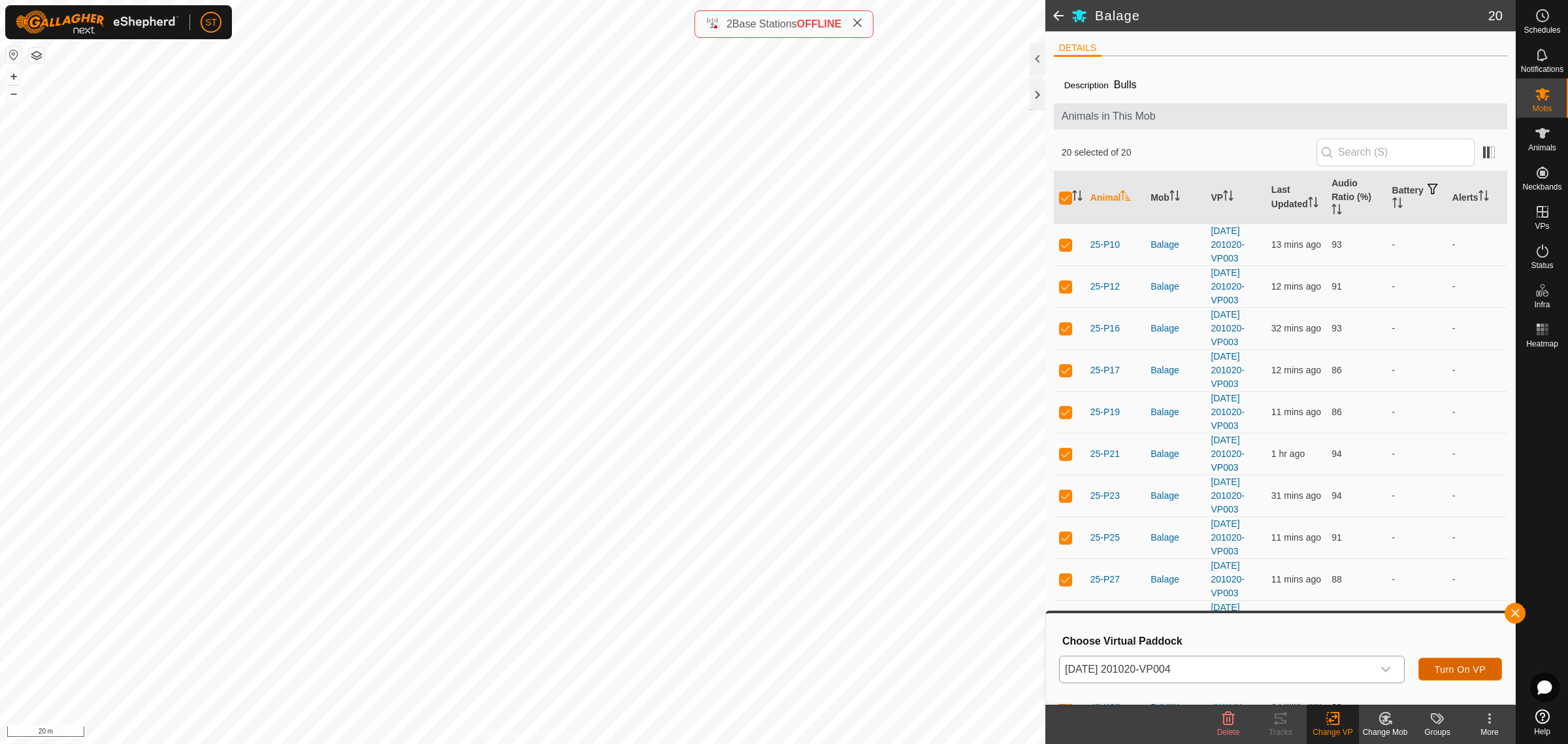
click at [1447, 674] on span "Turn On VP" at bounding box center [1461, 669] width 51 height 10
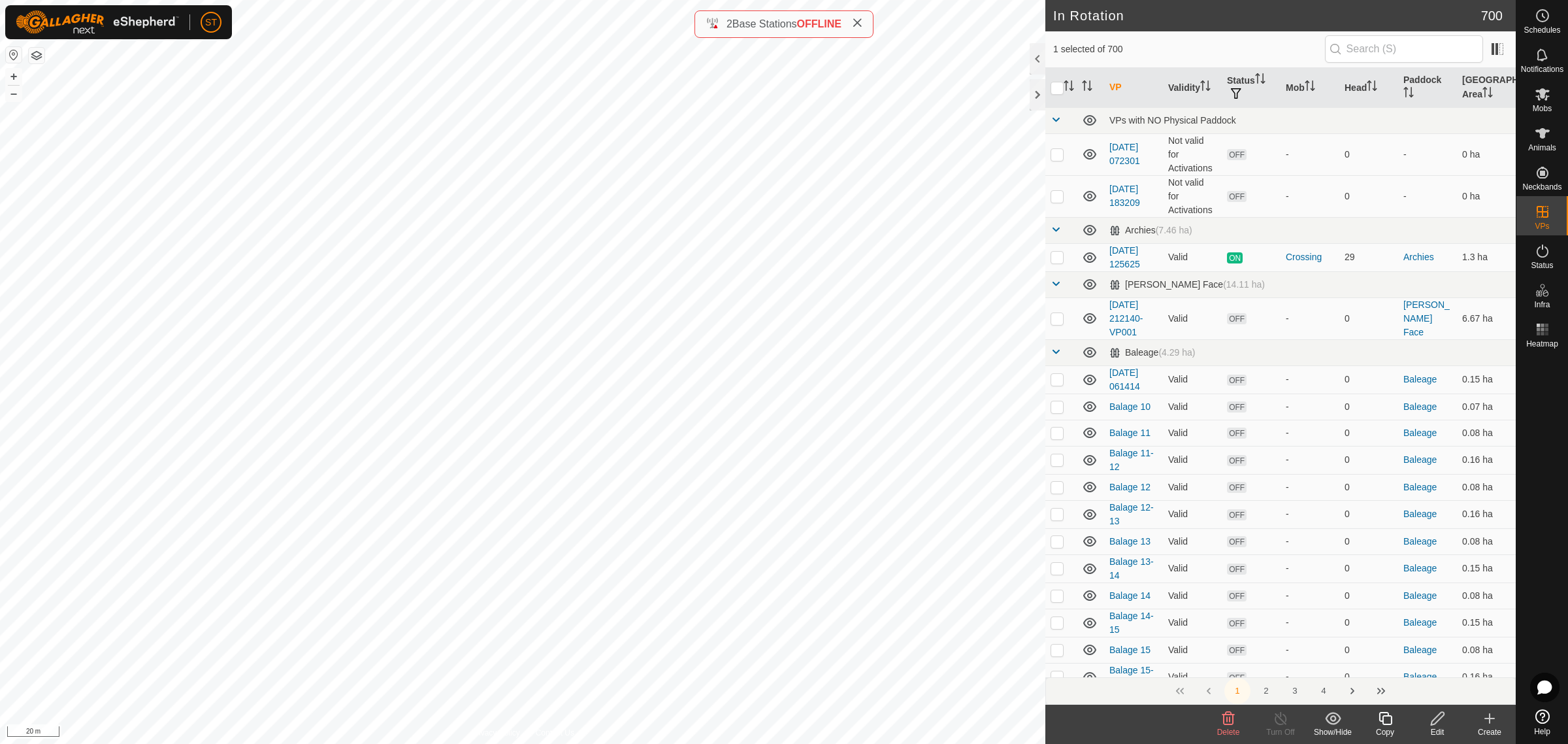
click at [1229, 723] on icon at bounding box center [1228, 718] width 15 height 15
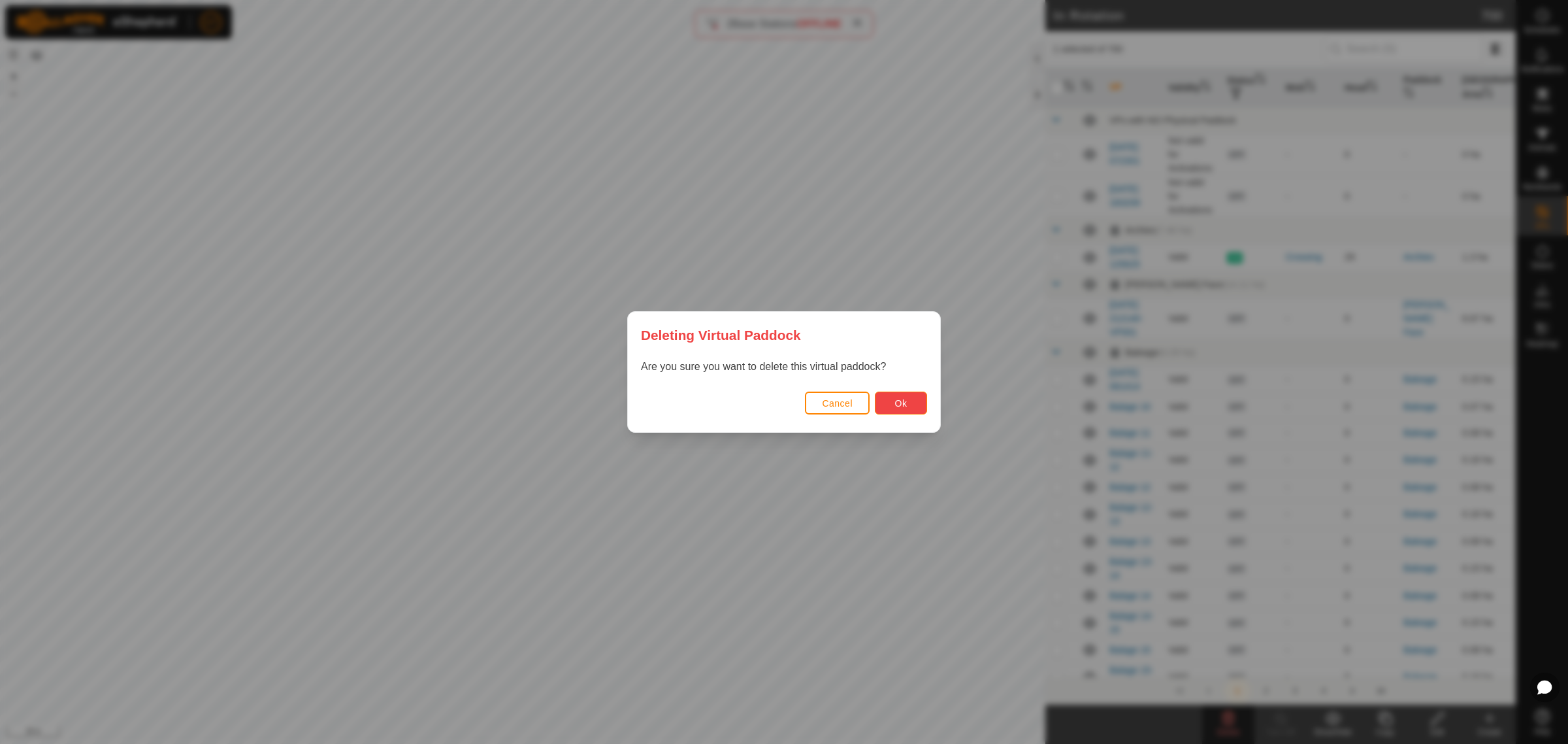
click at [890, 405] on button "Ok" at bounding box center [900, 402] width 52 height 23
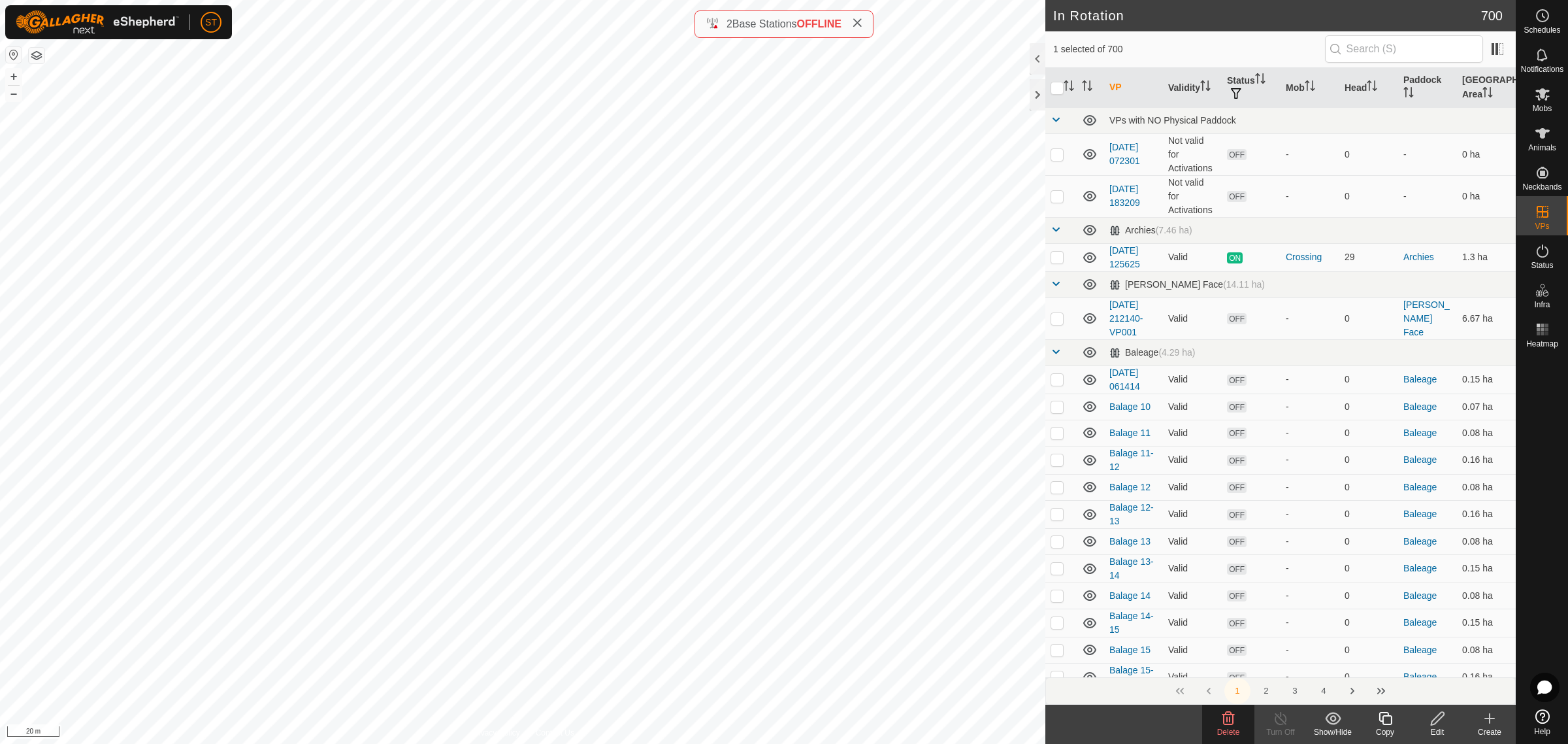
click at [1232, 719] on icon at bounding box center [1228, 718] width 12 height 13
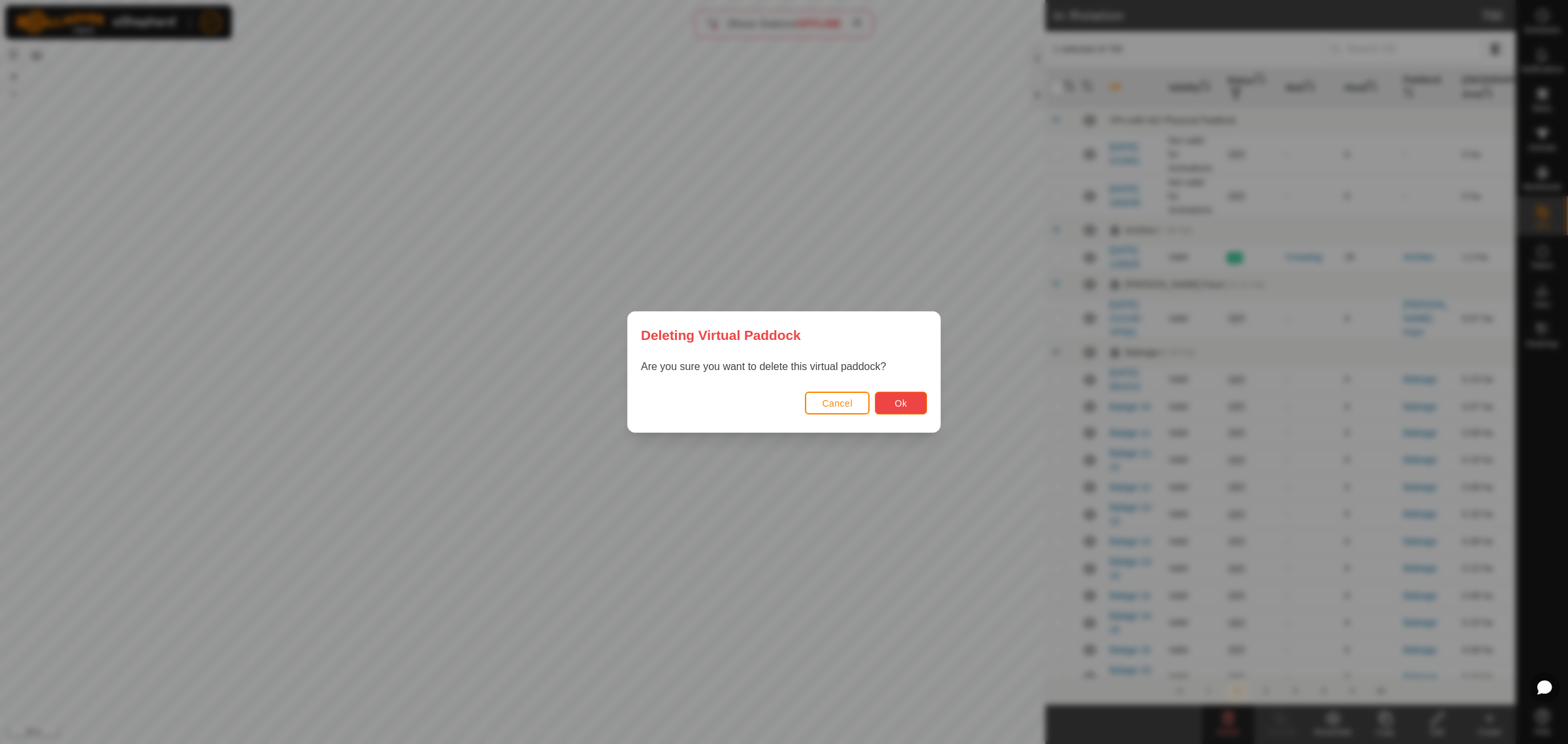
click at [900, 400] on span "Ok" at bounding box center [900, 402] width 12 height 10
